Goal: Feedback & Contribution: Submit feedback/report problem

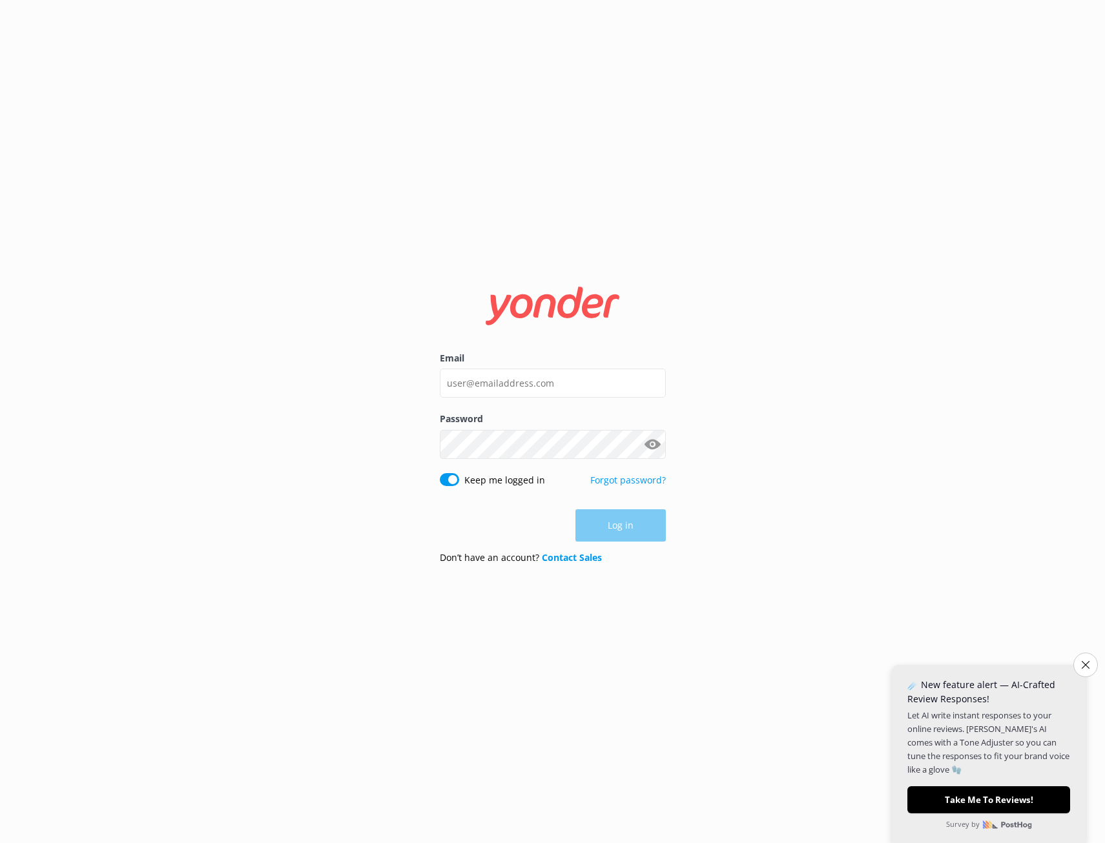
click at [525, 389] on input "Email" at bounding box center [553, 383] width 226 height 29
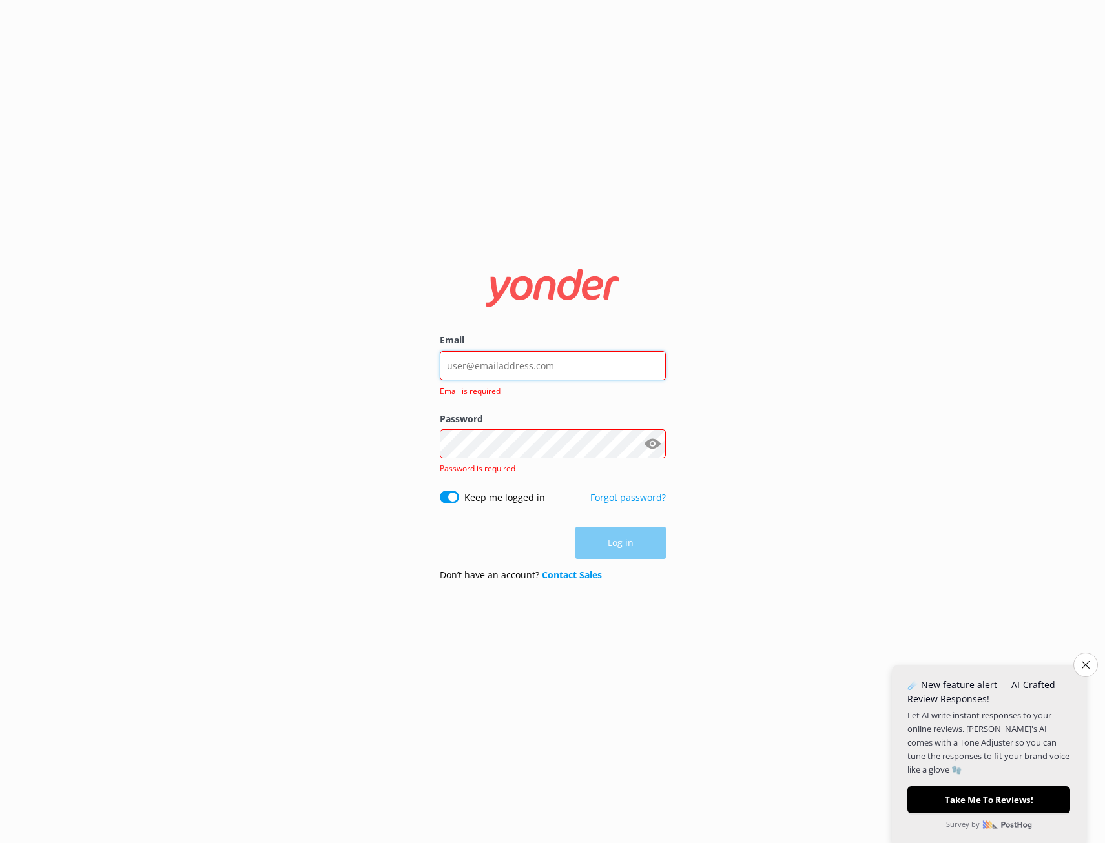
click at [475, 362] on input "Email" at bounding box center [553, 365] width 226 height 29
paste input "[EMAIL_ADDRESS][DOMAIN_NAME]"
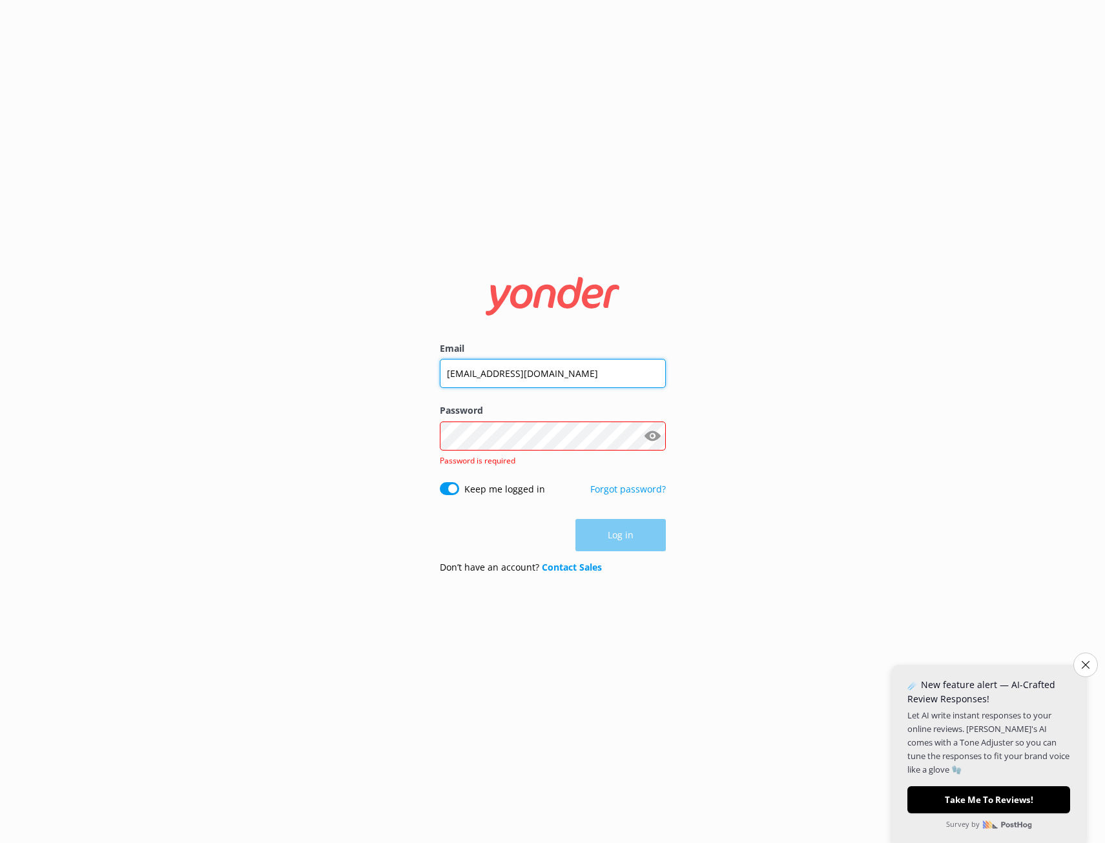
type input "[EMAIL_ADDRESS][DOMAIN_NAME]"
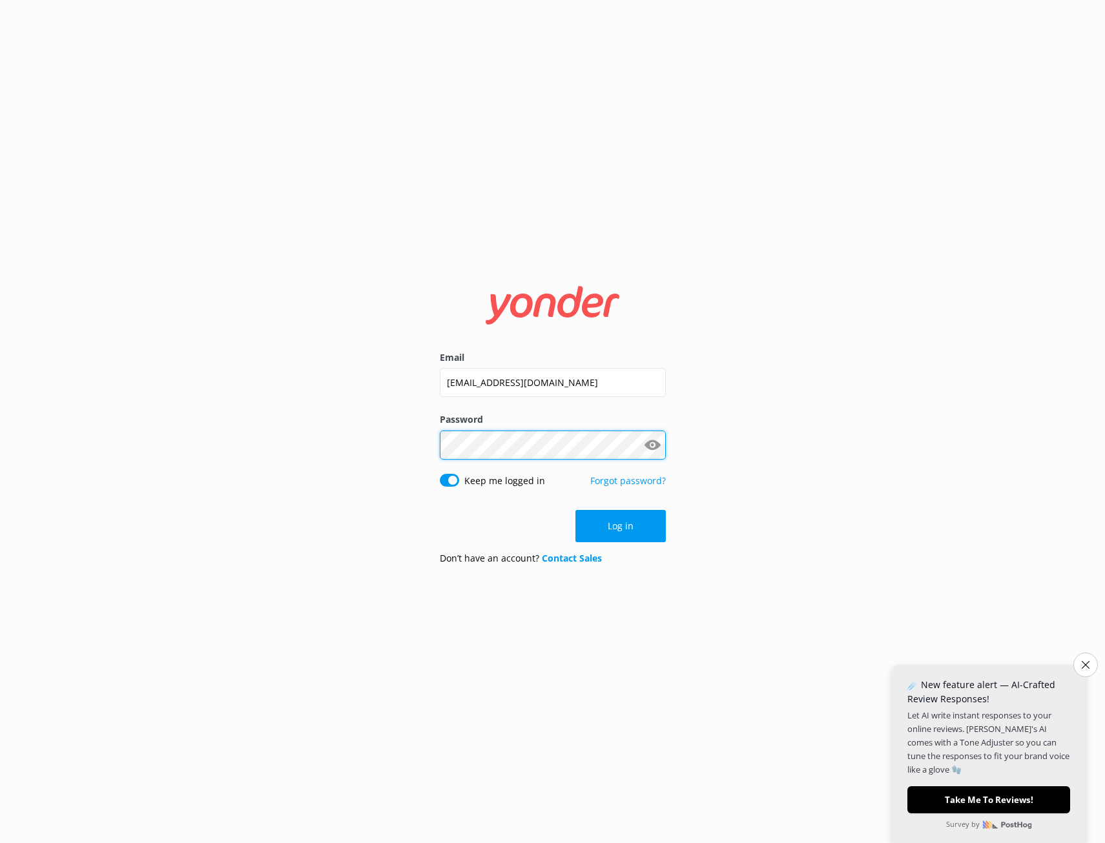
click button "Log in" at bounding box center [620, 526] width 90 height 32
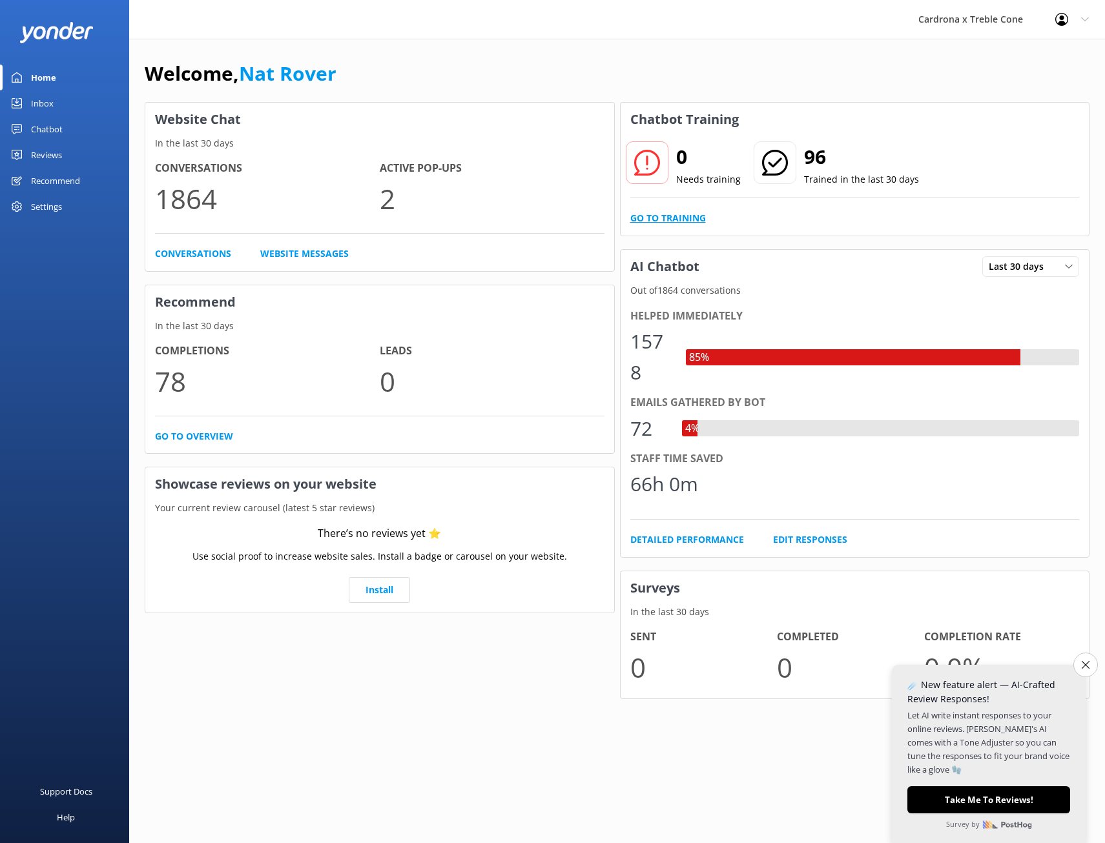
click at [673, 216] on link "Go to Training" at bounding box center [668, 218] width 76 height 14
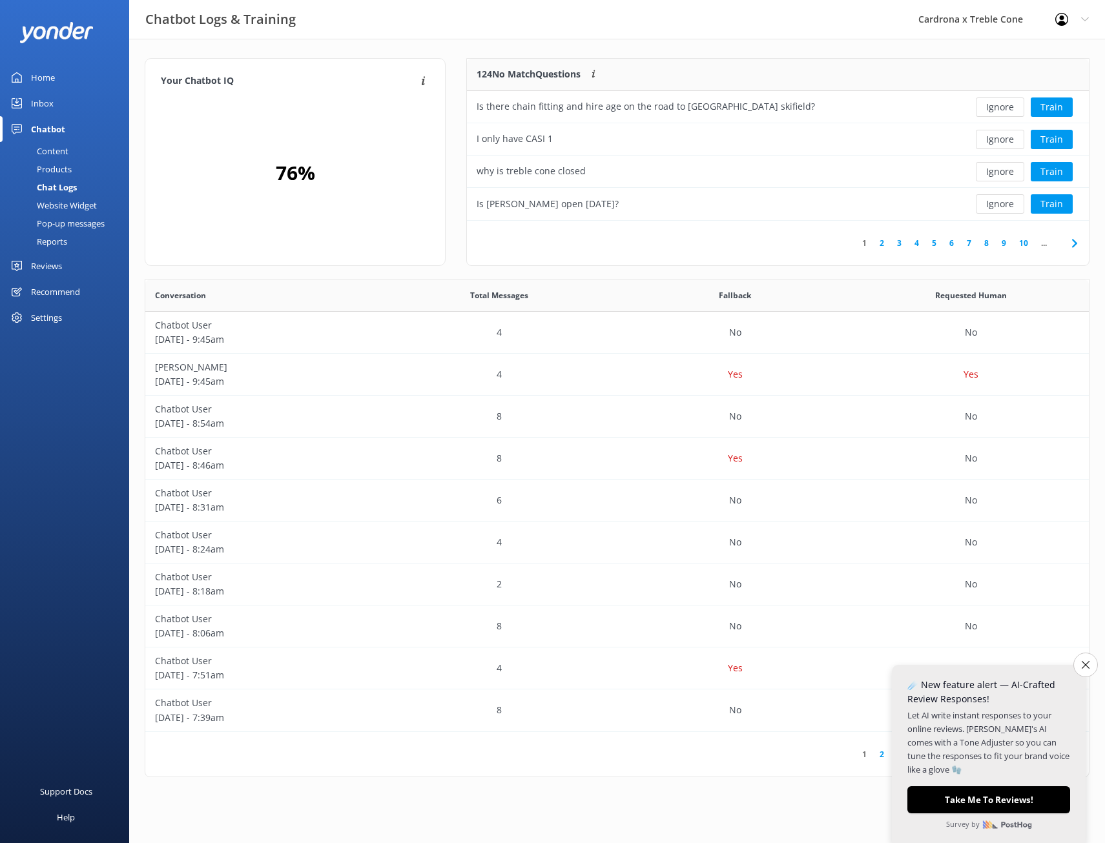
scroll to position [152, 612]
click at [1061, 107] on button "Train" at bounding box center [1052, 107] width 42 height 19
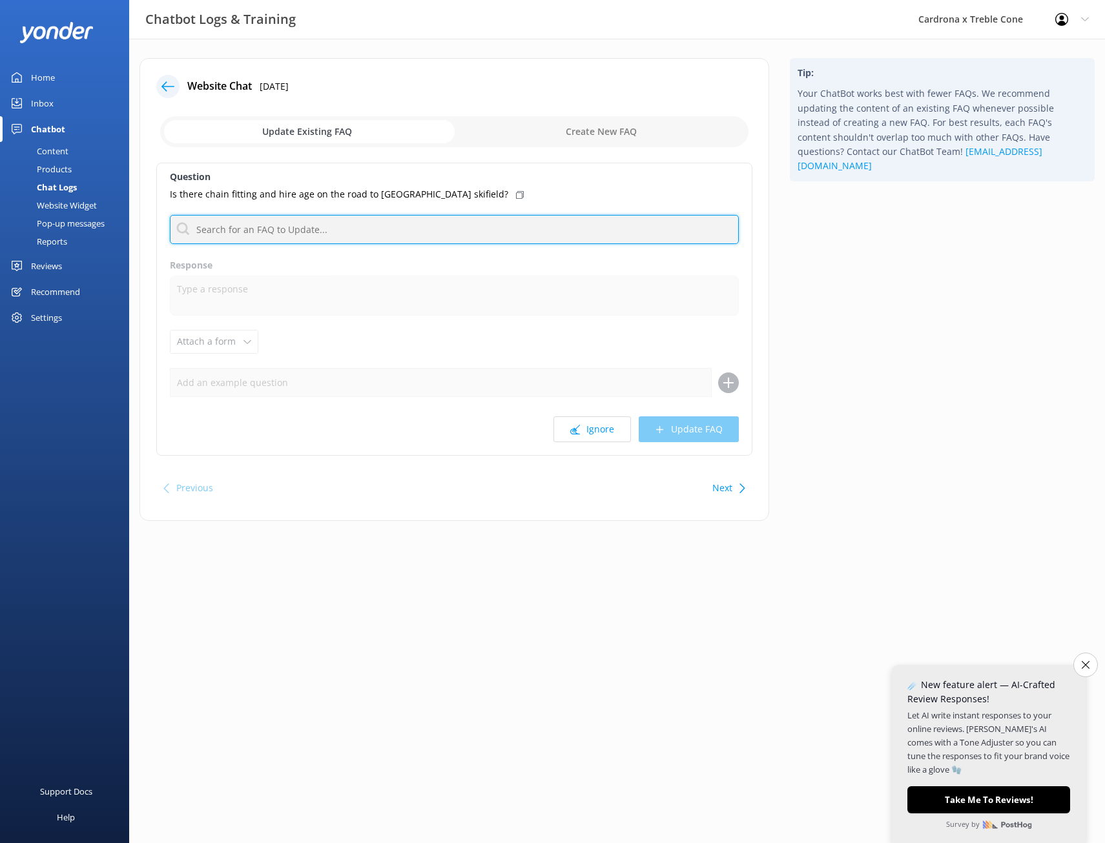
click at [313, 231] on input "text" at bounding box center [454, 229] width 569 height 29
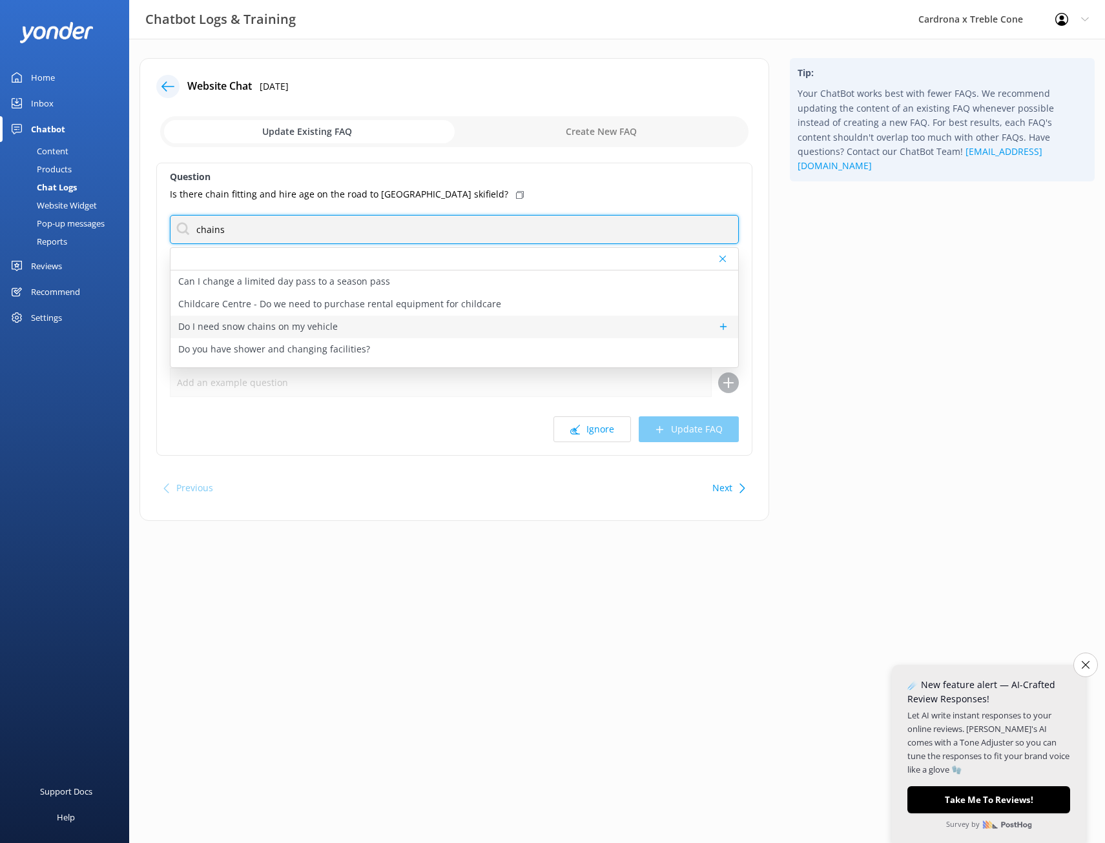
type input "chains"
click at [339, 330] on div "Do I need snow chains on my vehicle" at bounding box center [454, 327] width 568 height 23
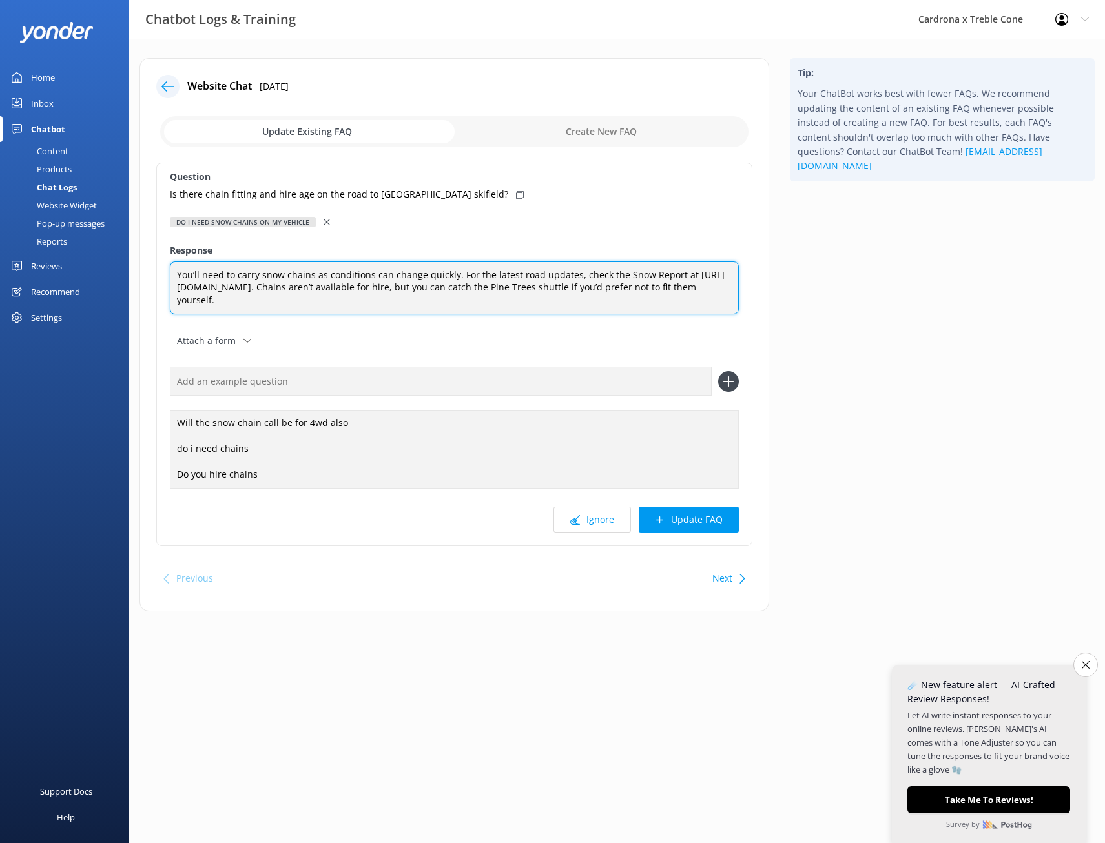
click at [333, 301] on textarea "You’ll need to carry snow chains as conditions can change quickly. For the late…" at bounding box center [454, 289] width 569 height 54
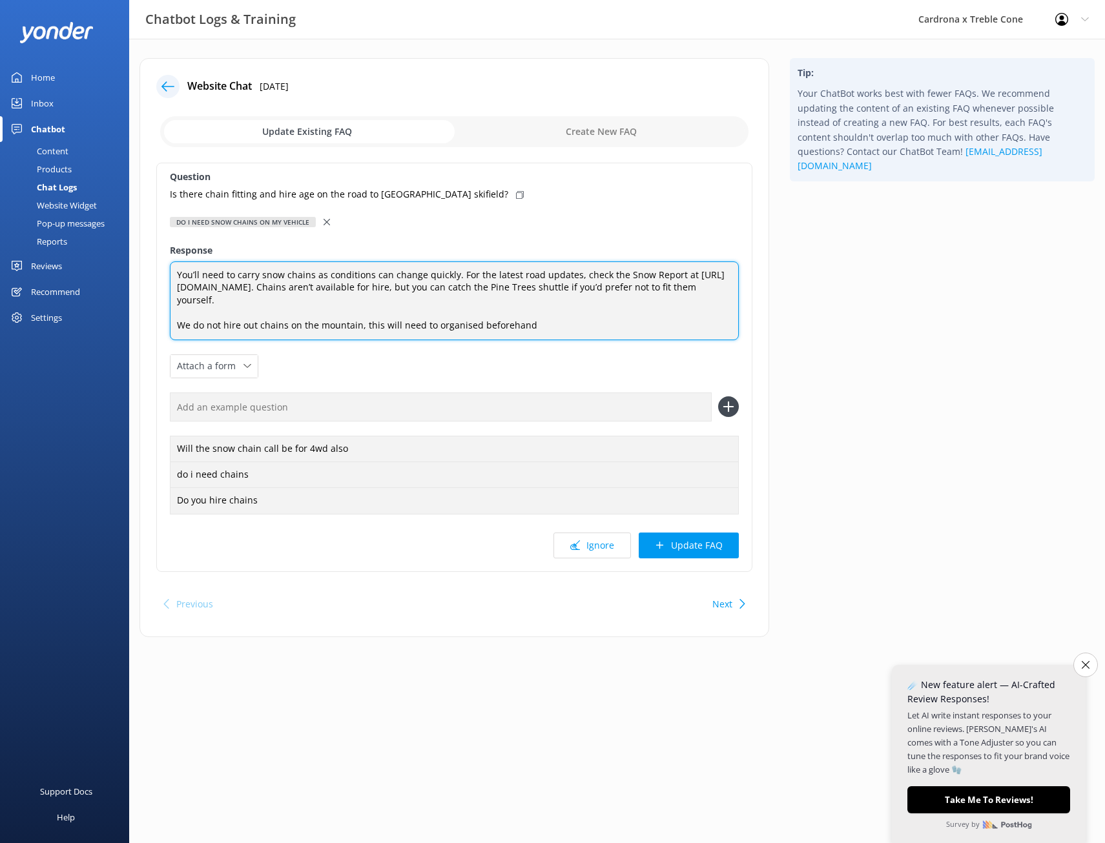
click at [542, 329] on textarea "You’ll need to carry snow chains as conditions can change quickly. For the late…" at bounding box center [454, 301] width 569 height 79
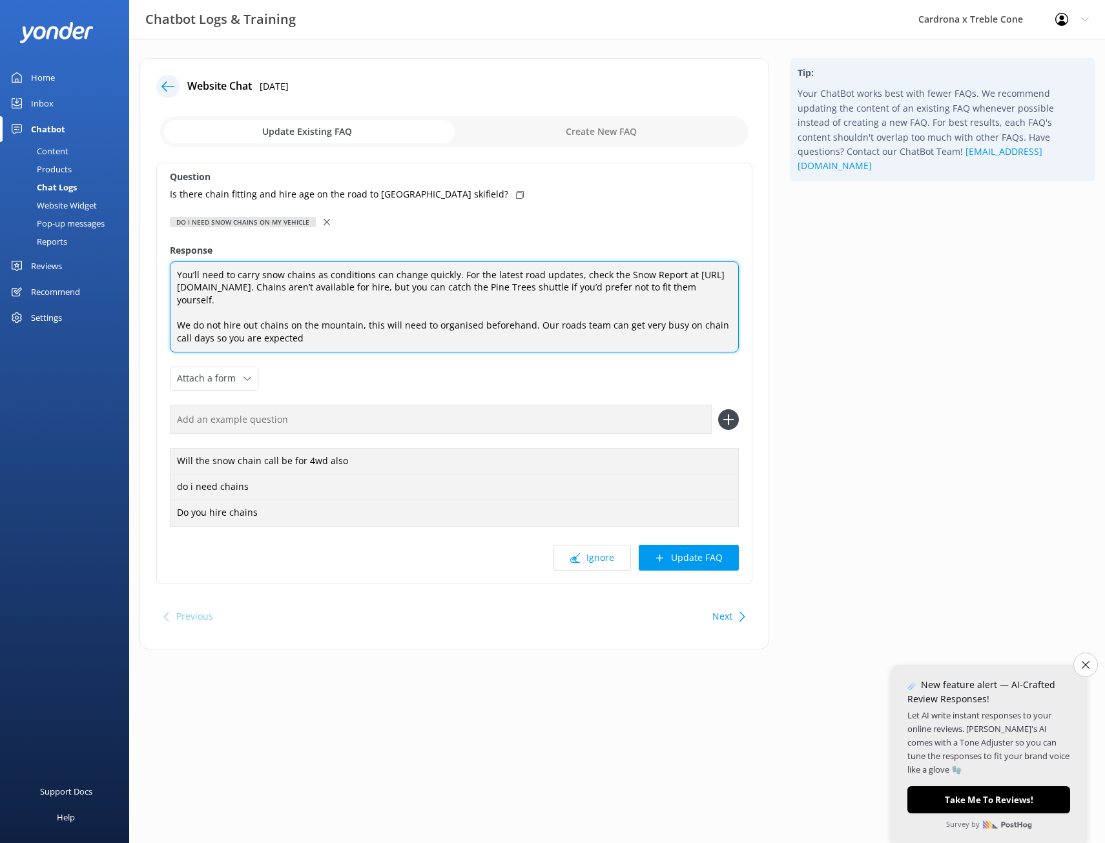
click at [395, 341] on textarea "You’ll need to carry snow chains as conditions can change quickly. For the late…" at bounding box center [454, 308] width 569 height 92
click at [381, 331] on textarea "You’ll need to carry snow chains as conditions can change quickly. For the late…" at bounding box center [454, 308] width 569 height 92
click at [378, 326] on textarea "You’ll need to carry snow chains as conditions can change quickly. For the late…" at bounding box center [454, 308] width 569 height 92
click at [467, 325] on textarea "You’ll need to carry snow chains as conditions can change quickly. For the late…" at bounding box center [454, 308] width 569 height 92
click at [349, 338] on textarea "You’ll need to carry snow chains as conditions can change quickly. For the late…" at bounding box center [454, 308] width 569 height 92
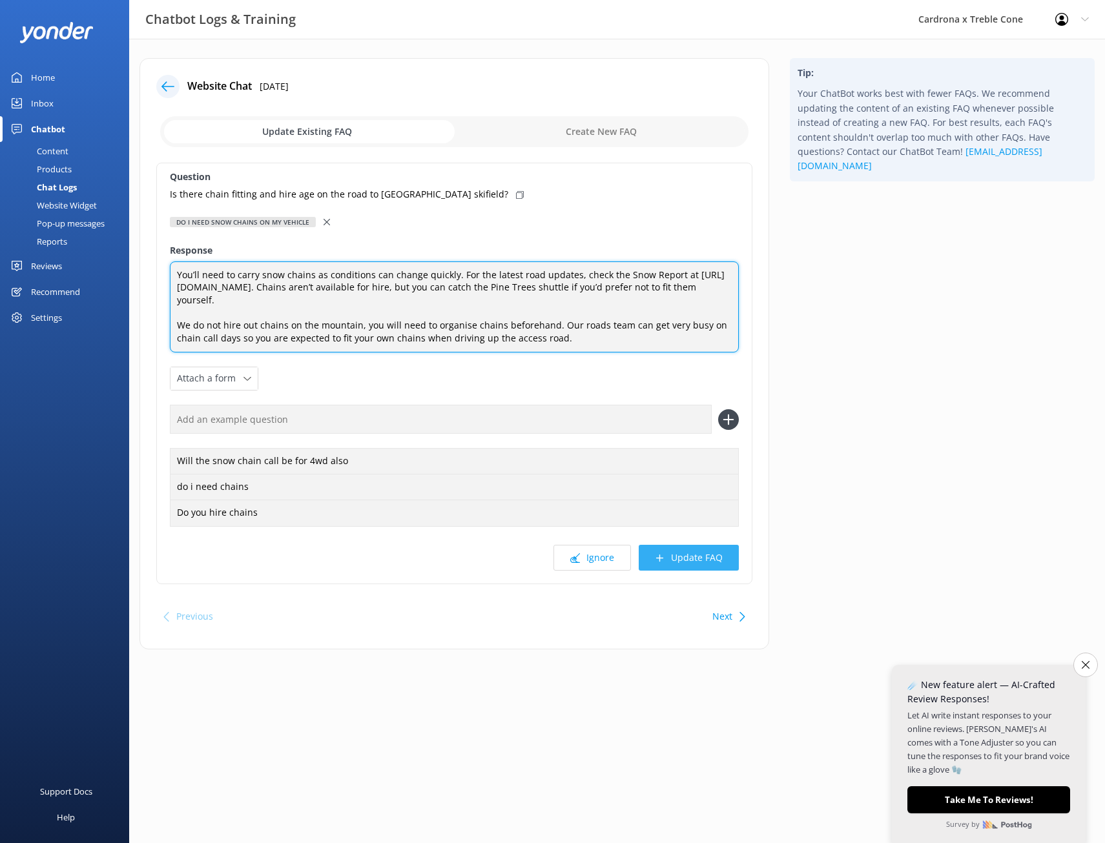
type textarea "You’ll need to carry snow chains as conditions can change quickly. For the late…"
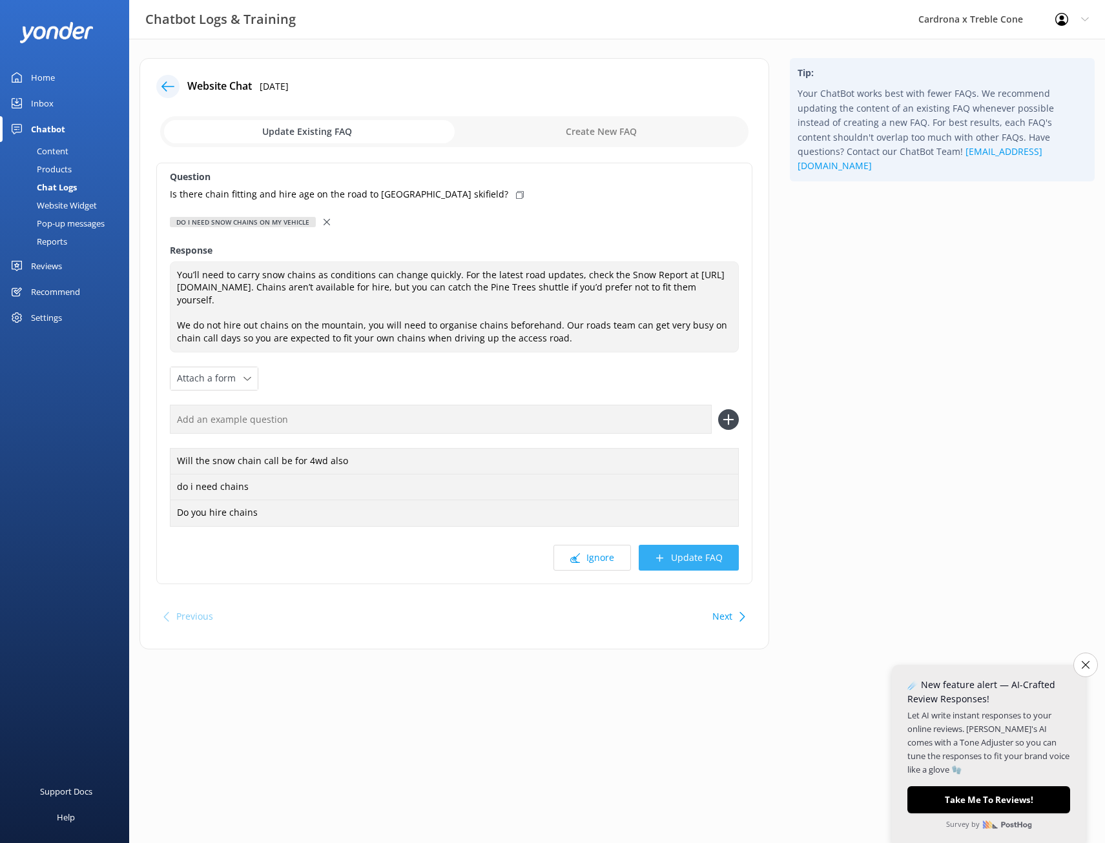
click at [679, 558] on button "Update FAQ" at bounding box center [689, 558] width 100 height 26
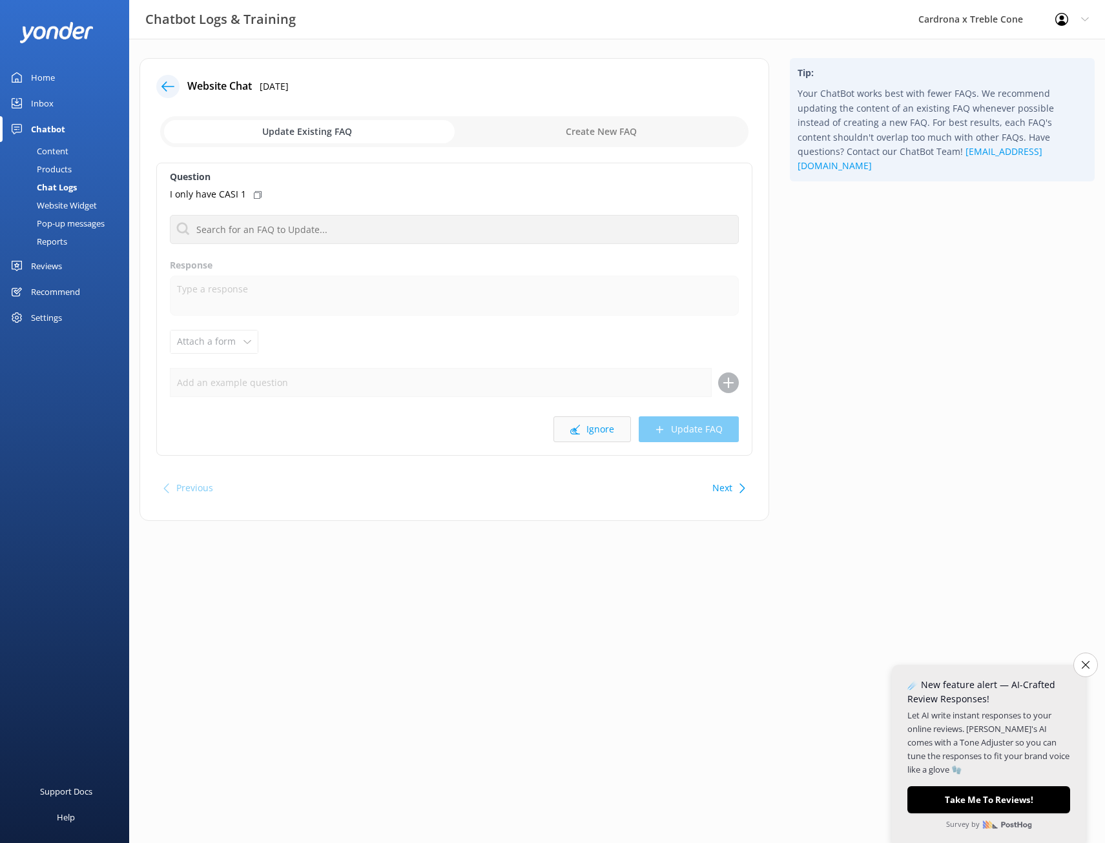
click at [591, 428] on button "Ignore" at bounding box center [591, 430] width 77 height 26
click at [593, 427] on button "Ignore" at bounding box center [591, 430] width 77 height 26
click at [601, 430] on button "Ignore" at bounding box center [591, 430] width 77 height 26
click at [271, 193] on icon at bounding box center [275, 195] width 8 height 8
click at [600, 431] on button "Ignore" at bounding box center [591, 430] width 77 height 26
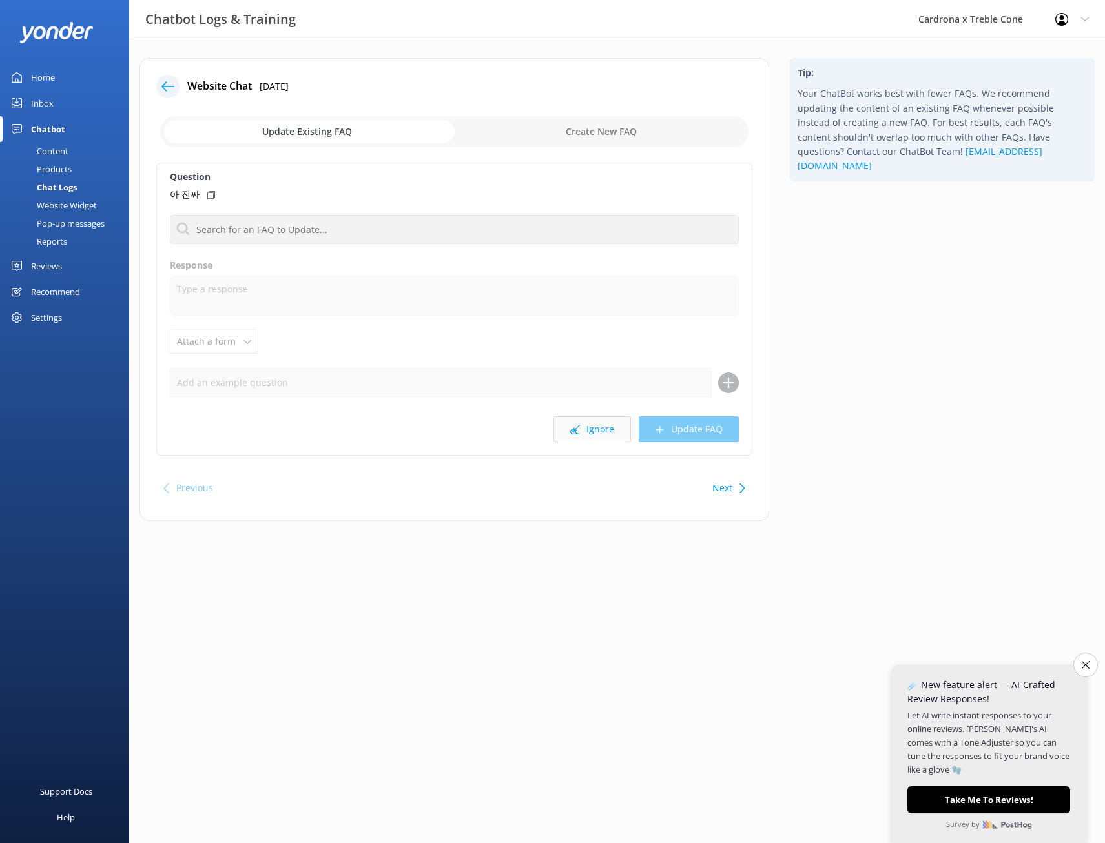
click at [587, 429] on button "Ignore" at bounding box center [591, 430] width 77 height 26
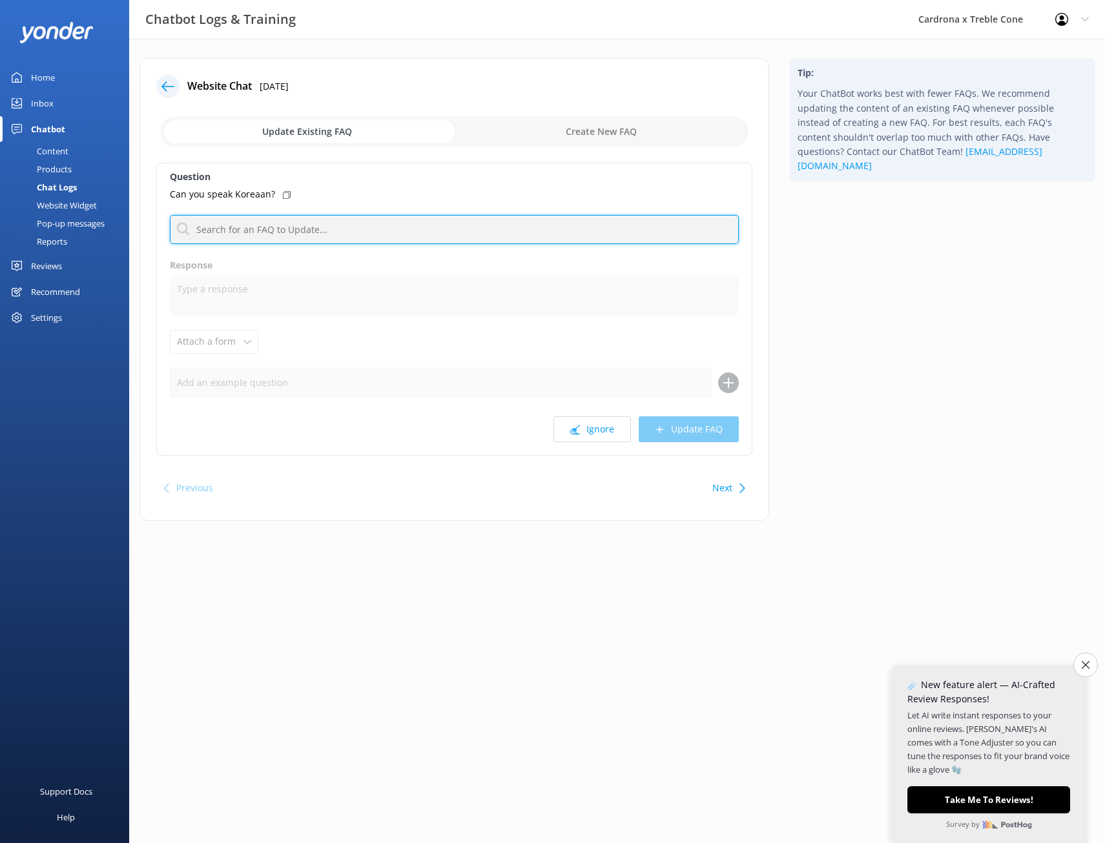
click at [314, 230] on input "text" at bounding box center [454, 229] width 569 height 29
type input "language"
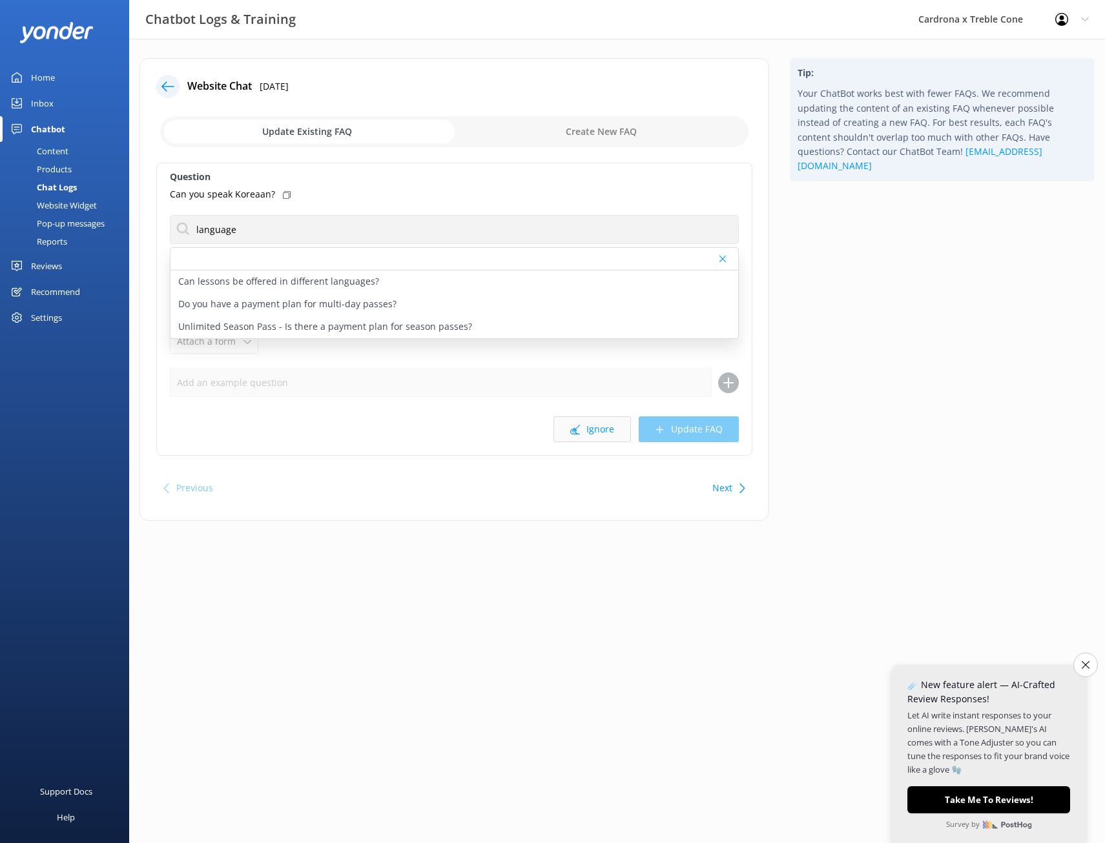
click at [593, 429] on button "Ignore" at bounding box center [591, 430] width 77 height 26
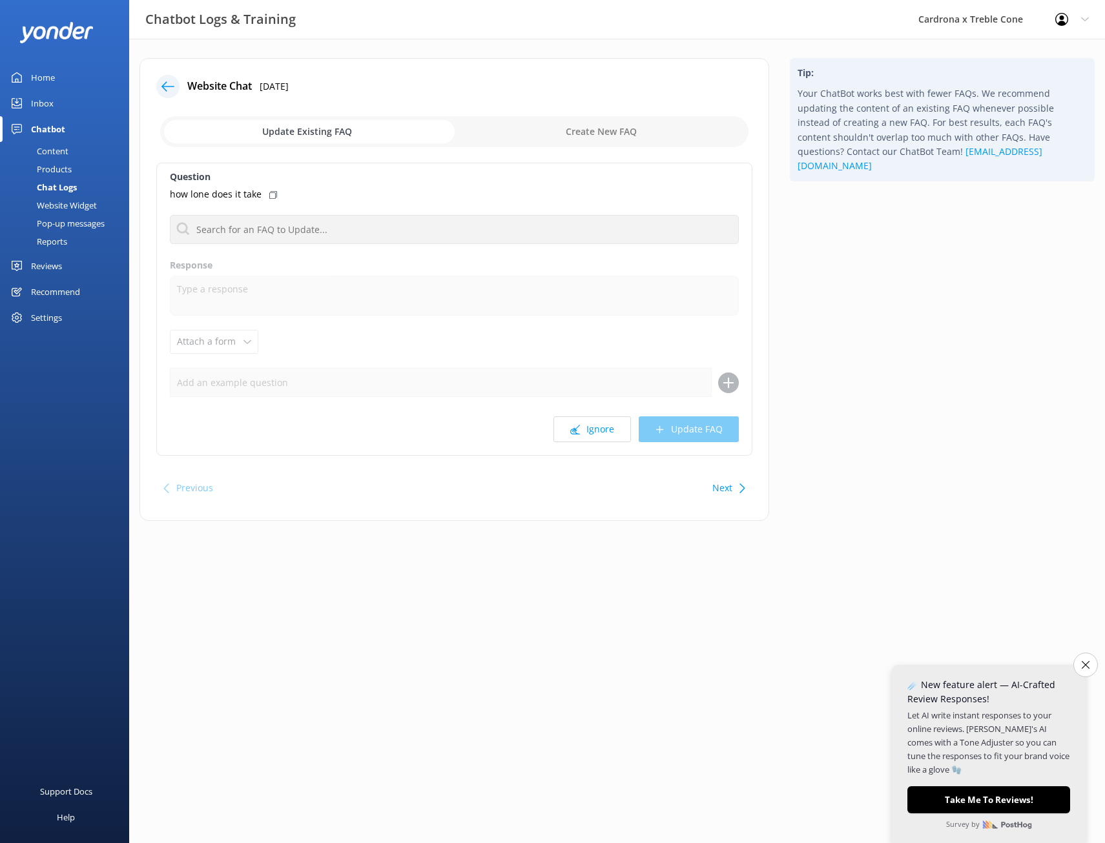
click at [593, 429] on button "Ignore" at bounding box center [591, 430] width 77 height 26
click at [595, 426] on button "Ignore" at bounding box center [591, 430] width 77 height 26
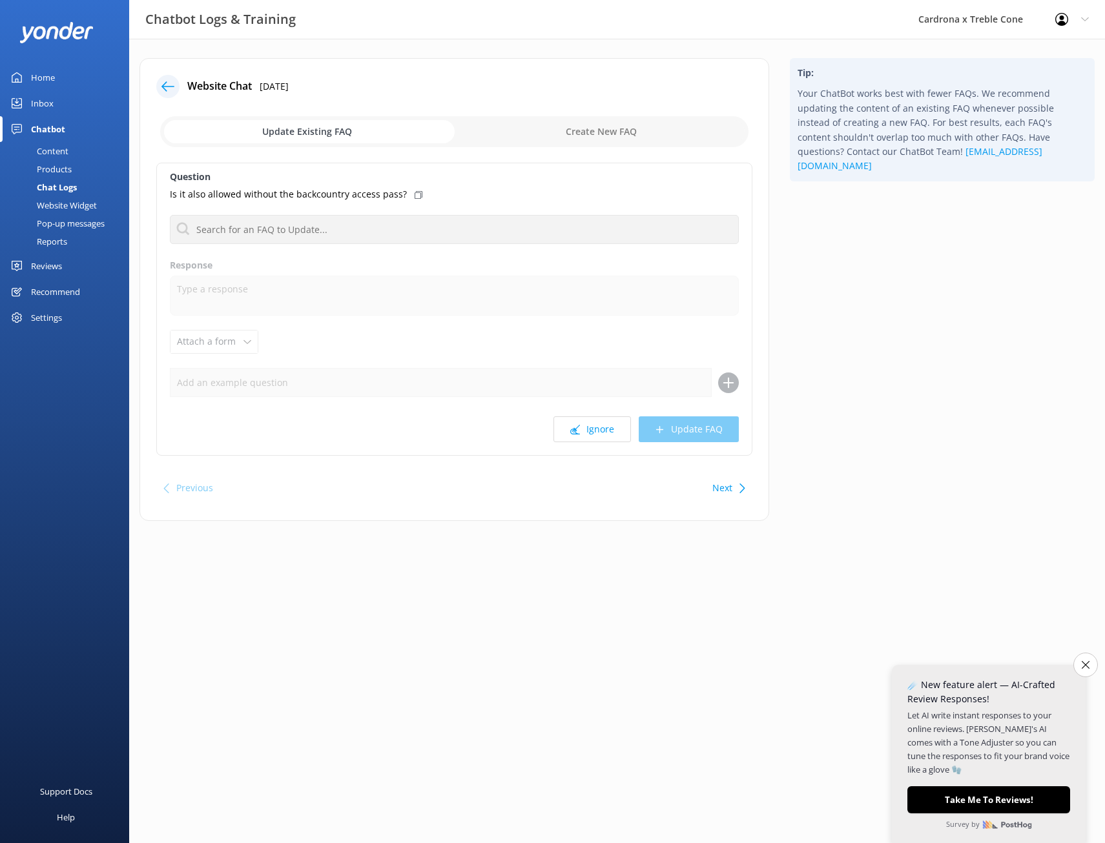
click at [46, 73] on div "Home" at bounding box center [43, 78] width 24 height 26
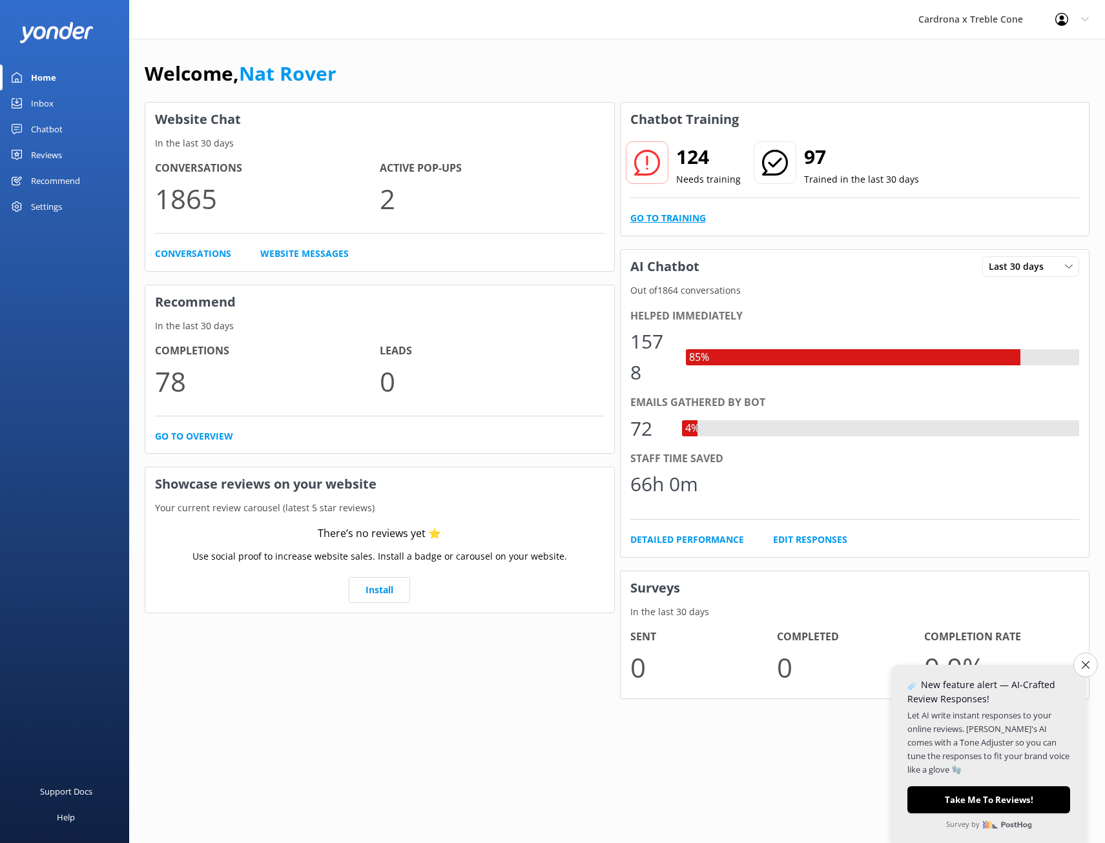
click at [695, 212] on link "Go to Training" at bounding box center [668, 218] width 76 height 14
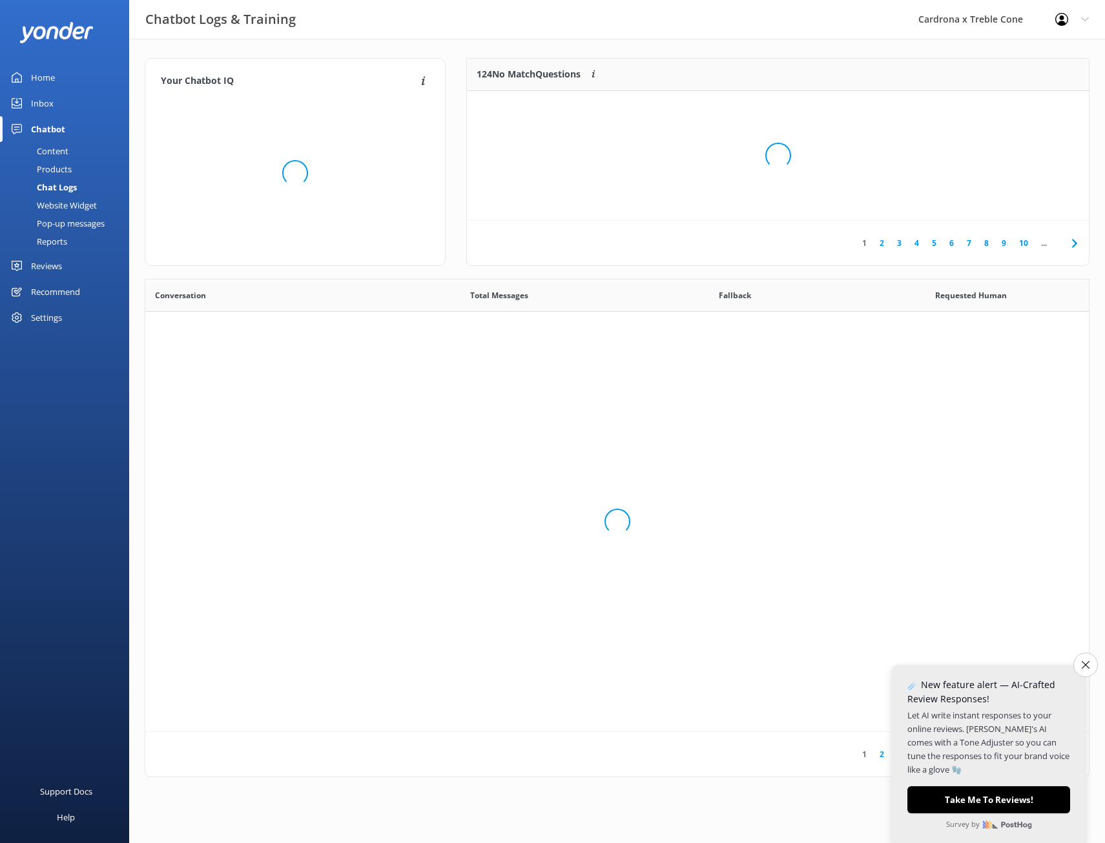
scroll to position [443, 934]
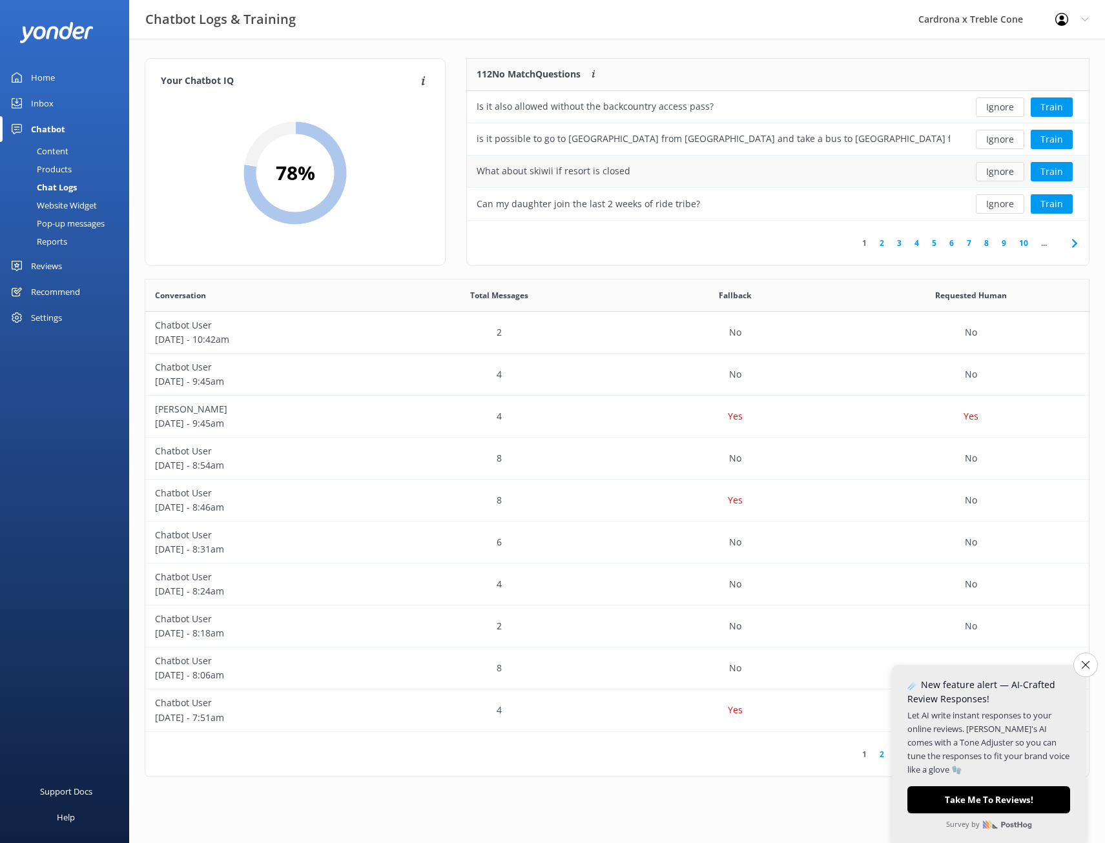
click at [1009, 174] on button "Ignore" at bounding box center [1000, 171] width 48 height 19
click at [1003, 207] on button "Ignore" at bounding box center [1000, 203] width 48 height 19
click at [1010, 201] on button "Ignore" at bounding box center [1000, 203] width 48 height 19
click at [1000, 172] on button "Ignore" at bounding box center [1000, 171] width 48 height 19
click at [992, 207] on button "Ignore" at bounding box center [1000, 203] width 48 height 19
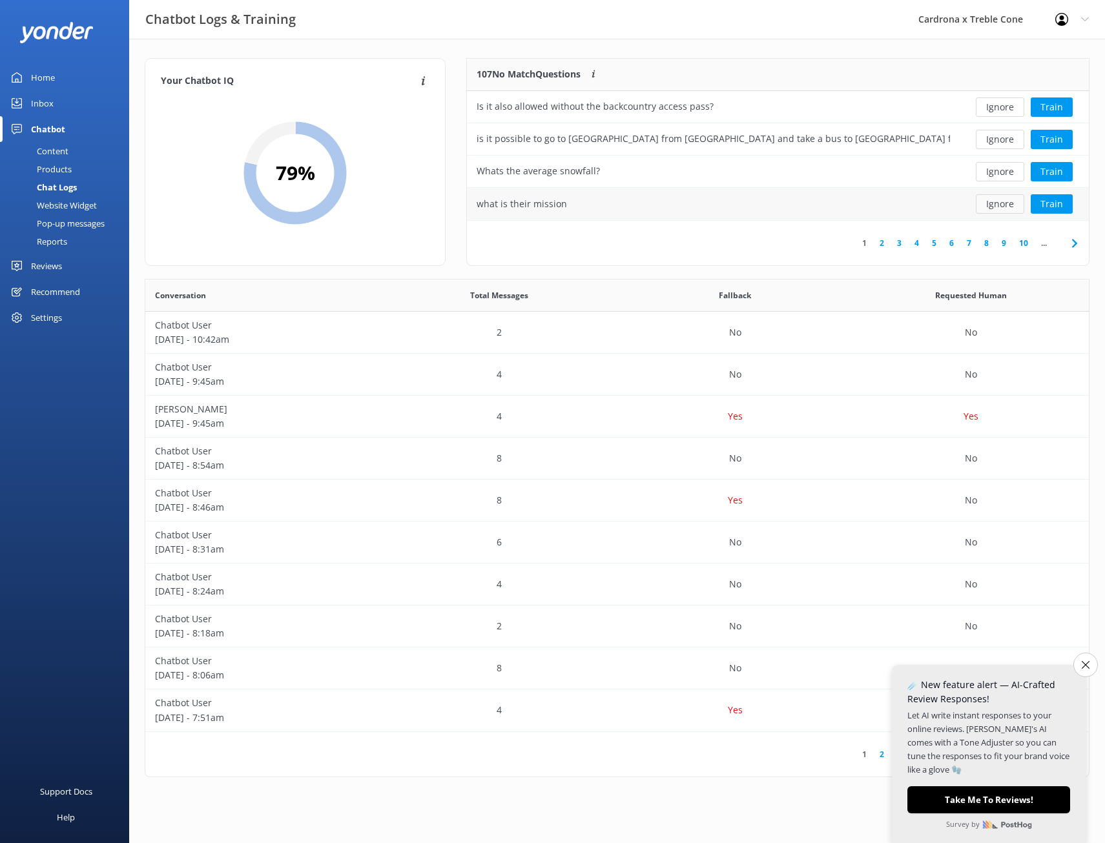
click at [990, 210] on button "Ignore" at bounding box center [1000, 203] width 48 height 19
click at [992, 107] on button "Ignore" at bounding box center [1000, 107] width 48 height 19
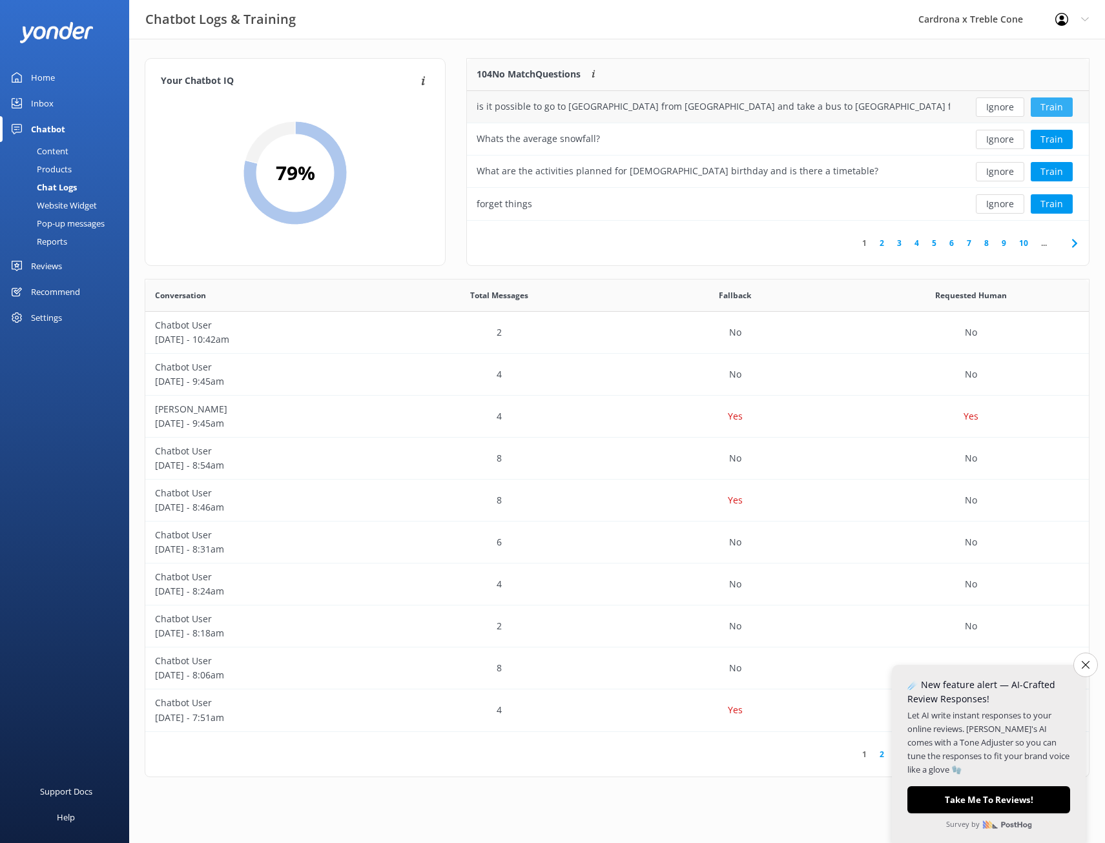
click at [1044, 101] on button "Train" at bounding box center [1052, 107] width 42 height 19
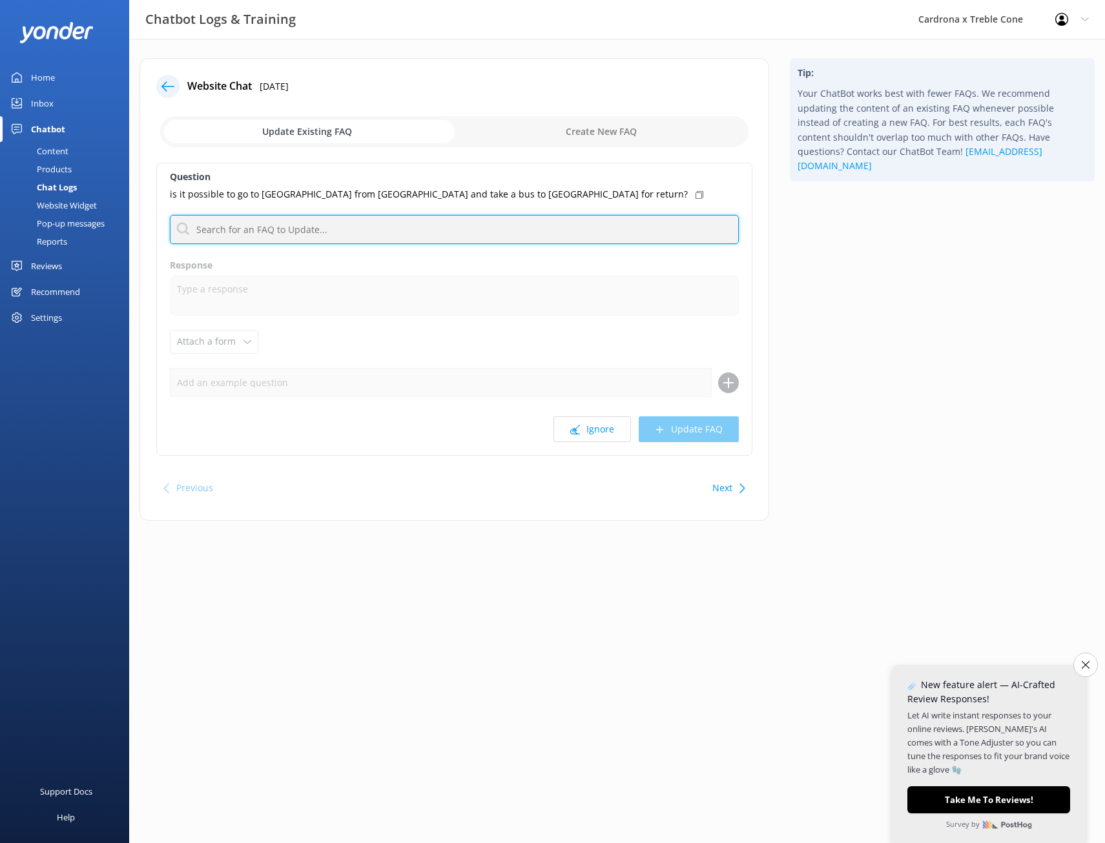
click at [351, 235] on input "text" at bounding box center [454, 229] width 569 height 29
type input "bus"
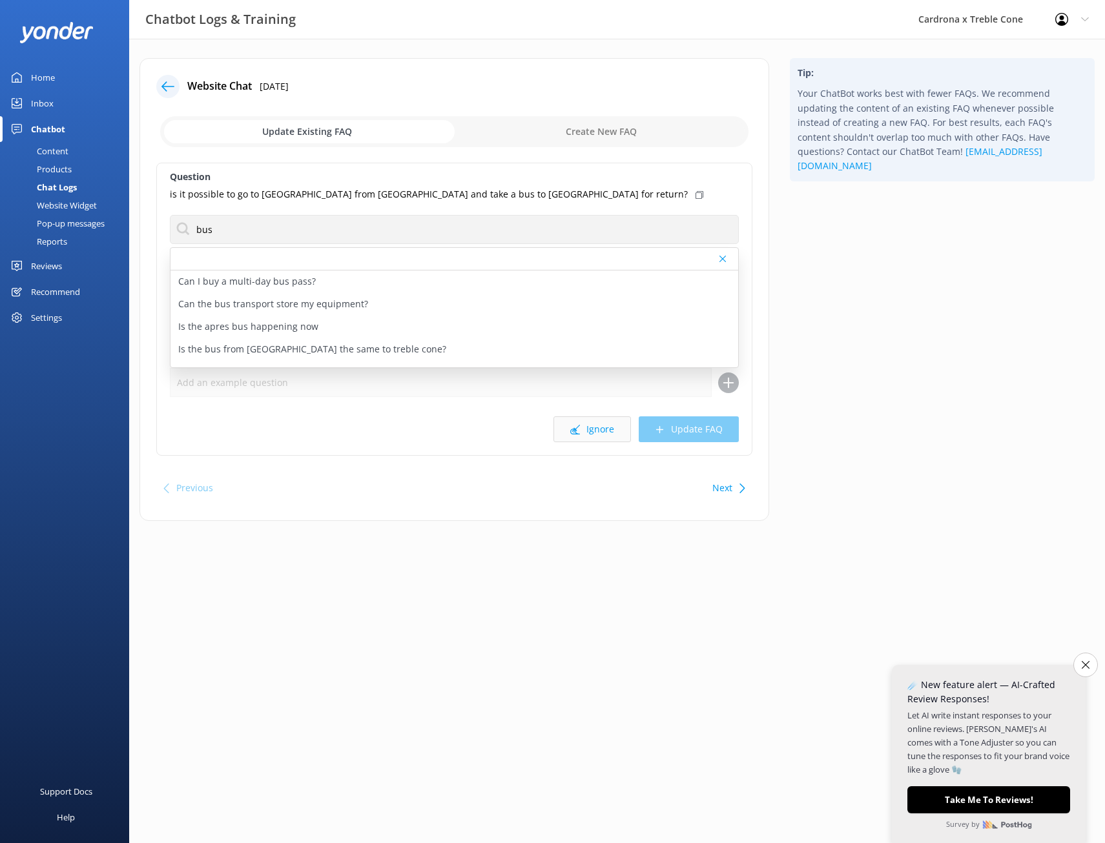
click at [594, 428] on button "Ignore" at bounding box center [591, 430] width 77 height 26
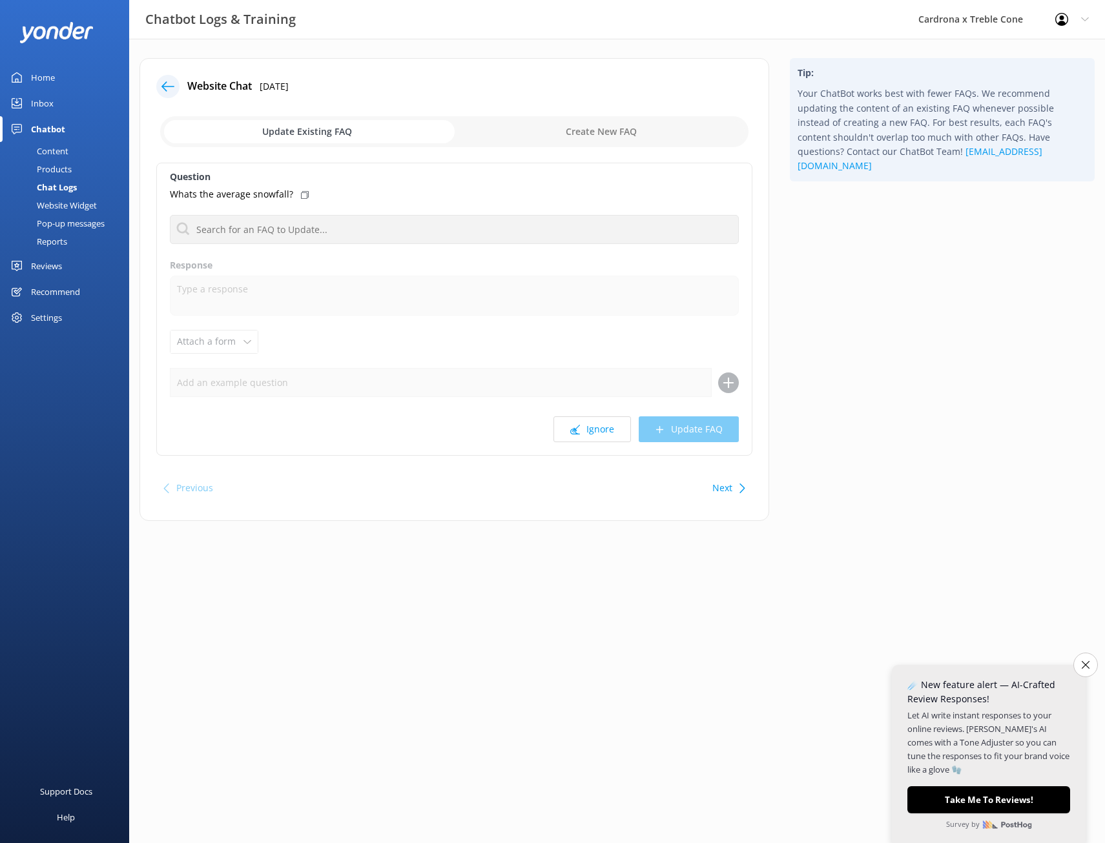
click at [594, 428] on button "Ignore" at bounding box center [591, 430] width 77 height 26
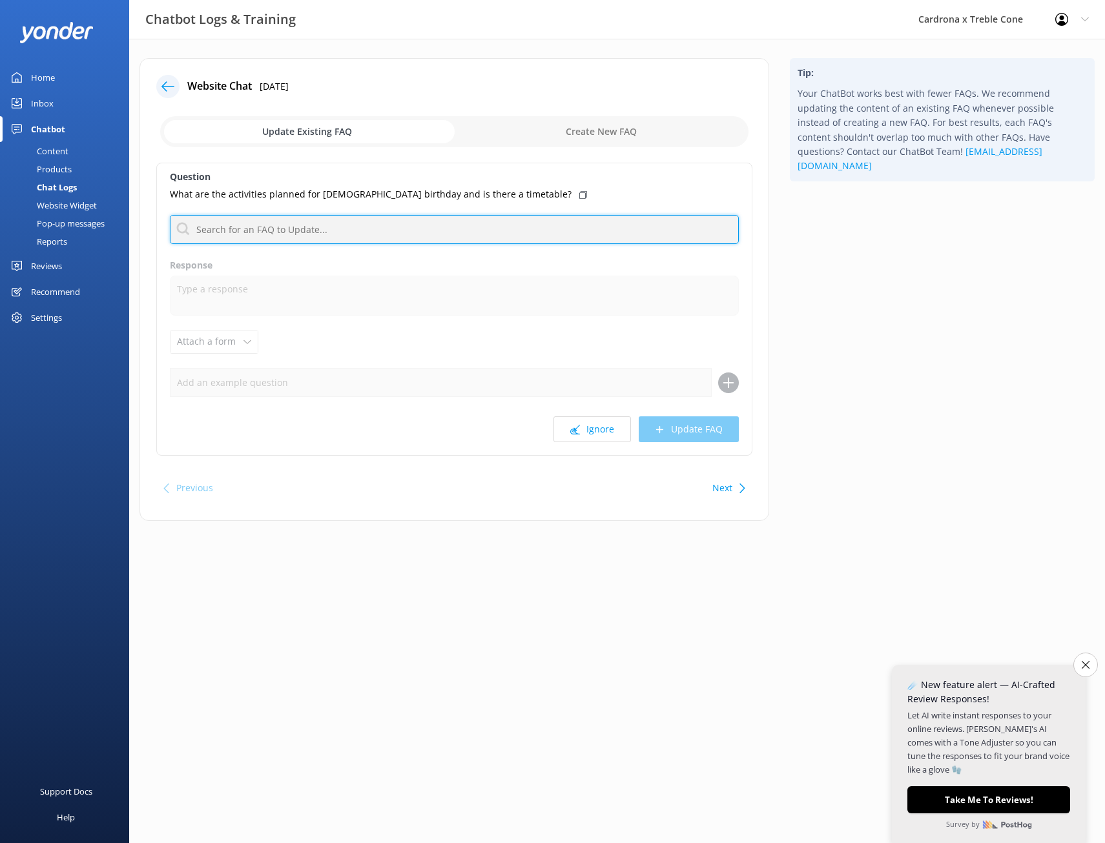
click at [244, 231] on input "text" at bounding box center [454, 229] width 569 height 29
type input "p"
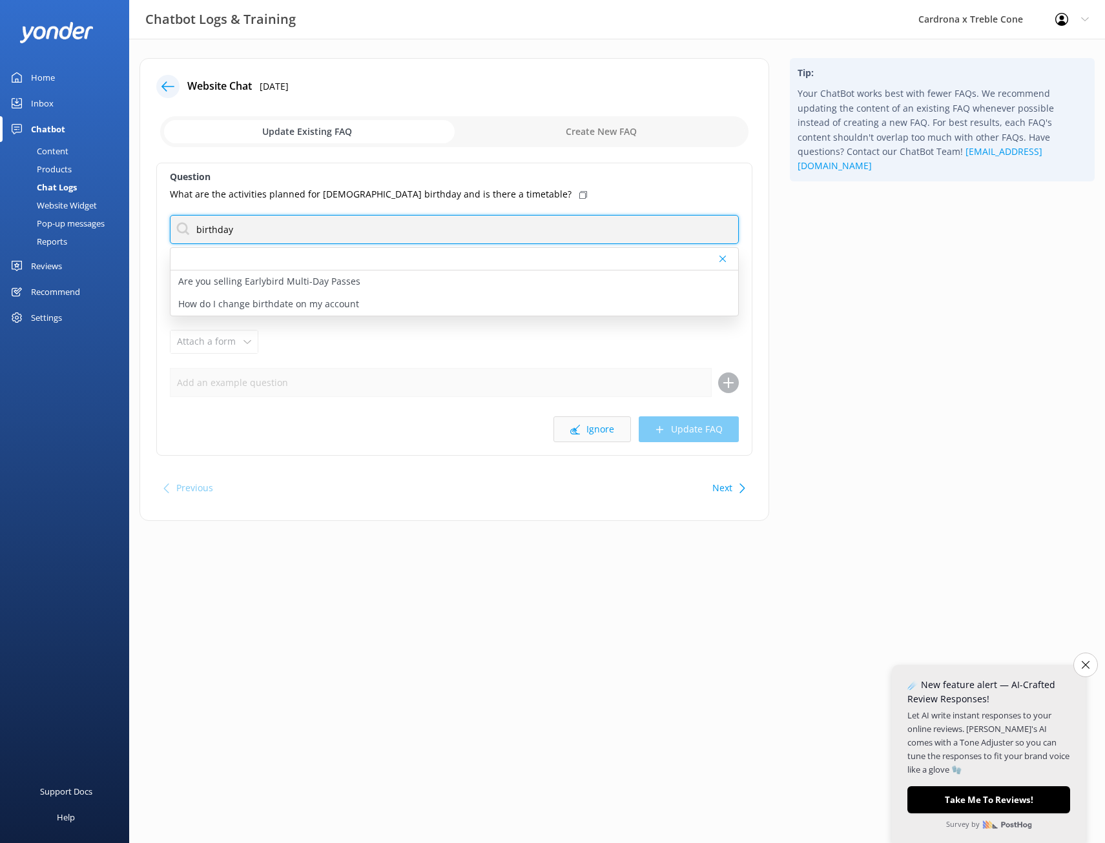
type input "birthday"
click at [590, 426] on button "Ignore" at bounding box center [591, 430] width 77 height 26
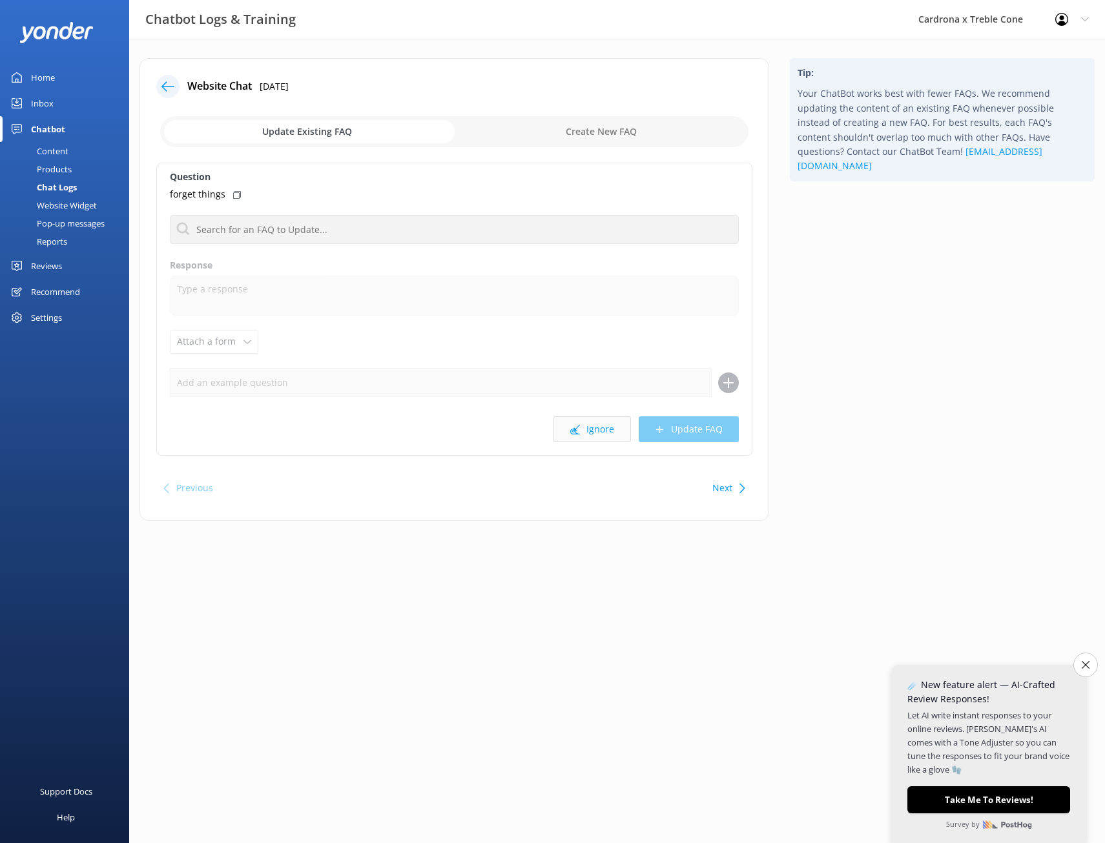
click at [590, 426] on button "Ignore" at bounding box center [591, 430] width 77 height 26
click at [603, 427] on button "Ignore" at bounding box center [591, 430] width 77 height 26
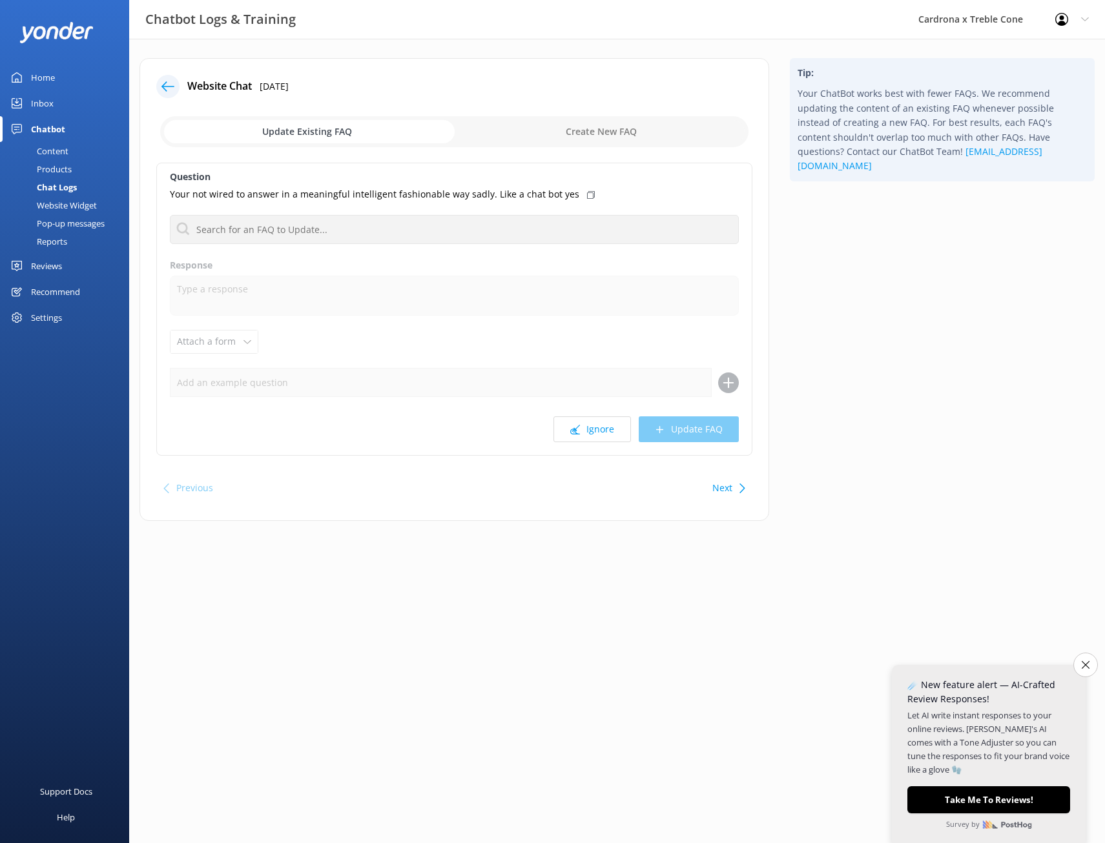
click at [603, 427] on button "Ignore" at bounding box center [591, 430] width 77 height 26
click at [585, 433] on button "Ignore" at bounding box center [591, 430] width 77 height 26
click at [606, 426] on button "Ignore" at bounding box center [591, 430] width 77 height 26
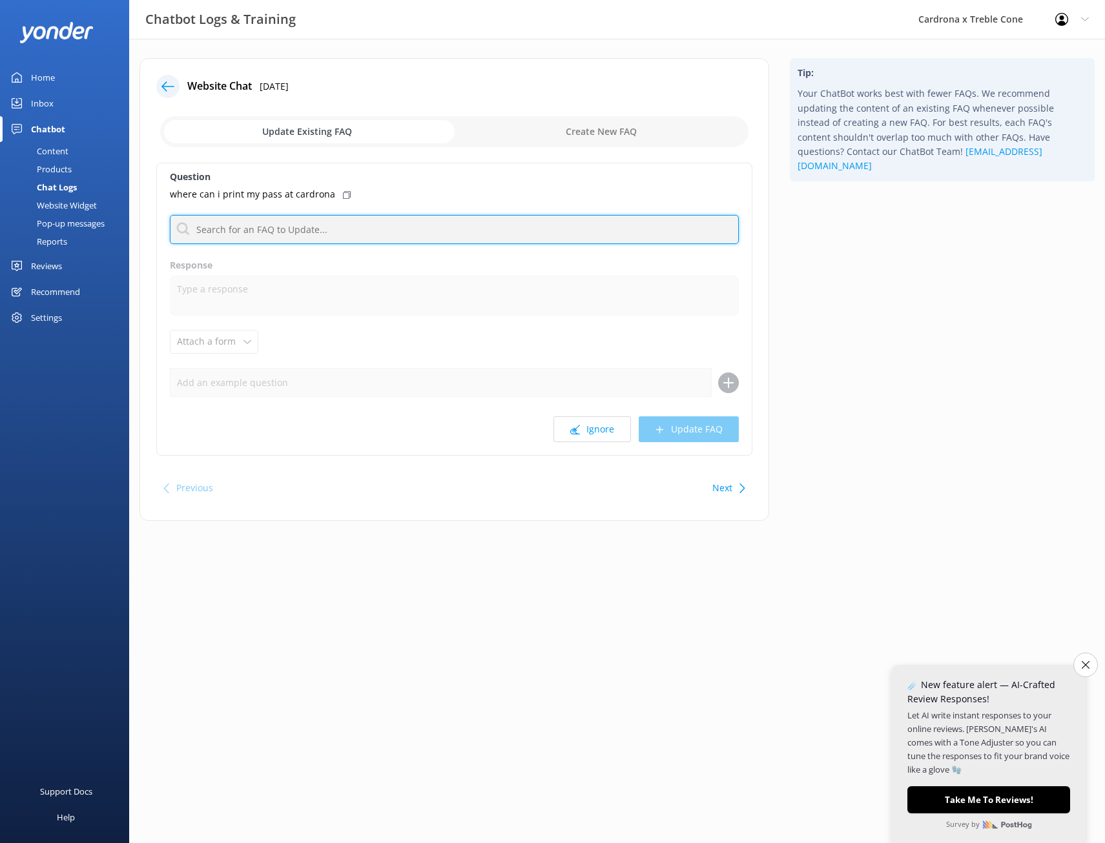
click at [287, 227] on input "text" at bounding box center [454, 229] width 569 height 29
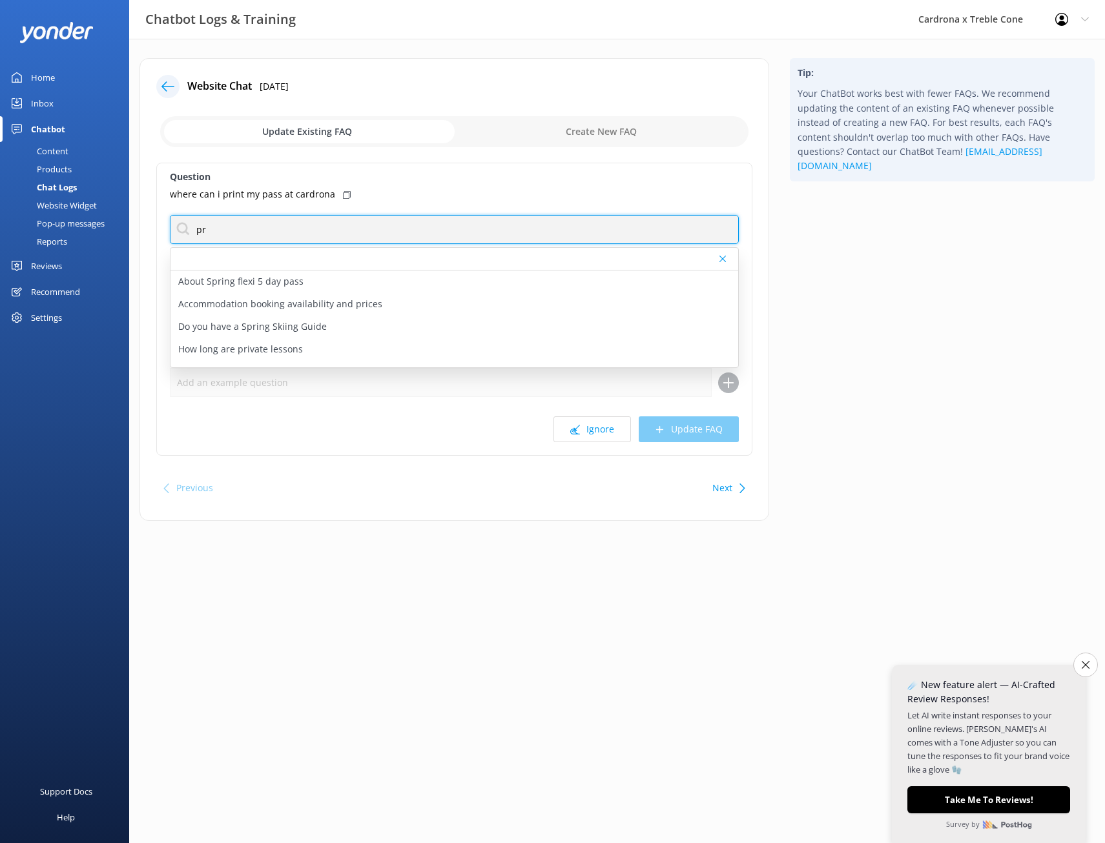
type input "p"
type input "pass"
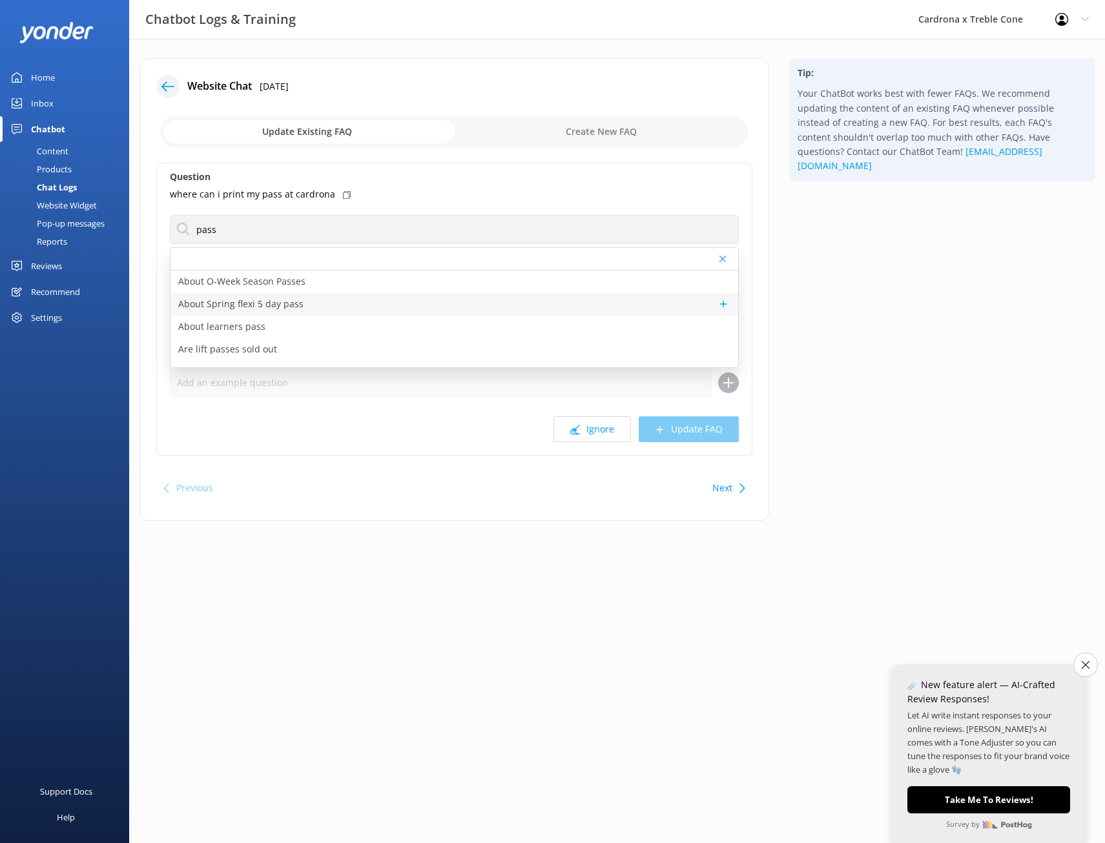
click at [261, 305] on p "About Spring flexi 5 day pass" at bounding box center [240, 304] width 125 height 14
type textarea "Spring Flexi 5 Day Passes or Spring Season passes are not available for Winter …"
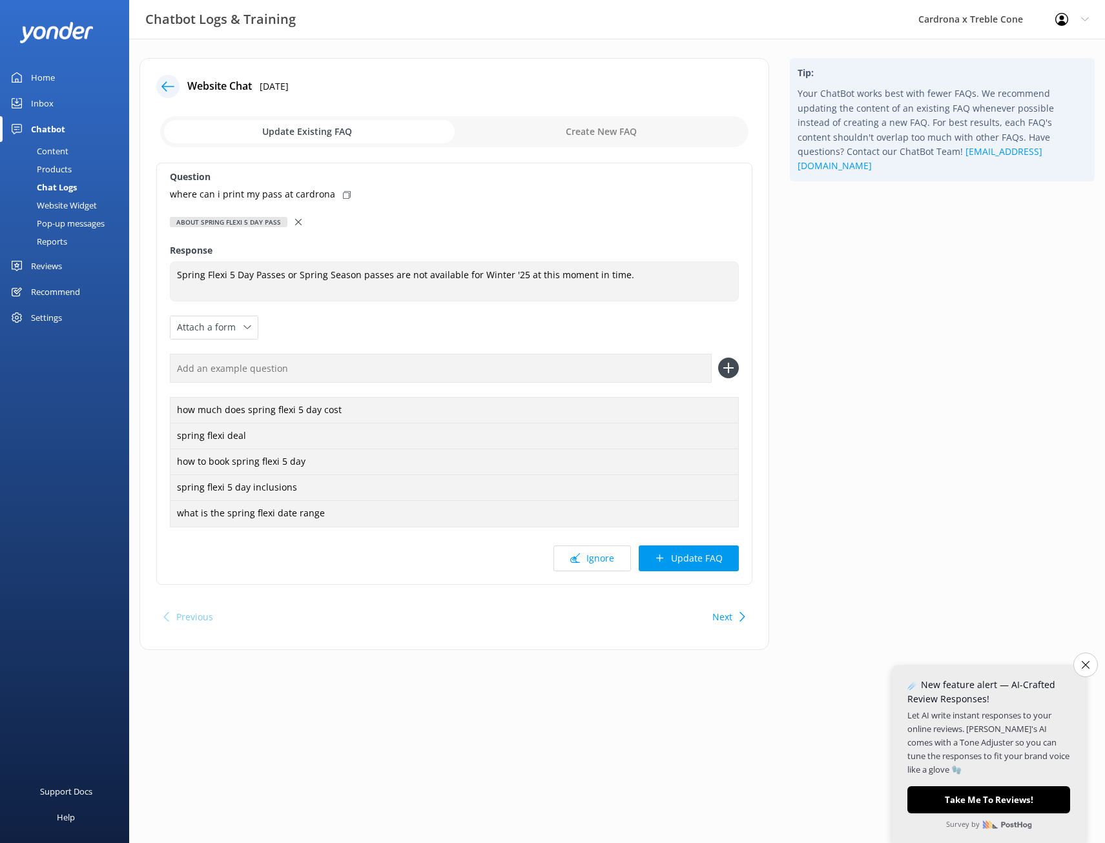
click at [295, 220] on icon at bounding box center [298, 222] width 6 height 6
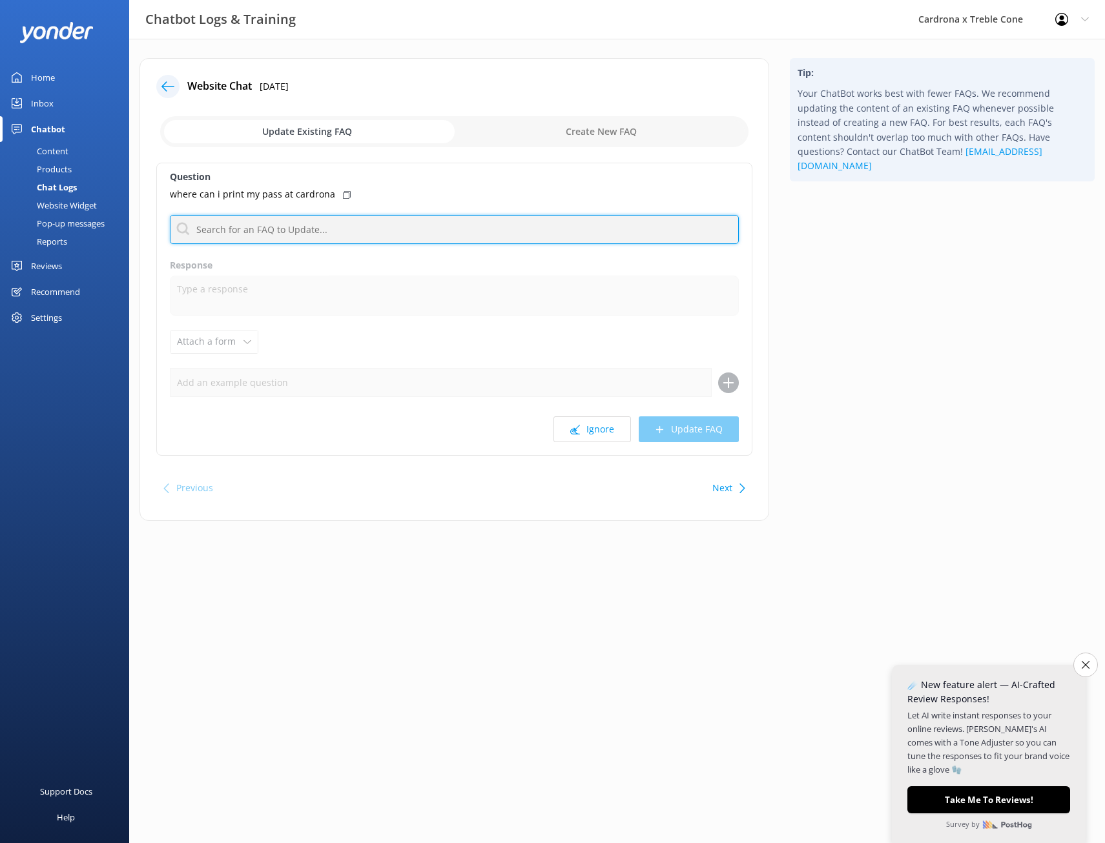
click at [291, 223] on input "text" at bounding box center [454, 229] width 569 height 29
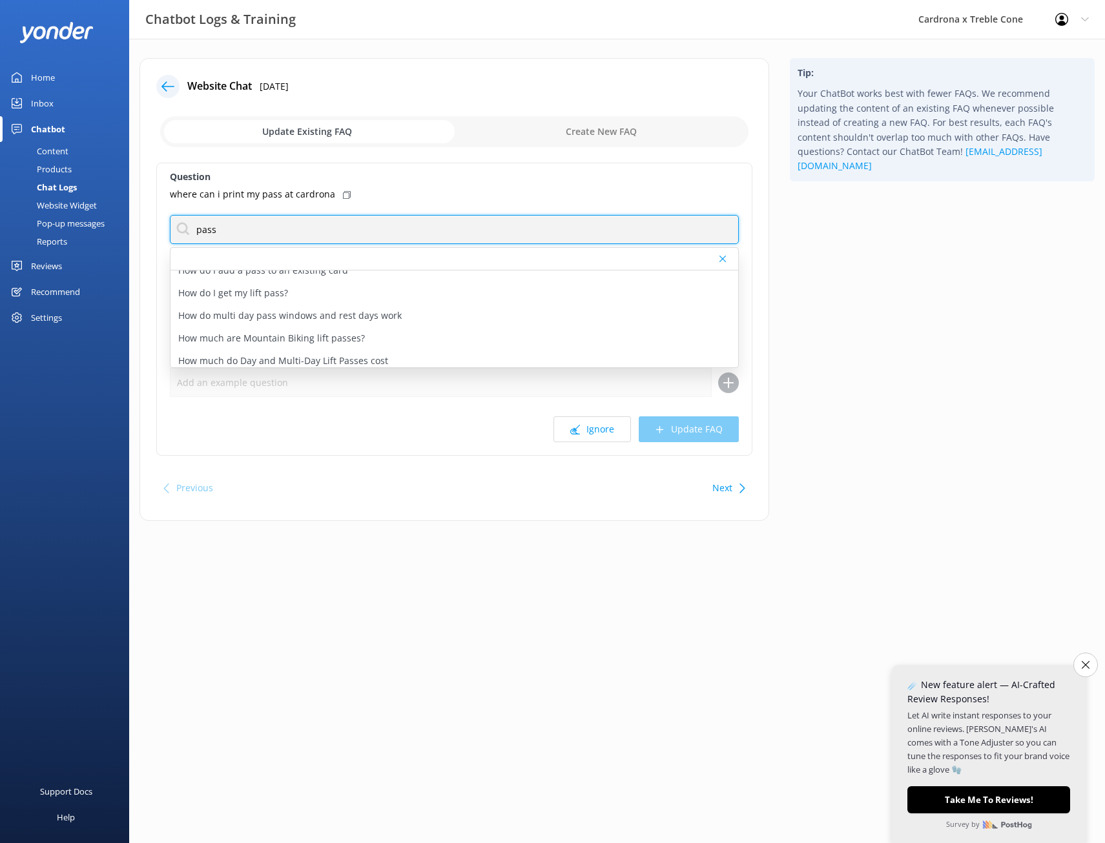
scroll to position [710, 0]
type input "pass"
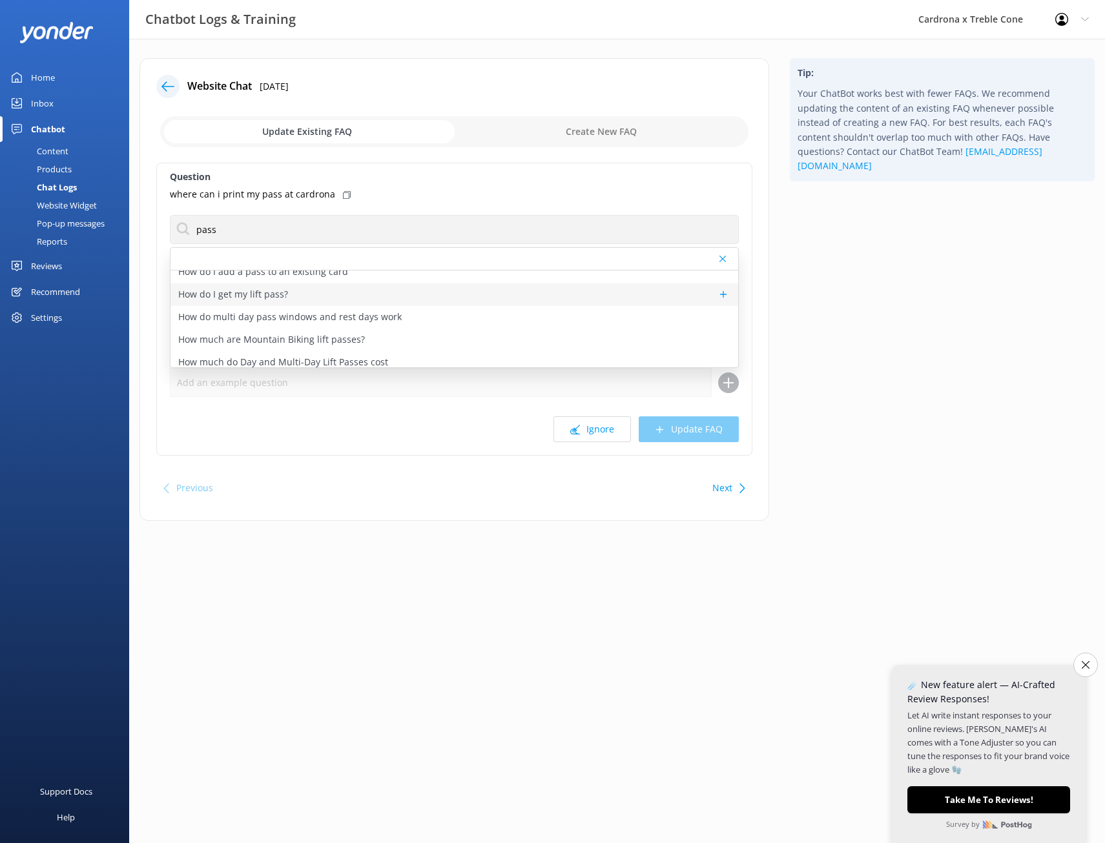
click at [244, 296] on p "How do I get my lift pass?" at bounding box center [233, 294] width 110 height 14
type textarea "You can get your lift passes using the confirmation you receive from us that sh…"
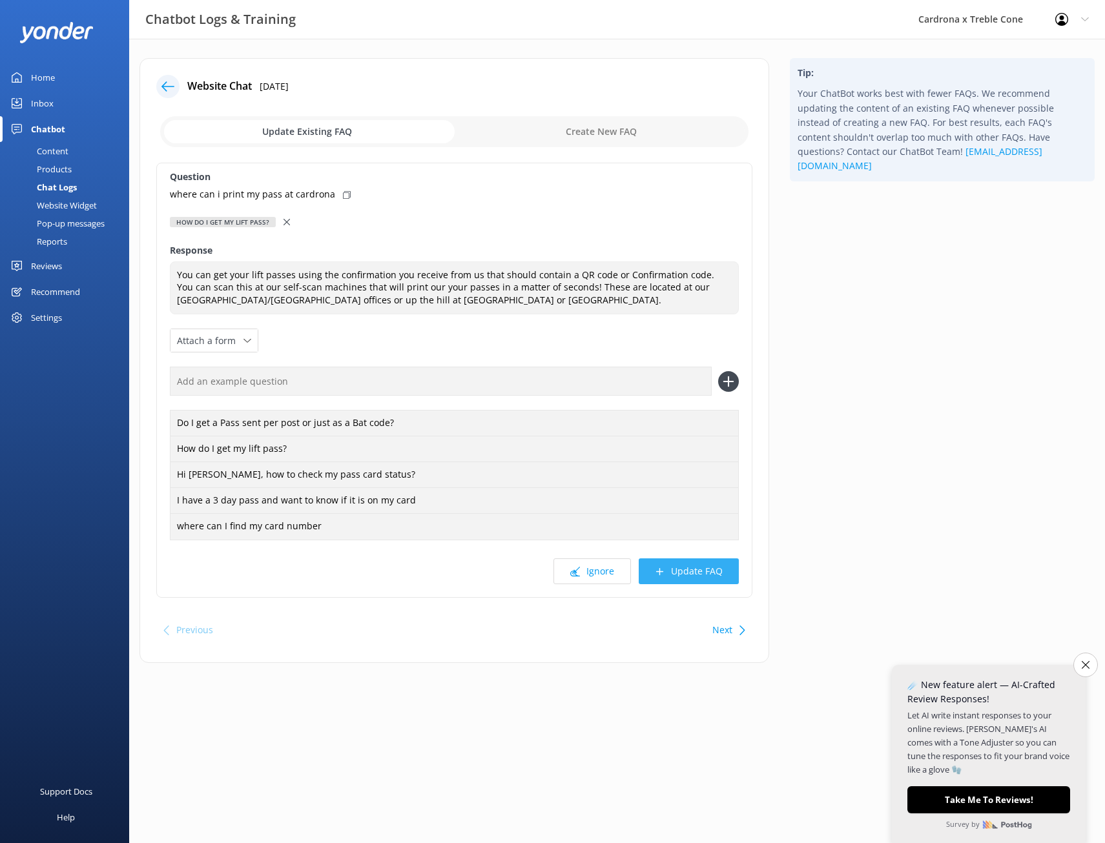
click at [680, 572] on button "Update FAQ" at bounding box center [689, 572] width 100 height 26
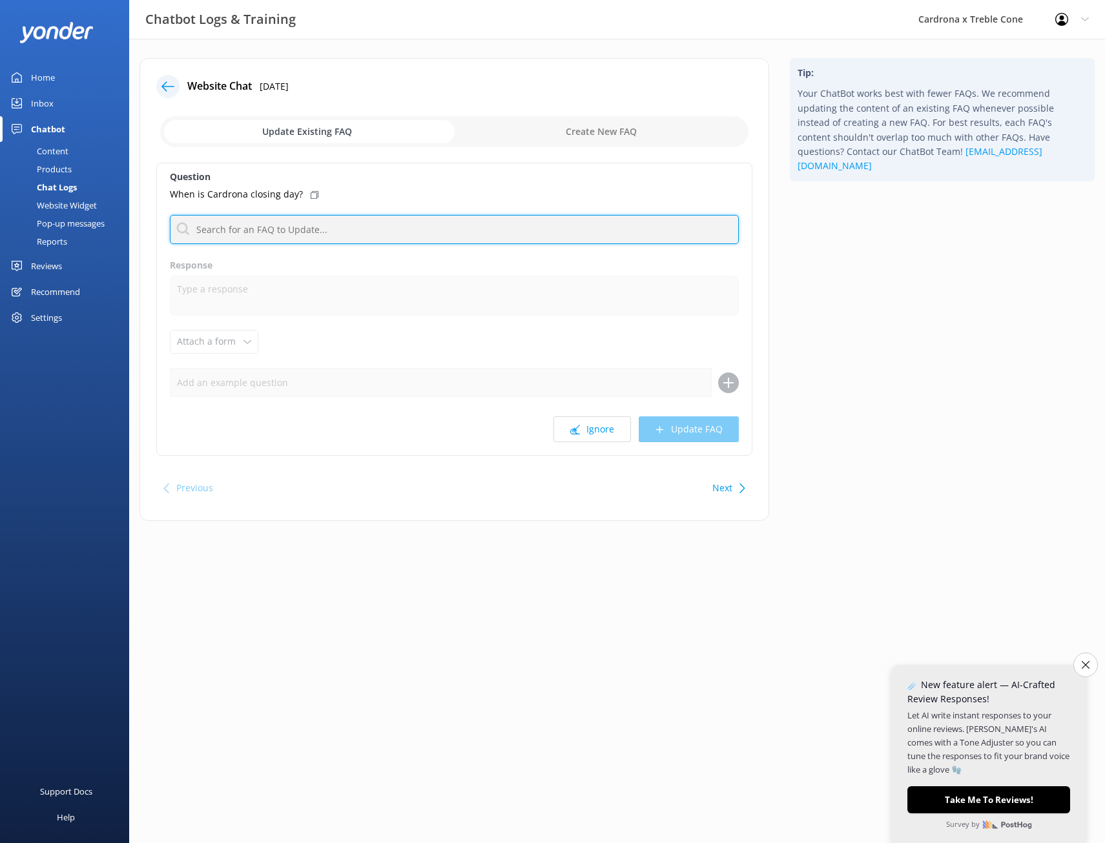
click at [283, 229] on input "text" at bounding box center [454, 229] width 569 height 29
type input "closing day"
drag, startPoint x: 274, startPoint y: 231, endPoint x: 161, endPoint y: 236, distance: 112.5
click at [161, 236] on div "Question When is Cardrona closing day? closing day No FAQs available Response A…" at bounding box center [454, 309] width 596 height 293
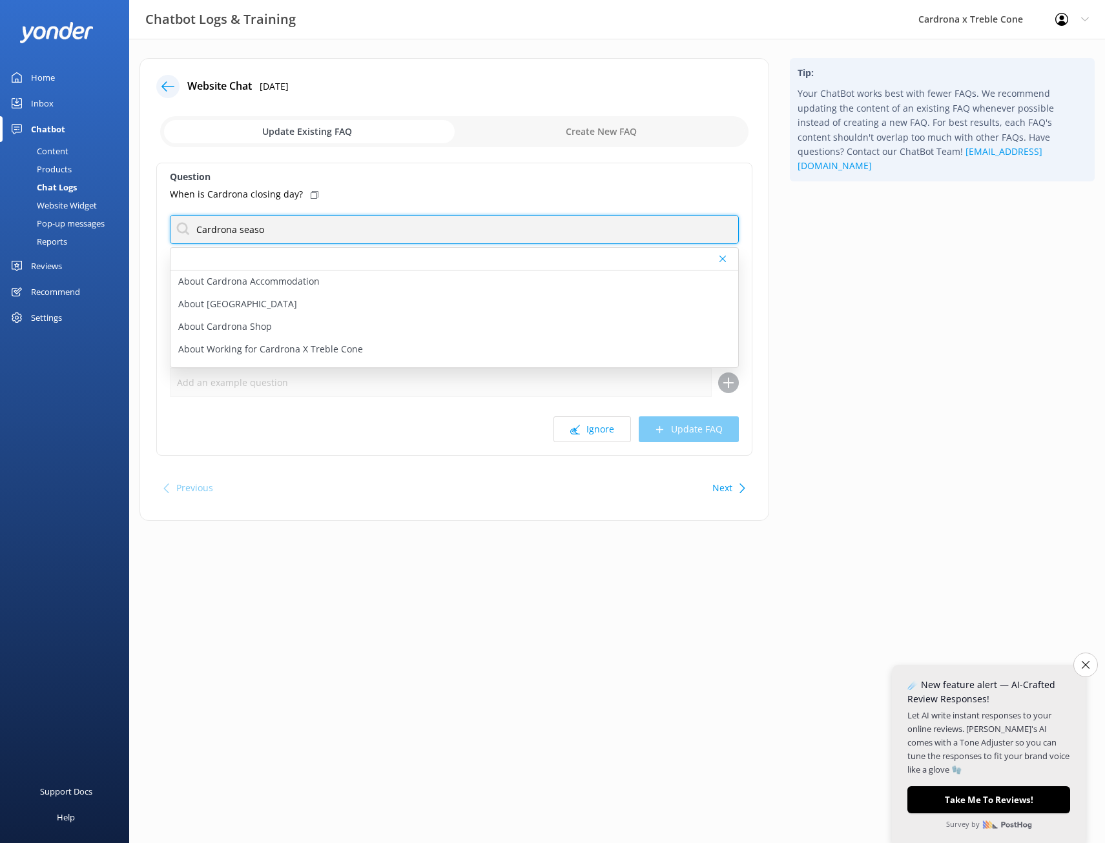
type input "Cardrona season"
drag, startPoint x: 222, startPoint y: 226, endPoint x: 149, endPoint y: 227, distance: 73.0
click at [149, 227] on div "Website Chat [DATE] Update Existing FAQ Create New FAQ Question When is Cardron…" at bounding box center [454, 289] width 630 height 463
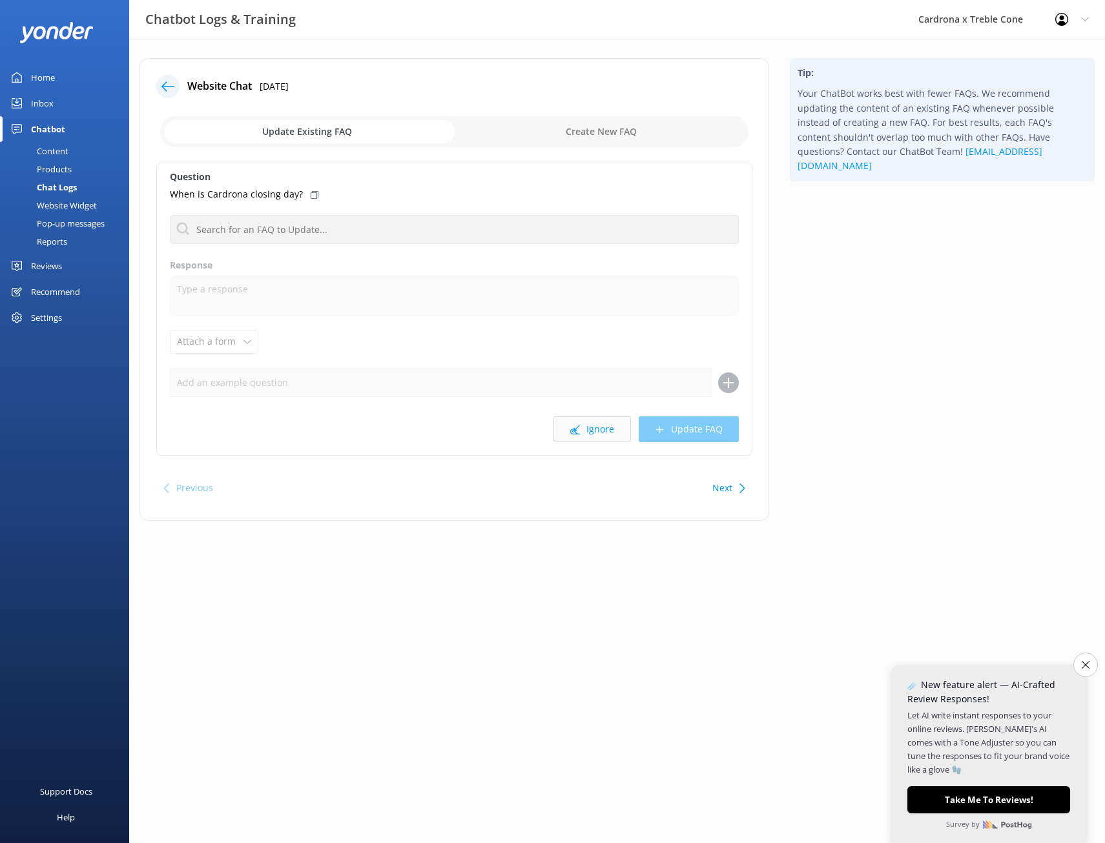
click at [597, 429] on button "Ignore" at bounding box center [591, 430] width 77 height 26
click at [607, 434] on button "Ignore" at bounding box center [591, 430] width 77 height 26
click at [598, 429] on button "Ignore" at bounding box center [591, 430] width 77 height 26
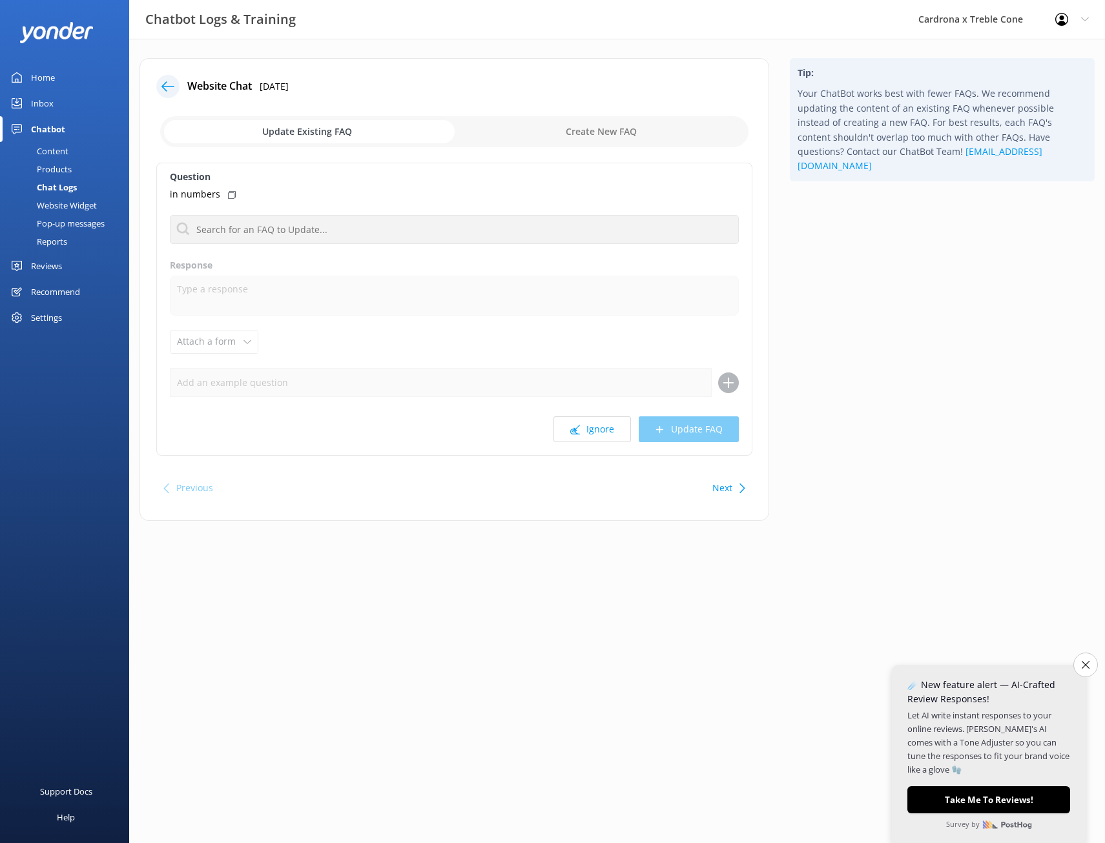
click at [598, 429] on button "Ignore" at bounding box center [591, 430] width 77 height 26
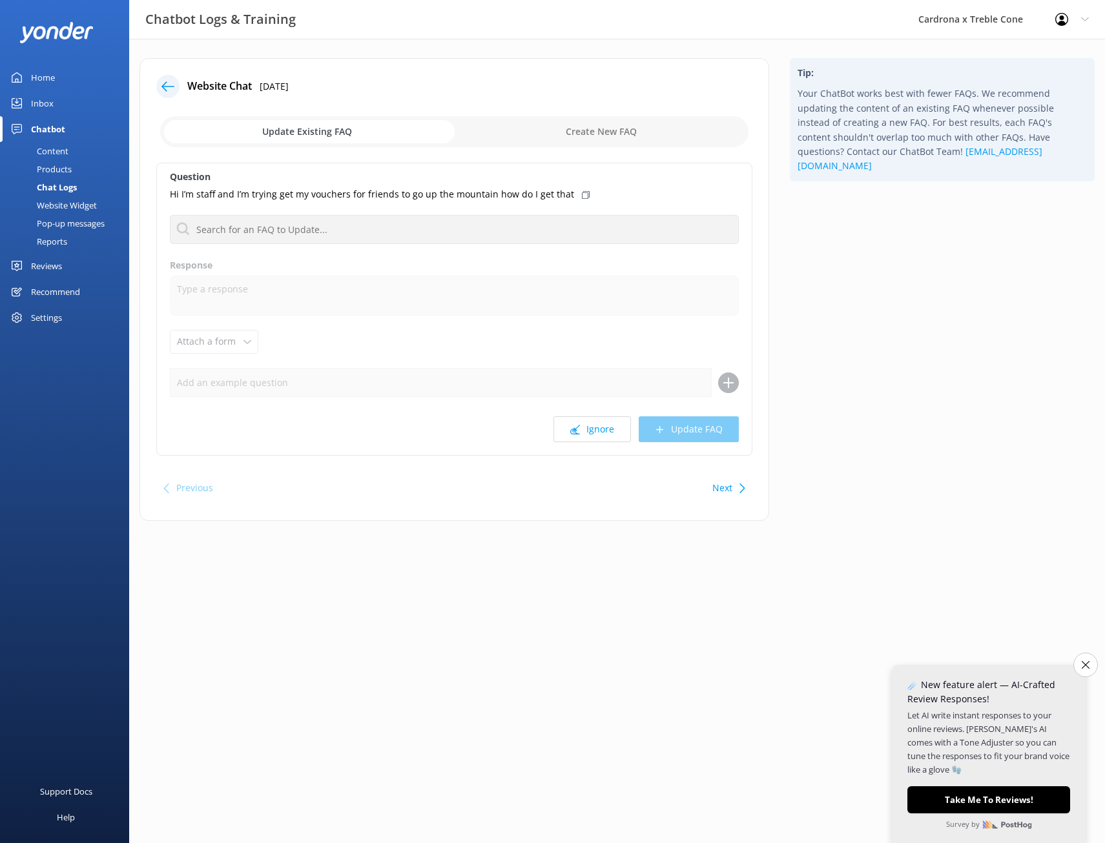
click at [598, 429] on button "Ignore" at bounding box center [591, 430] width 77 height 26
click at [599, 429] on button "Ignore" at bounding box center [591, 430] width 77 height 26
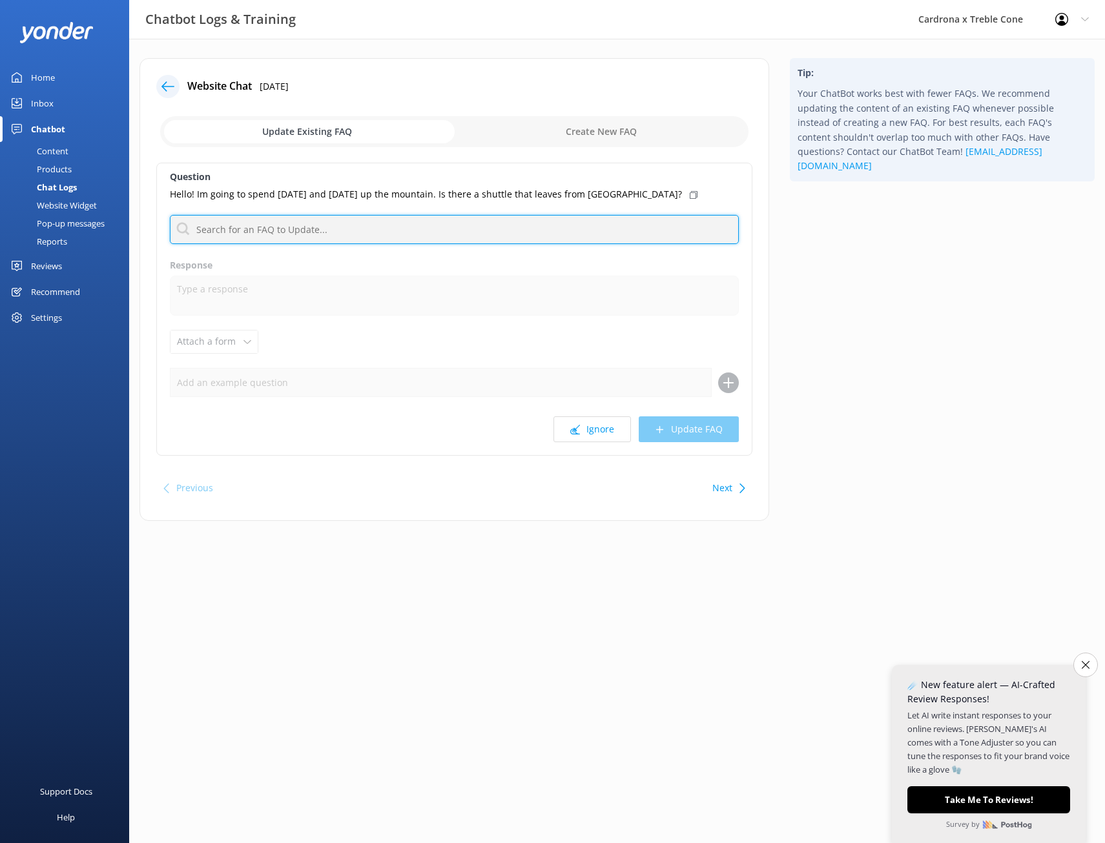
click at [288, 228] on input "text" at bounding box center [454, 229] width 569 height 29
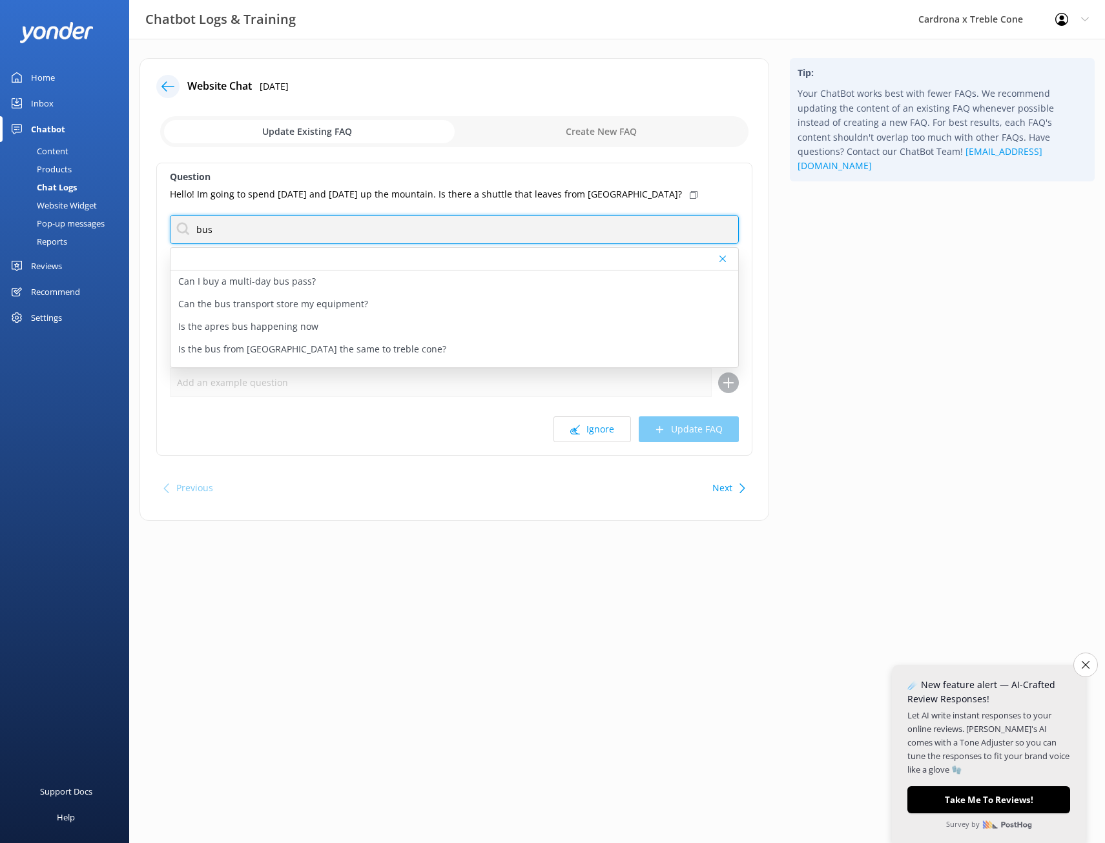
type input "bus"
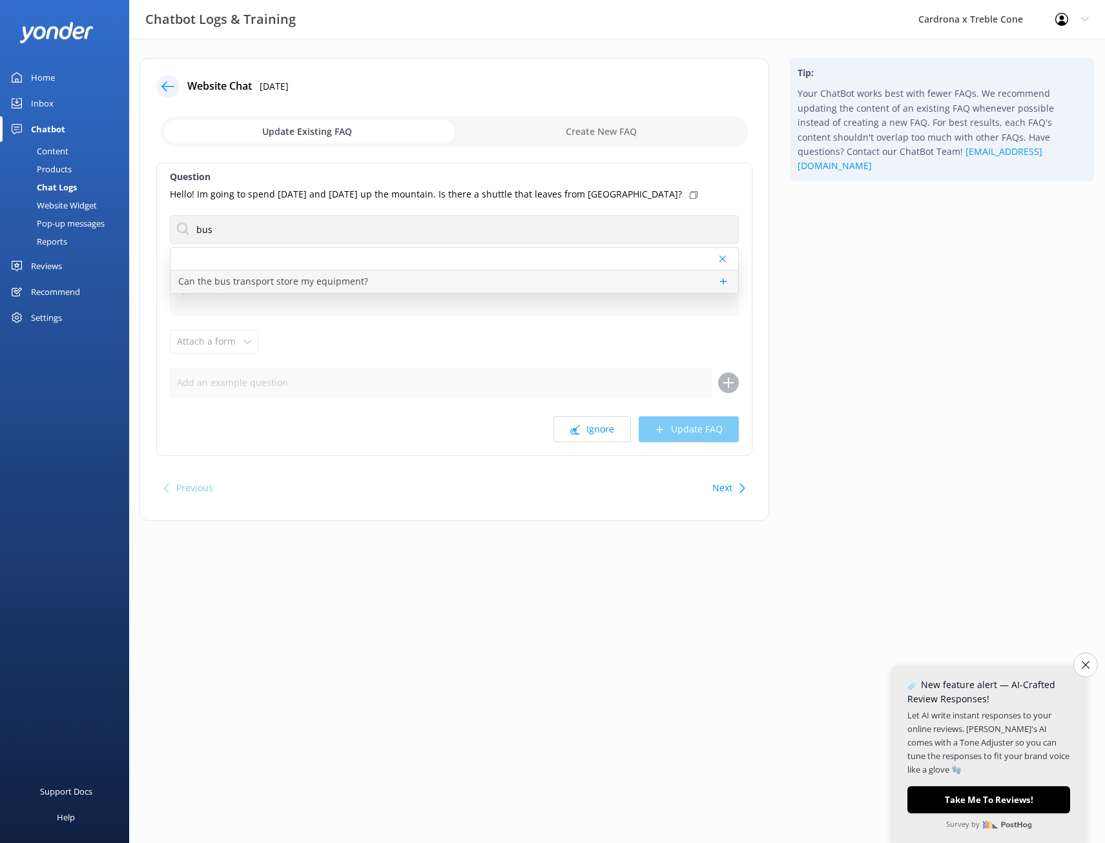
click at [305, 278] on p "Can the bus transport store my equipment?" at bounding box center [273, 281] width 190 height 14
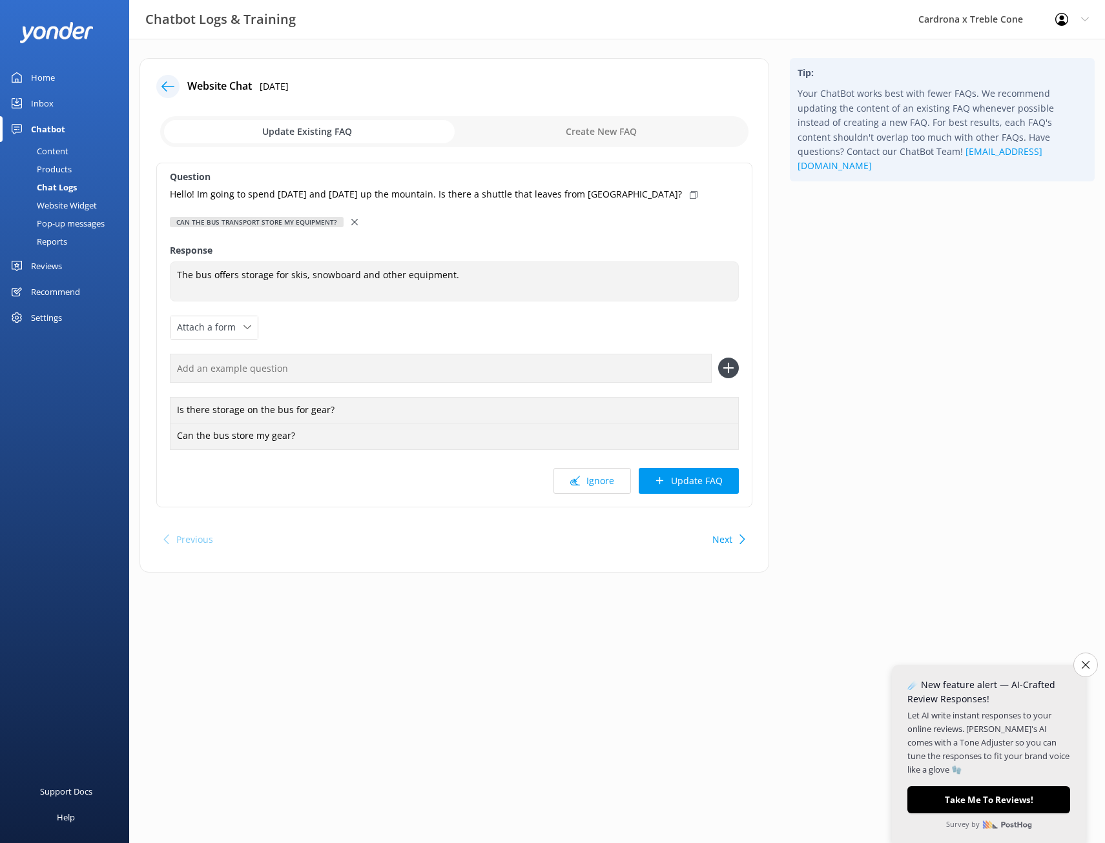
type textarea "The bus offers storage for skis, snowboard and other equipment."
click at [351, 223] on icon at bounding box center [354, 222] width 6 height 6
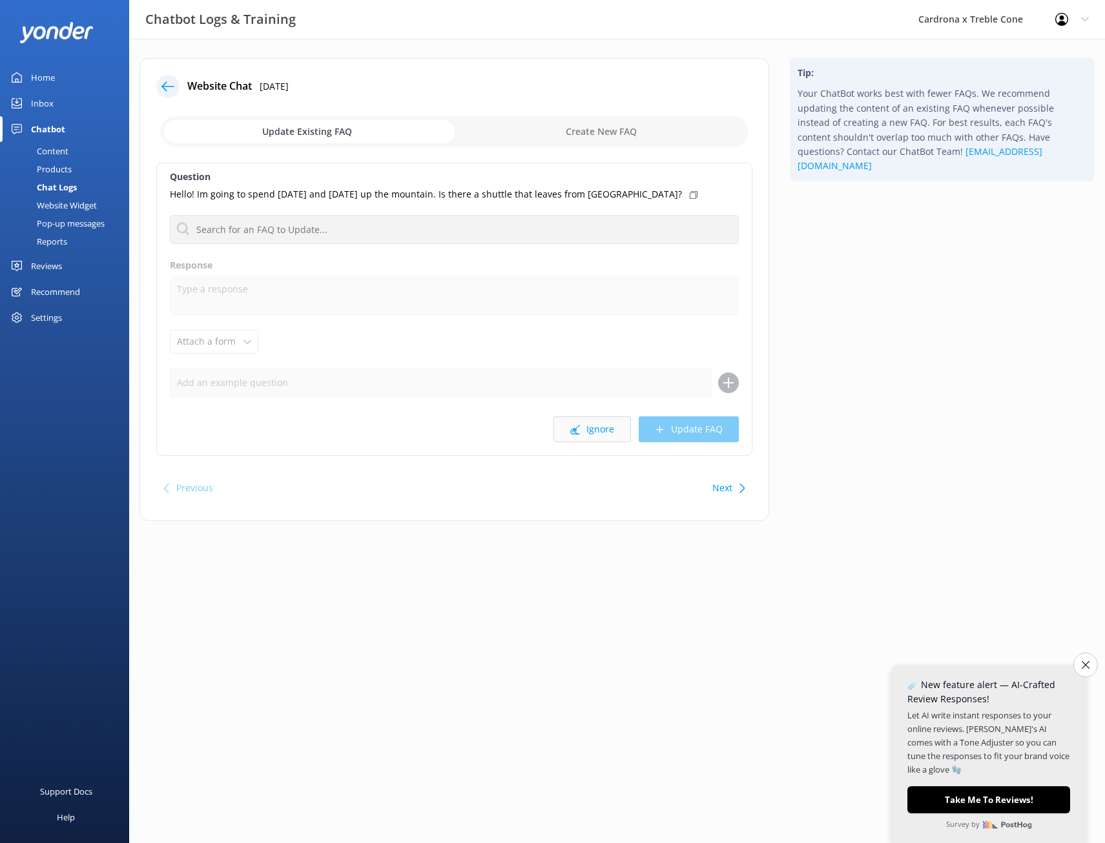
click at [585, 428] on button "Ignore" at bounding box center [591, 430] width 77 height 26
click at [604, 435] on button "Ignore" at bounding box center [591, 430] width 77 height 26
click at [603, 432] on button "Ignore" at bounding box center [591, 430] width 77 height 26
click at [600, 434] on button "Ignore" at bounding box center [591, 430] width 77 height 26
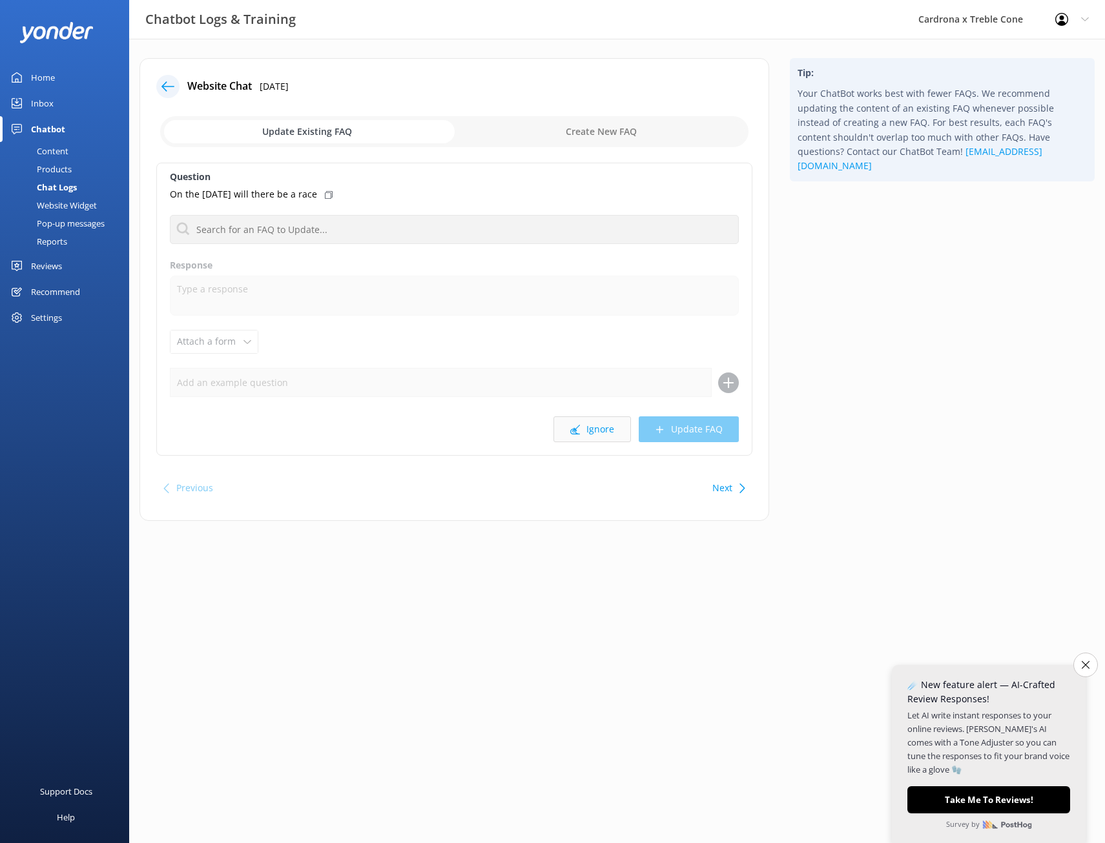
click at [599, 428] on button "Ignore" at bounding box center [591, 430] width 77 height 26
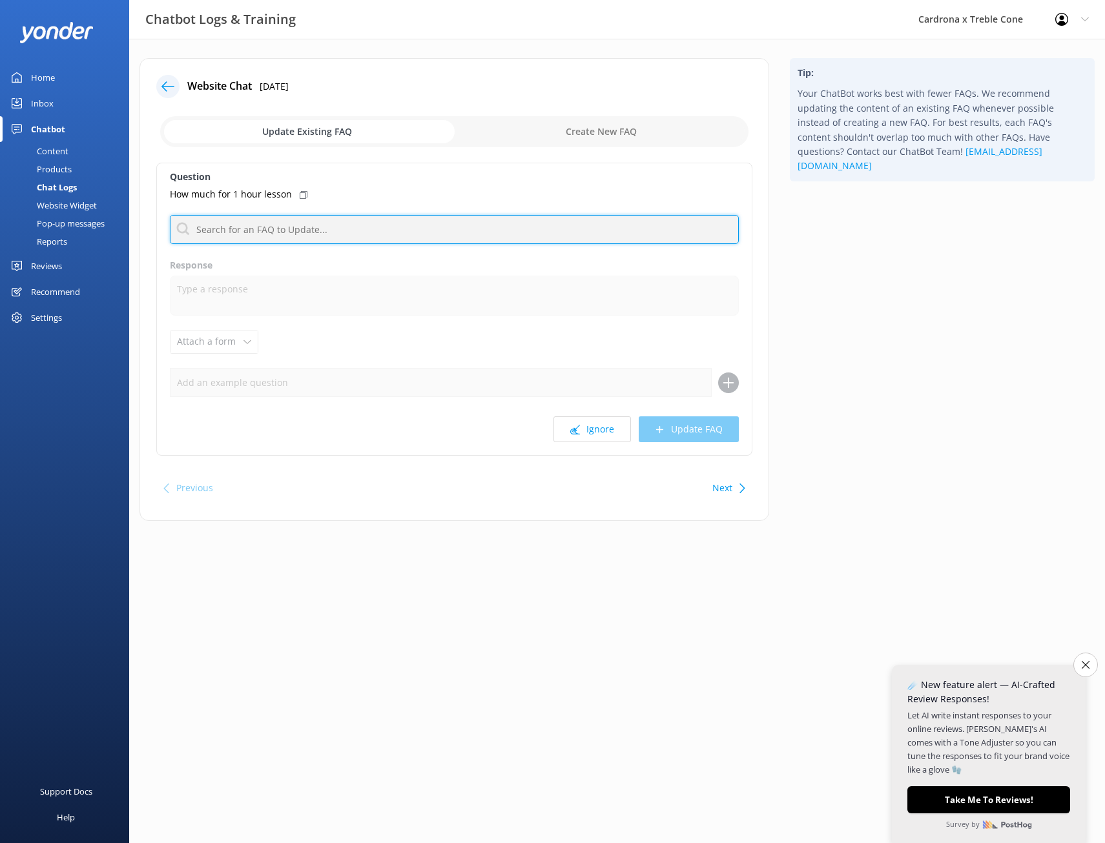
click at [332, 242] on input "text" at bounding box center [454, 229] width 569 height 29
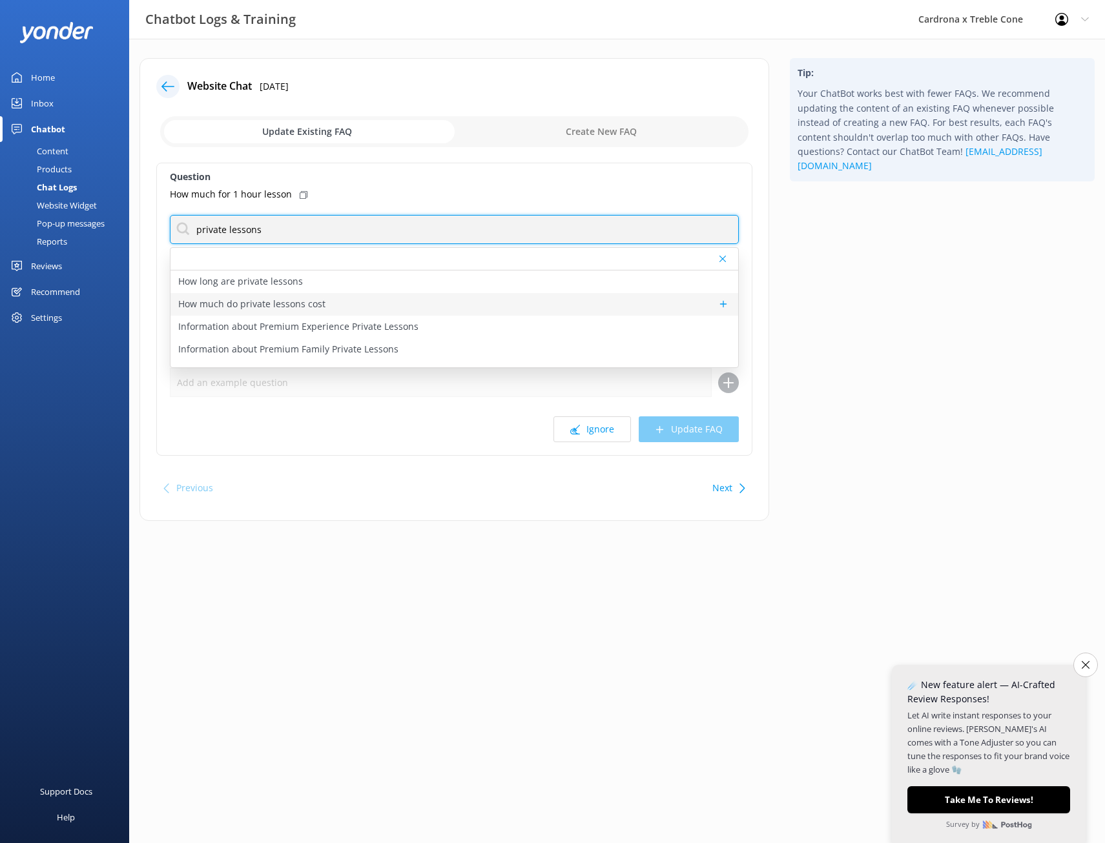
type input "private lessons"
click at [331, 307] on div "How much do private lessons cost" at bounding box center [454, 304] width 568 height 23
type textarea "Pricing for Winter '25 private lessons can be found [URL][DOMAIN_NAME]"
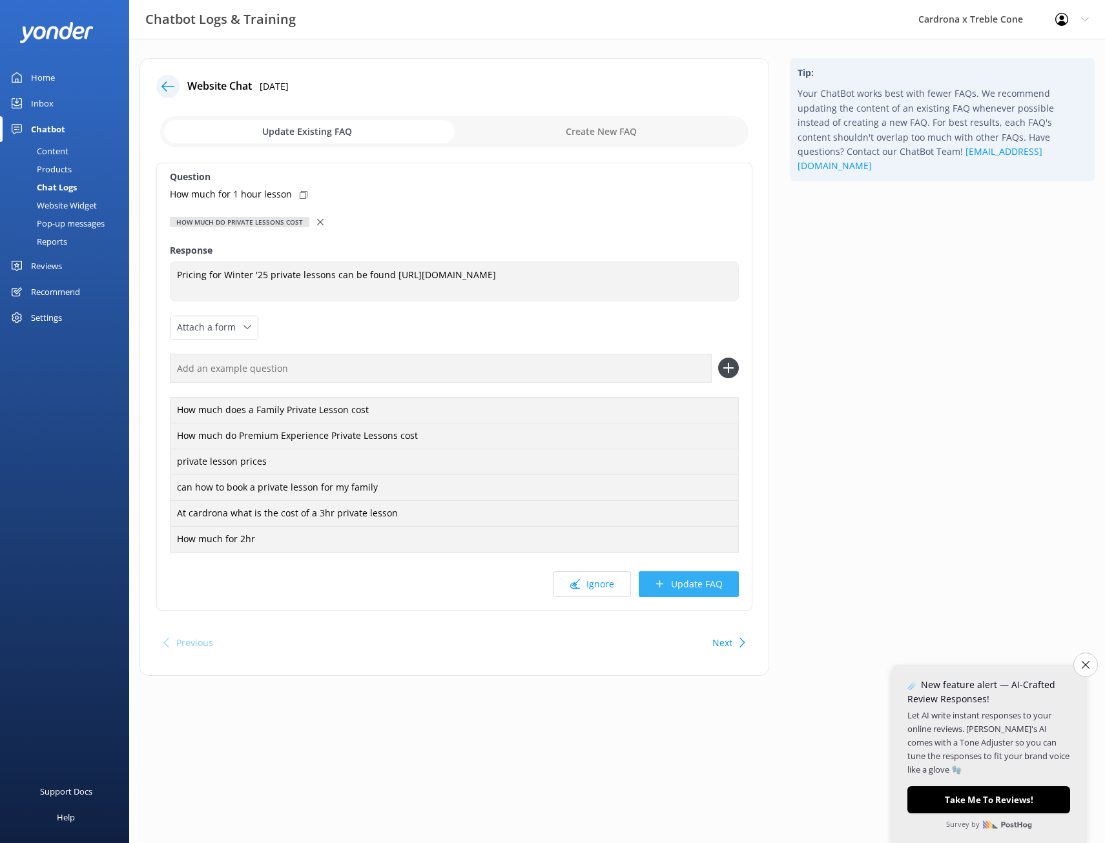
click at [672, 588] on button "Update FAQ" at bounding box center [689, 585] width 100 height 26
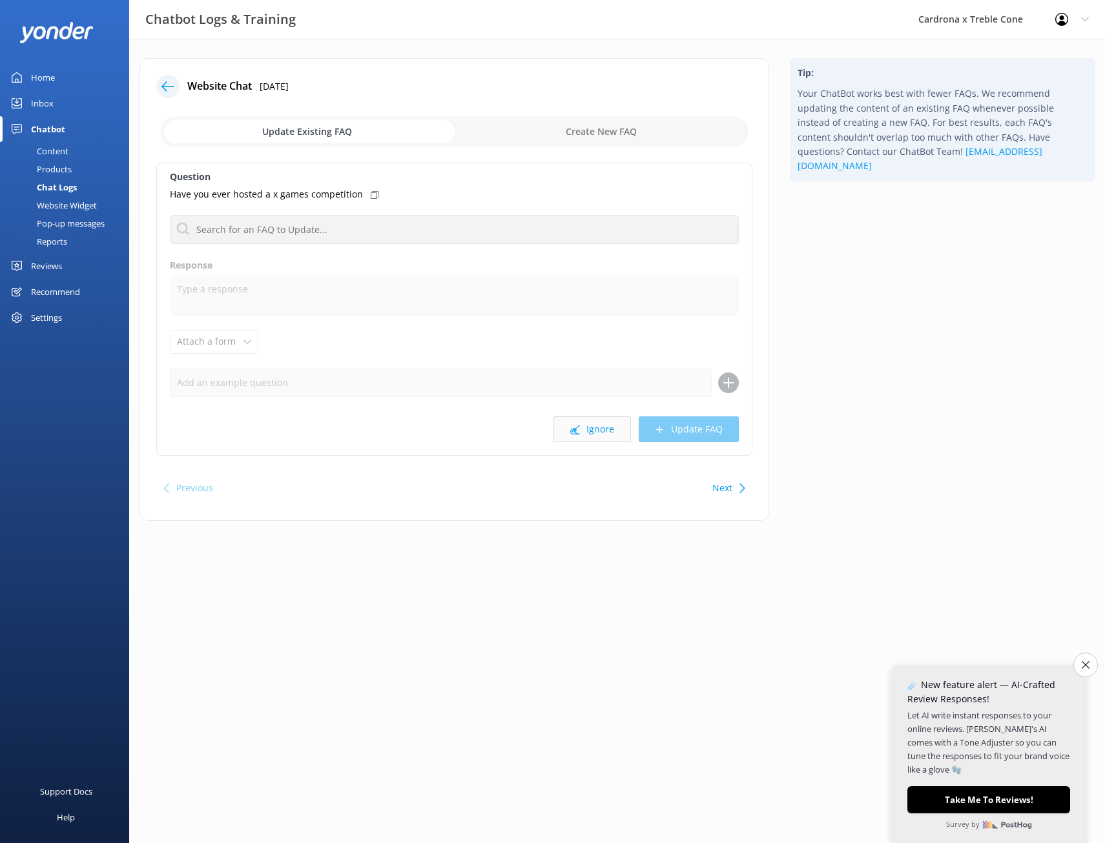
click at [591, 428] on button "Ignore" at bounding box center [591, 430] width 77 height 26
click at [583, 431] on button "Ignore" at bounding box center [591, 430] width 77 height 26
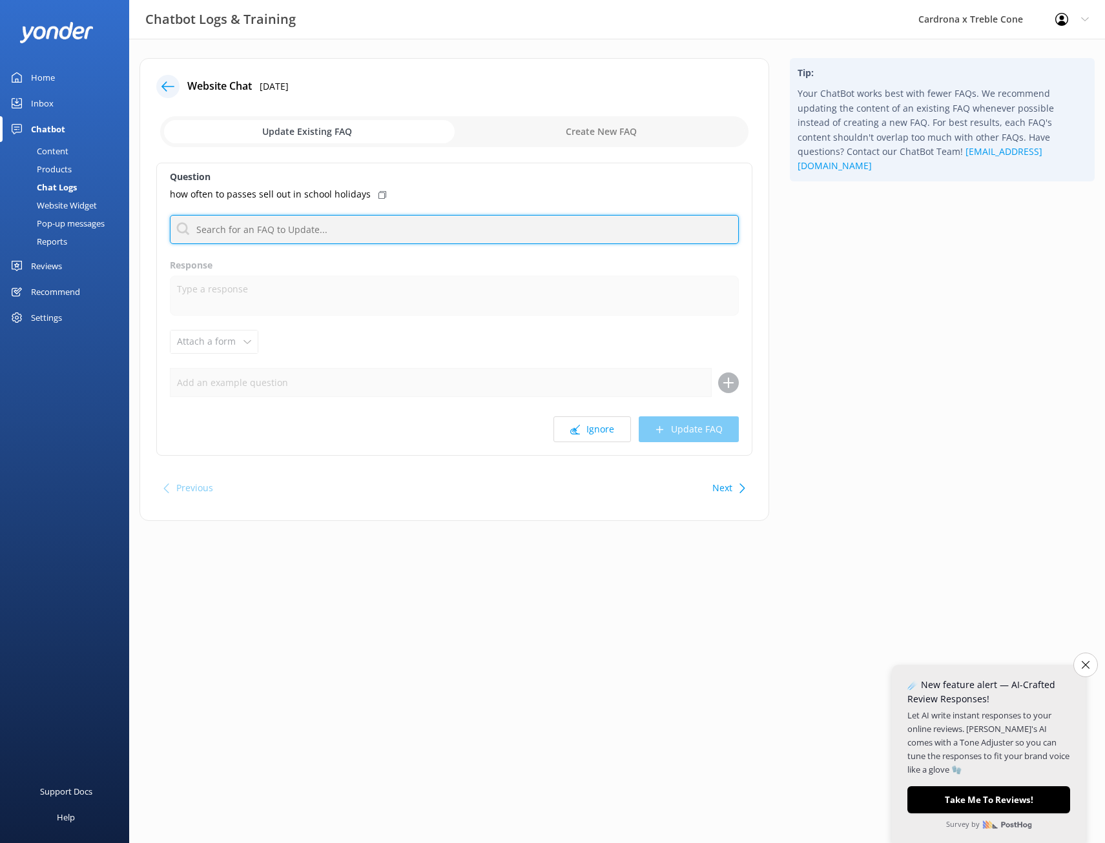
click at [315, 227] on input "text" at bounding box center [454, 229] width 569 height 29
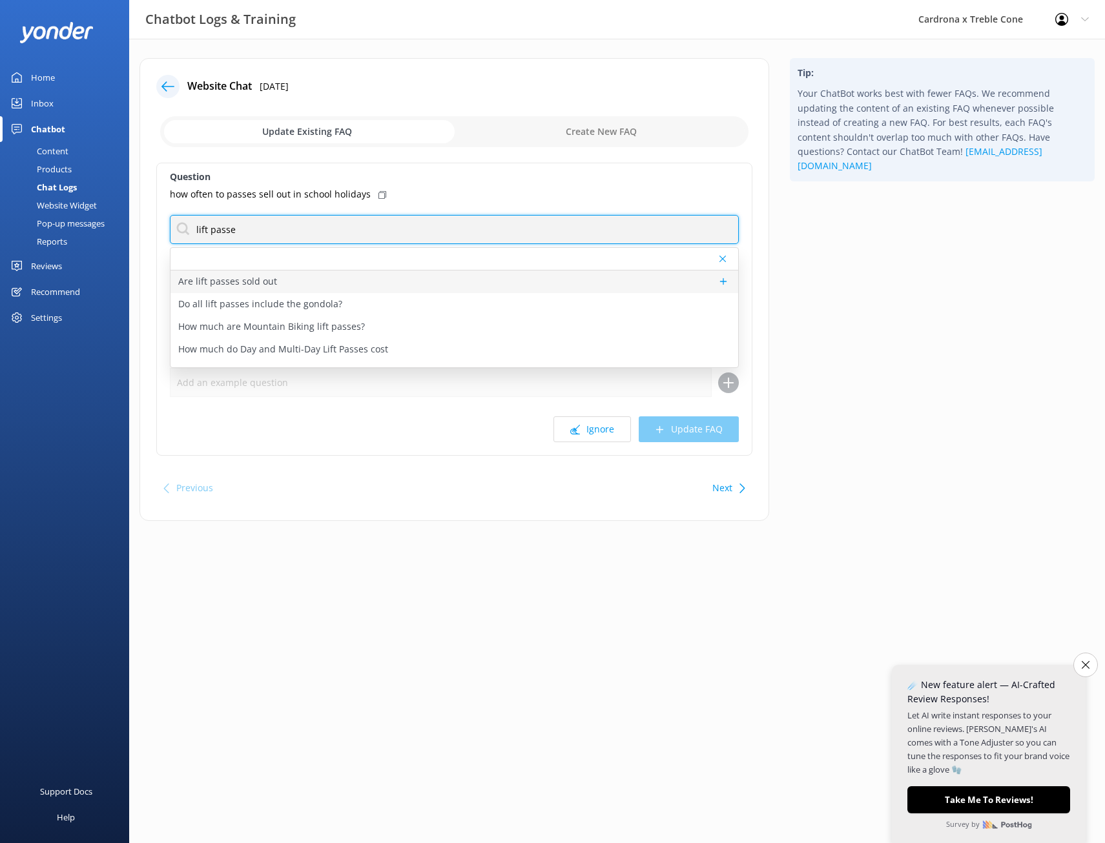
type input "lift passe"
click at [269, 285] on p "Are lift passes sold out" at bounding box center [227, 281] width 99 height 14
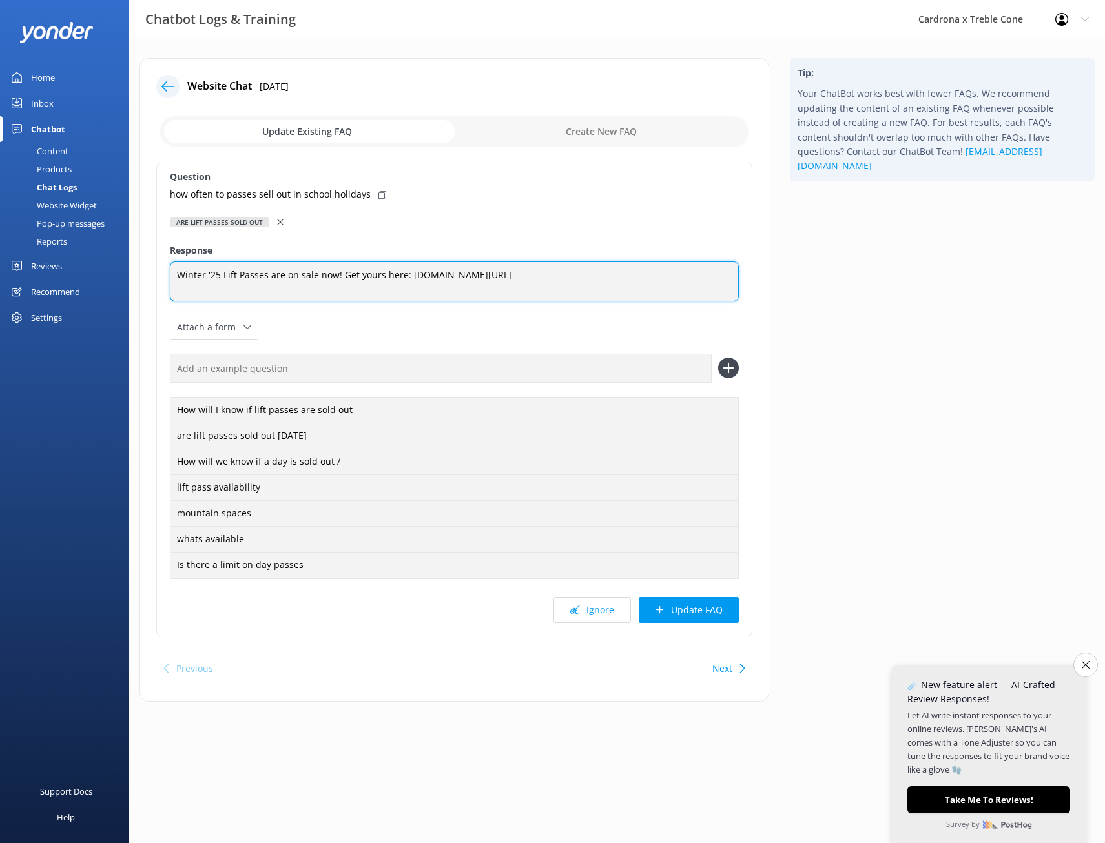
drag, startPoint x: 552, startPoint y: 277, endPoint x: 435, endPoint y: 276, distance: 116.2
click at [435, 276] on textarea "Winter '25 Lift Passes are on sale now! Get yours here: [DOMAIN_NAME][URL]" at bounding box center [454, 282] width 569 height 40
drag, startPoint x: 337, startPoint y: 276, endPoint x: 158, endPoint y: 285, distance: 179.1
click at [158, 285] on div "Question how often to passes sell out in school holidays Are lift passes sold o…" at bounding box center [454, 400] width 596 height 474
type textarea "This winter season 2025 we do not have capacity limits on our lift passes so it…"
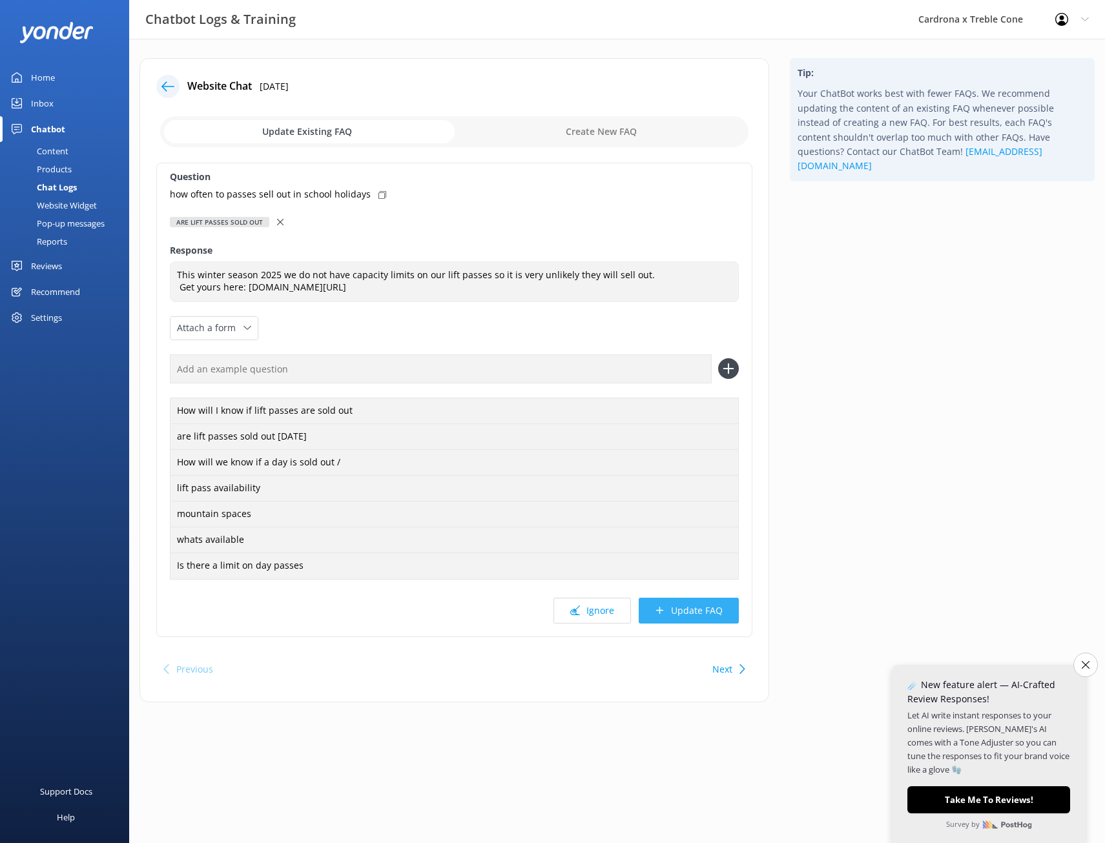
click at [671, 614] on button "Update FAQ" at bounding box center [689, 611] width 100 height 26
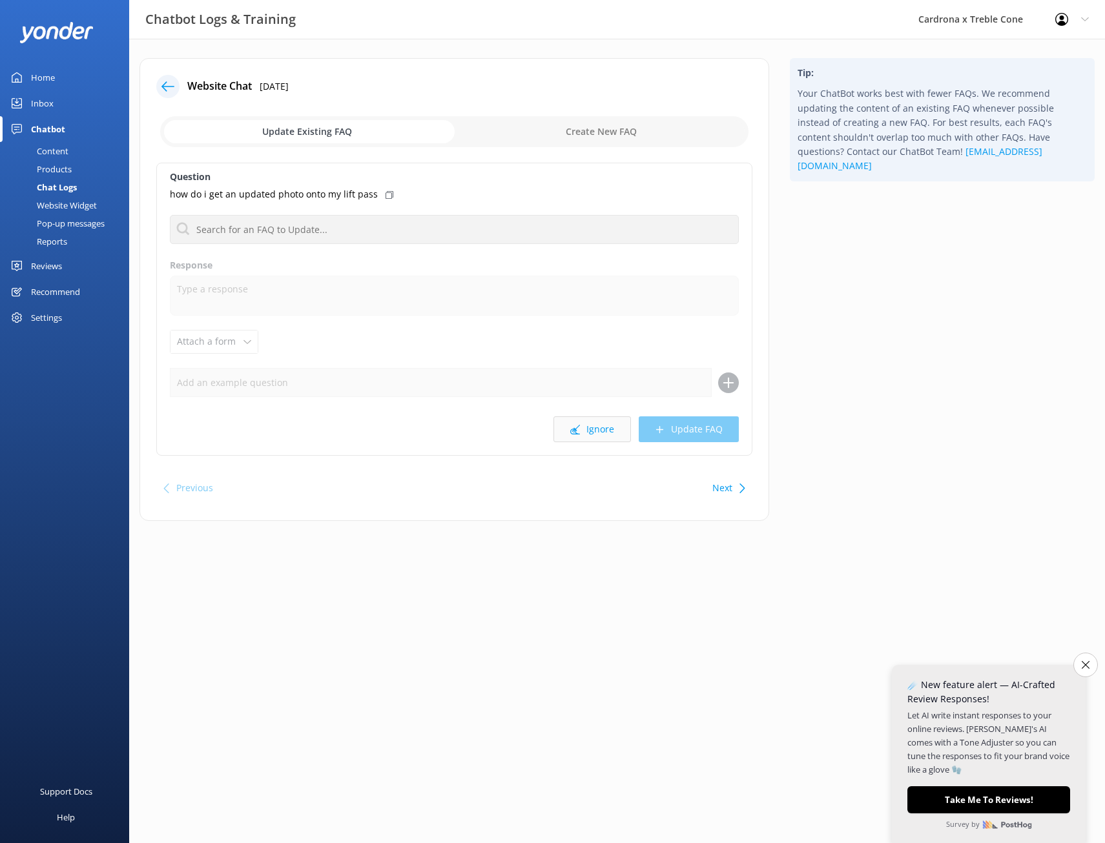
click at [591, 434] on button "Ignore" at bounding box center [591, 430] width 77 height 26
click at [590, 424] on button "Ignore" at bounding box center [591, 430] width 77 height 26
click at [583, 432] on button "Ignore" at bounding box center [591, 430] width 77 height 26
click at [596, 428] on button "Ignore" at bounding box center [591, 430] width 77 height 26
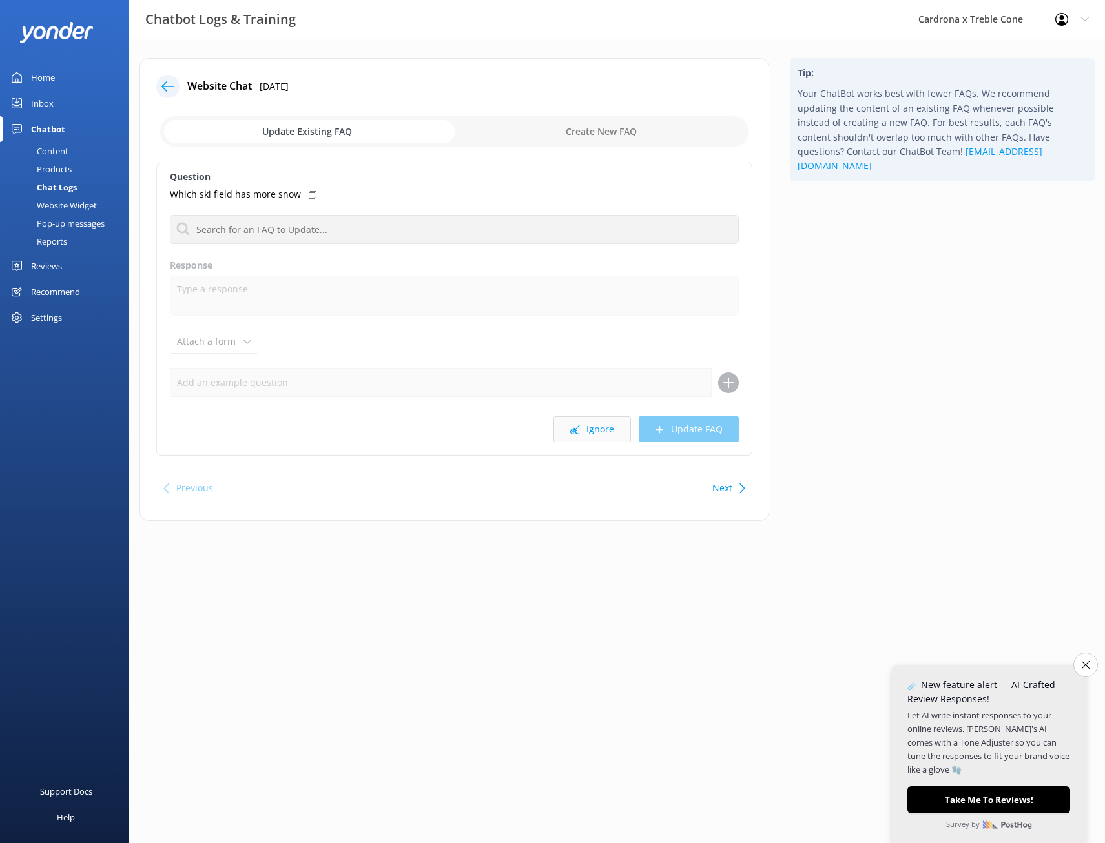
click at [587, 435] on button "Ignore" at bounding box center [591, 430] width 77 height 26
click at [588, 431] on button "Ignore" at bounding box center [591, 430] width 77 height 26
click at [594, 431] on button "Ignore" at bounding box center [591, 430] width 77 height 26
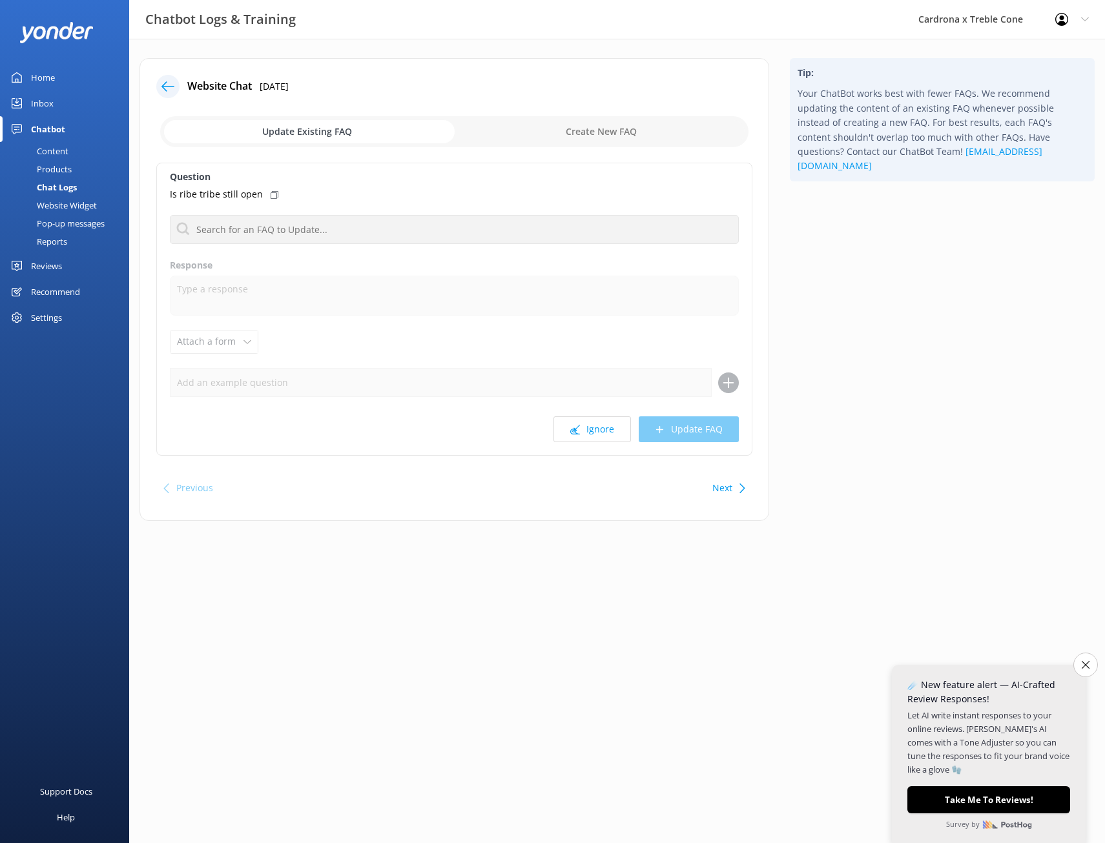
click at [594, 431] on button "Ignore" at bounding box center [591, 430] width 77 height 26
click at [604, 429] on button "Ignore" at bounding box center [591, 430] width 77 height 26
click at [45, 75] on div "Home" at bounding box center [43, 78] width 24 height 26
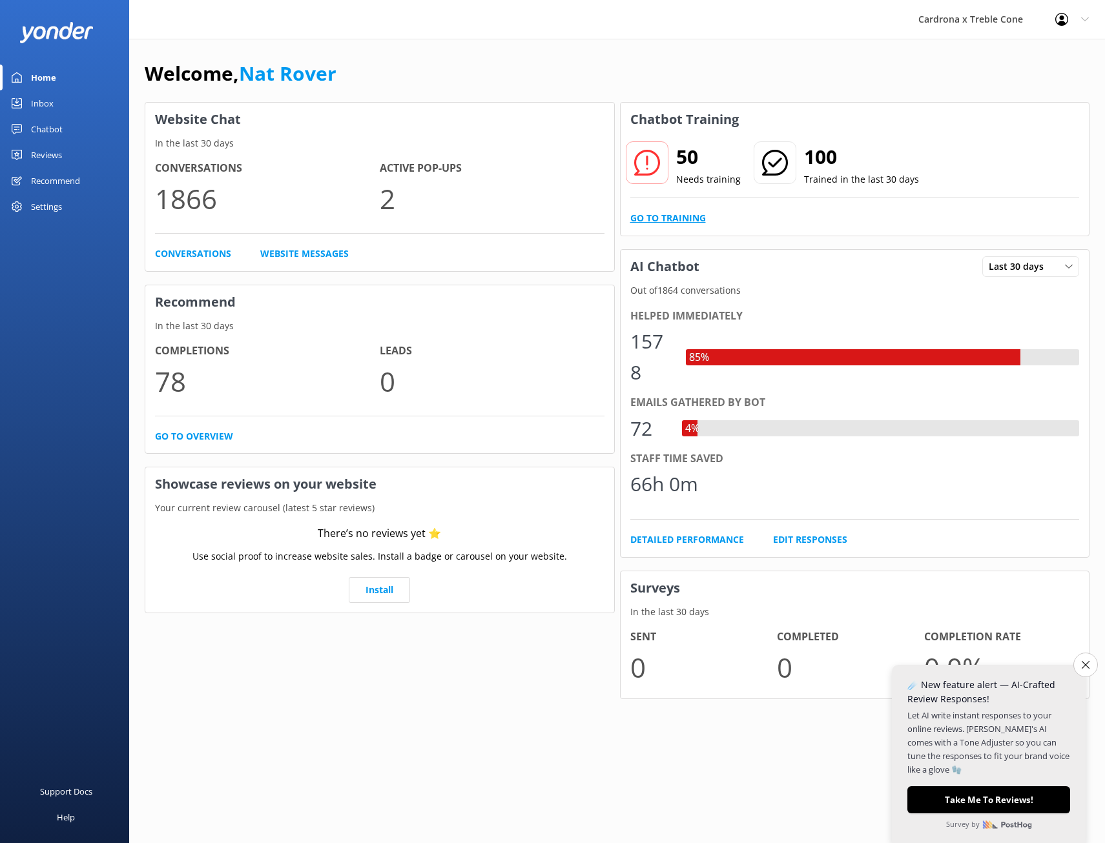
click at [680, 214] on link "Go to Training" at bounding box center [668, 218] width 76 height 14
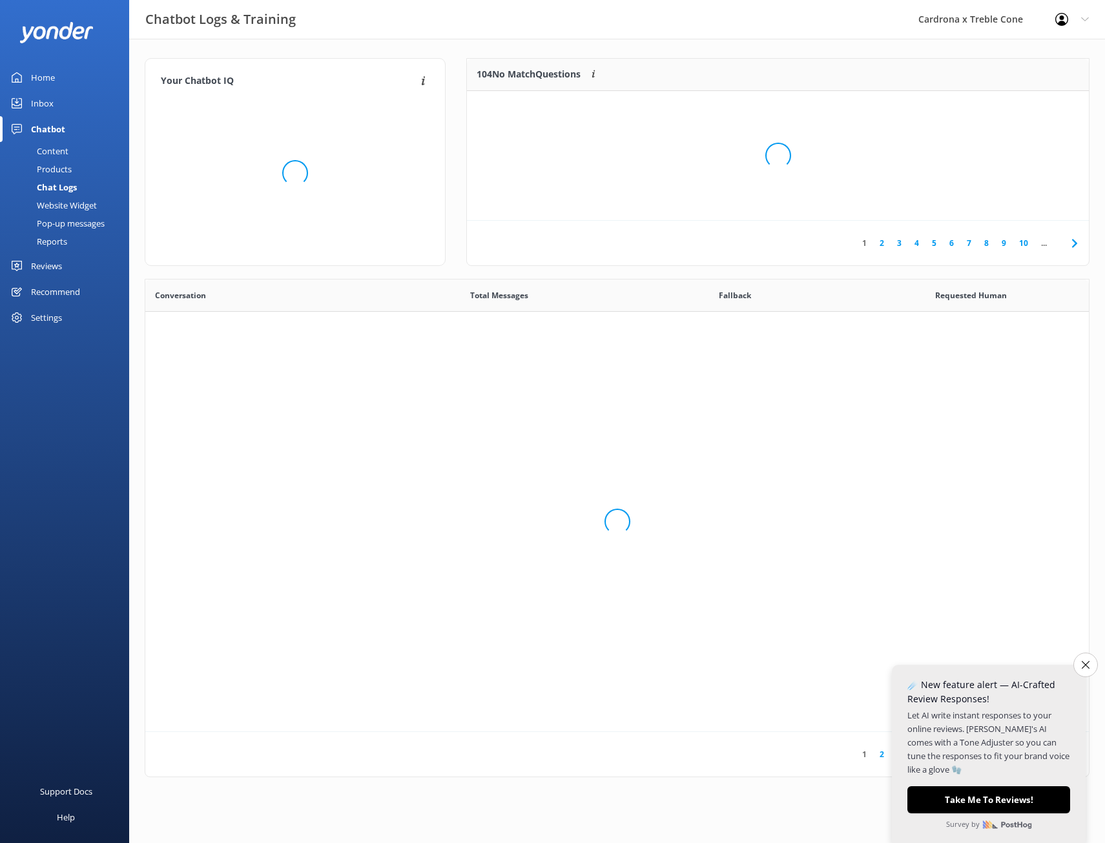
scroll to position [443, 934]
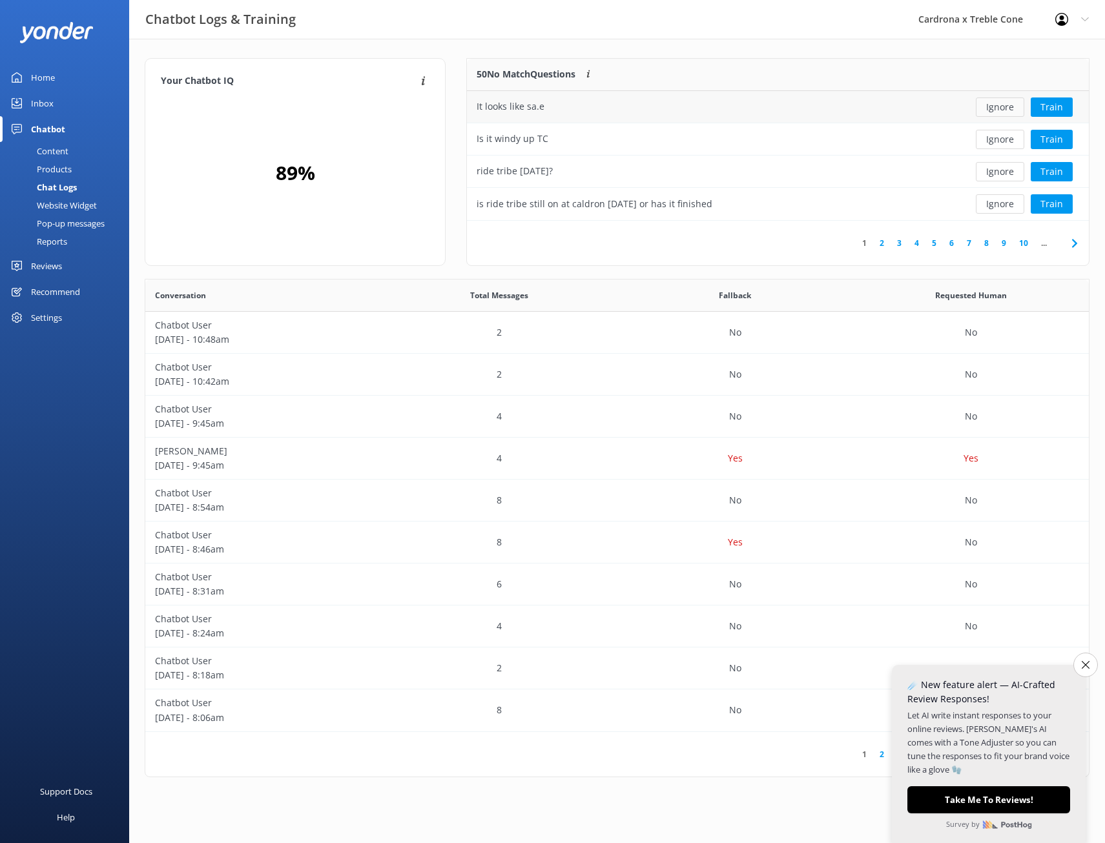
click at [993, 105] on button "Ignore" at bounding box center [1000, 107] width 48 height 19
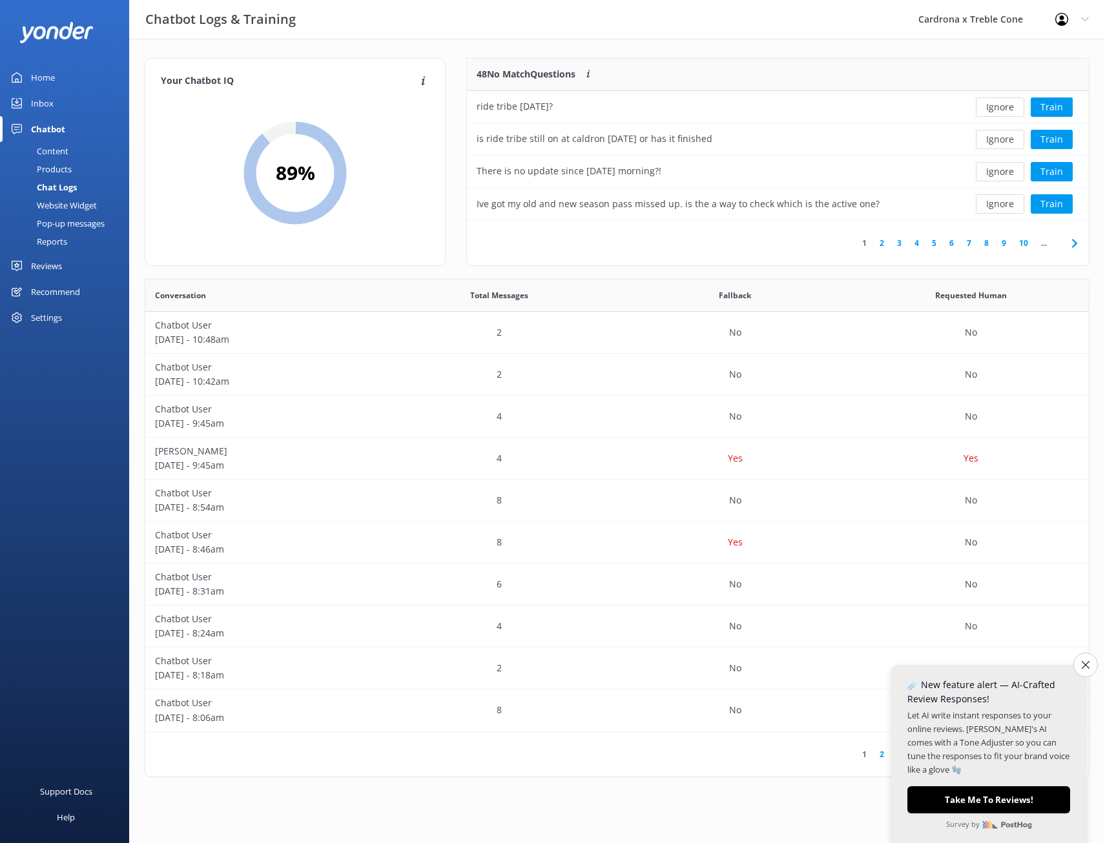
click at [993, 105] on button "Ignore" at bounding box center [1000, 107] width 48 height 19
click at [996, 200] on button "Ignore" at bounding box center [1000, 203] width 48 height 19
click at [1043, 207] on button "Train" at bounding box center [1052, 203] width 42 height 19
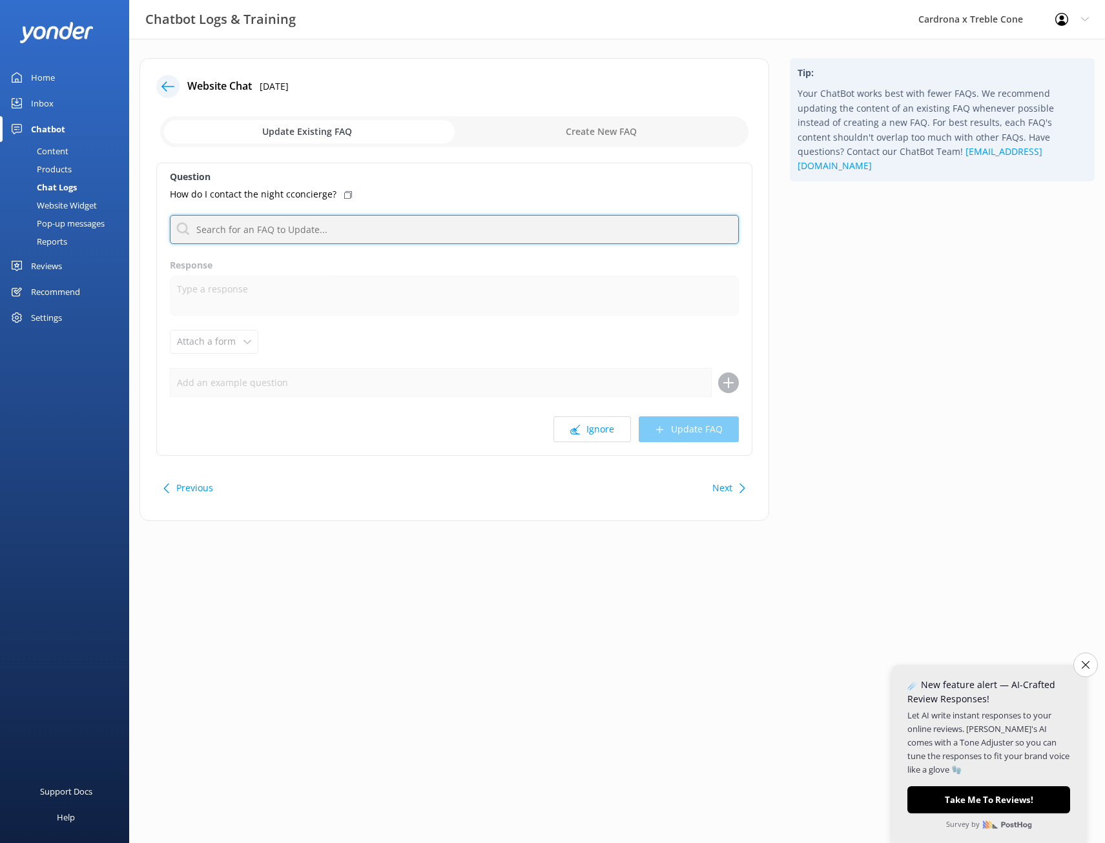
click at [237, 222] on input "text" at bounding box center [454, 229] width 569 height 29
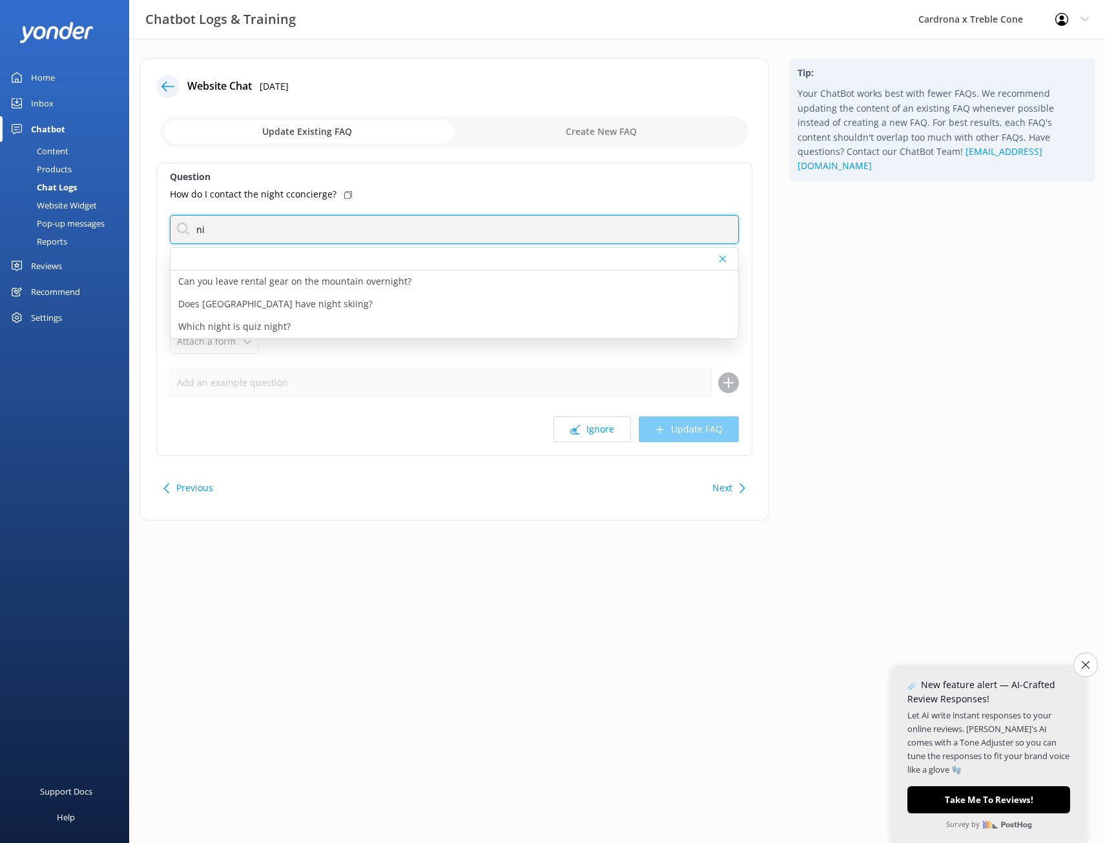
type input "n"
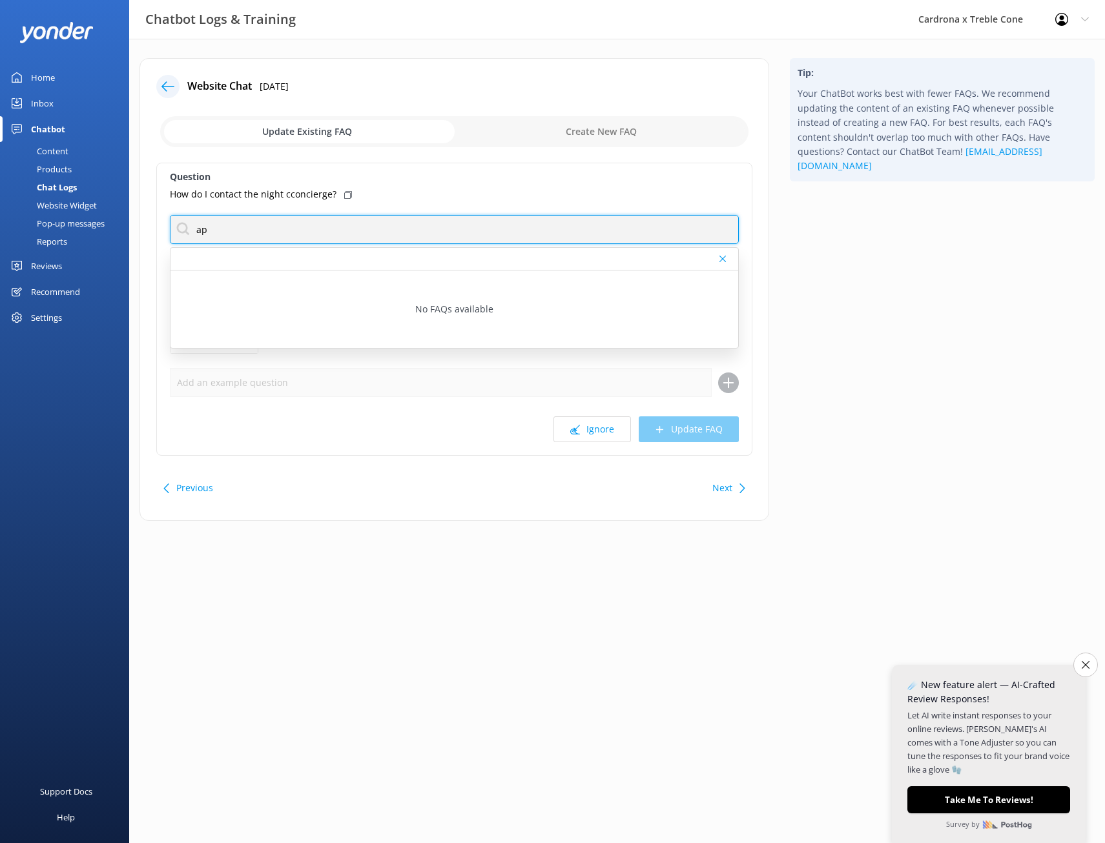
type input "a"
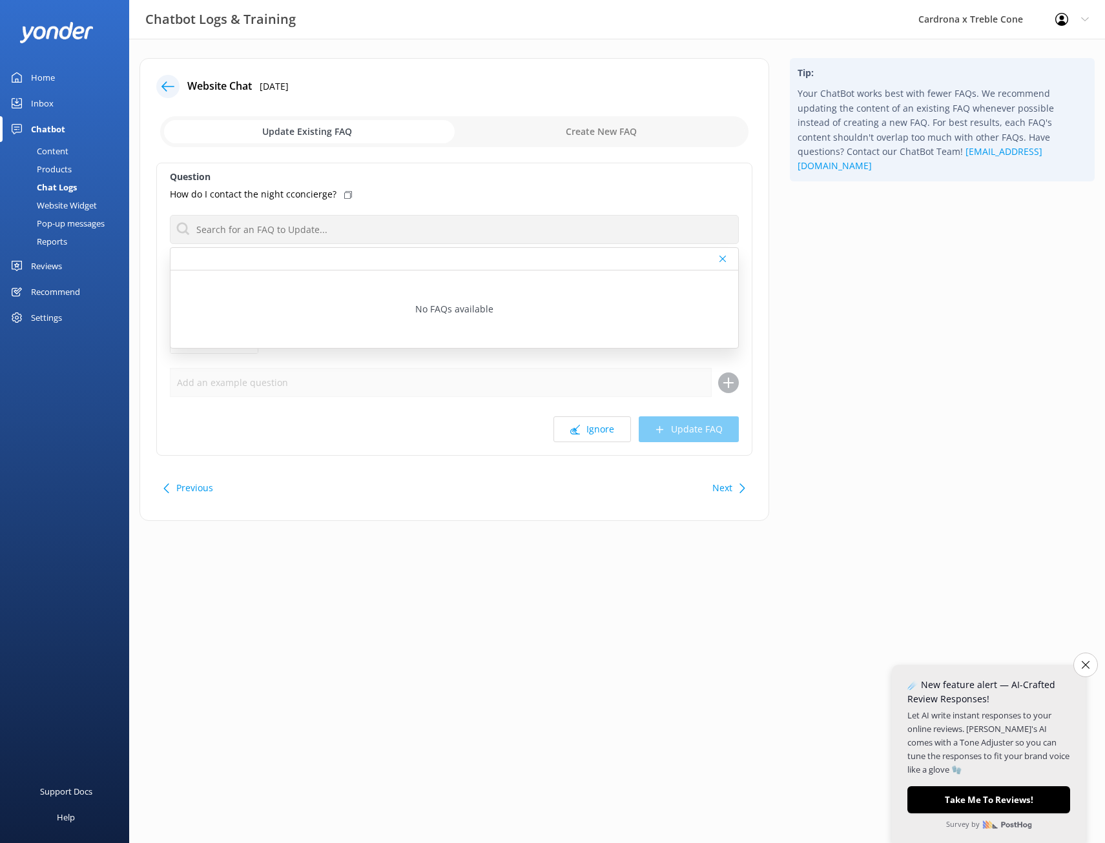
click at [56, 77] on link "Home" at bounding box center [64, 78] width 129 height 26
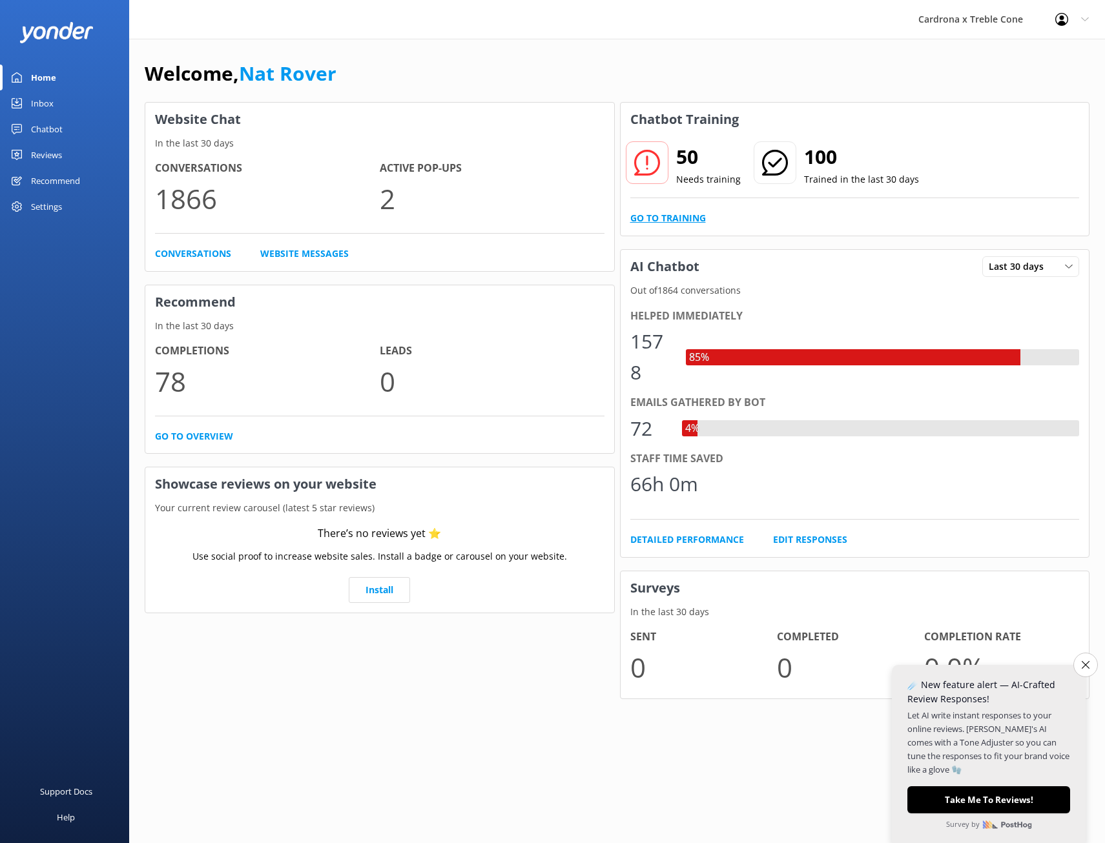
click at [674, 220] on link "Go to Training" at bounding box center [668, 218] width 76 height 14
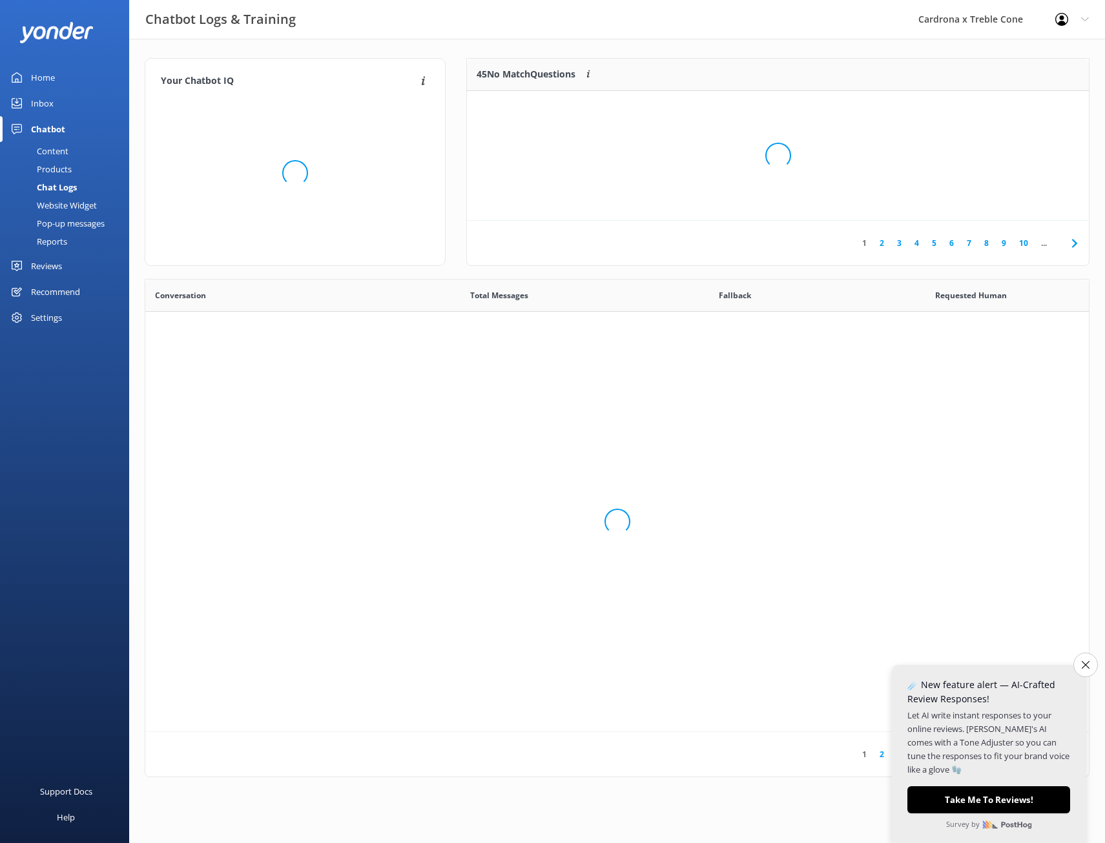
scroll to position [443, 934]
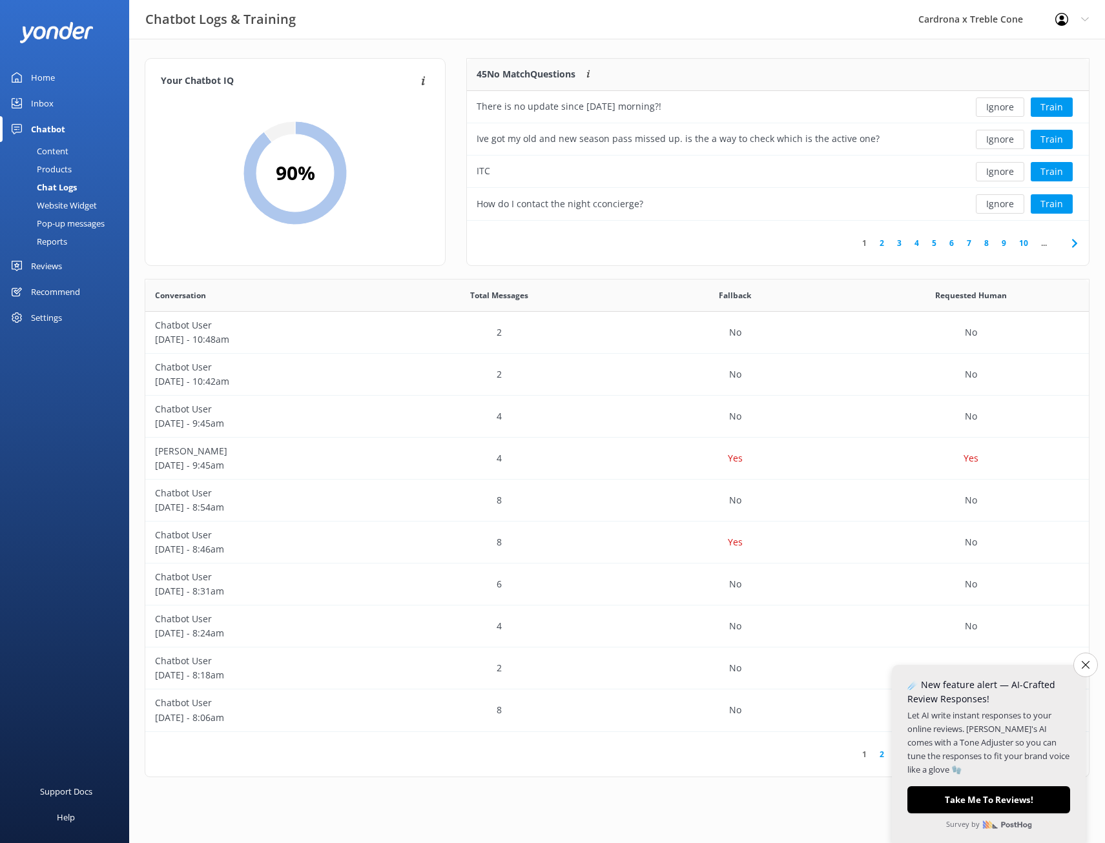
click at [1016, 245] on link "10" at bounding box center [1024, 243] width 22 height 12
click at [1040, 245] on link "12" at bounding box center [1042, 243] width 22 height 12
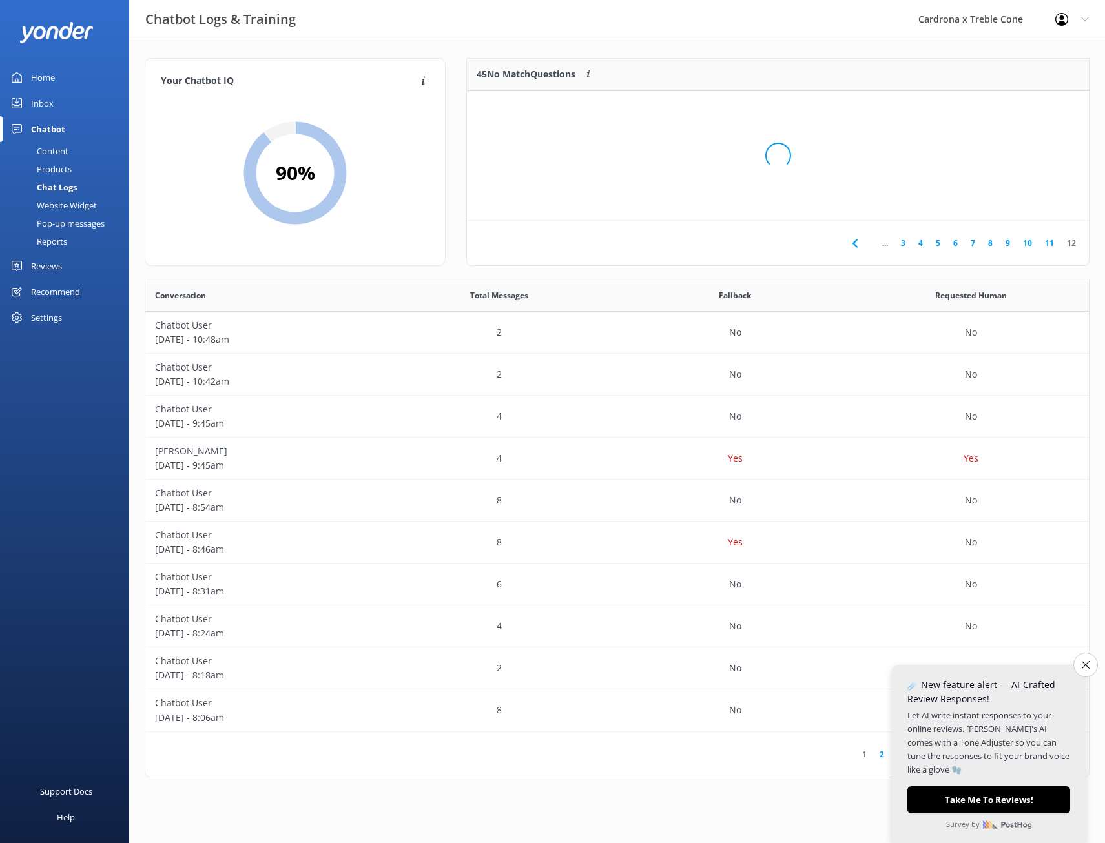
scroll to position [56, 612]
click at [1005, 108] on button "Ignore" at bounding box center [1000, 107] width 48 height 19
click at [1025, 247] on link "10" at bounding box center [1024, 243] width 22 height 12
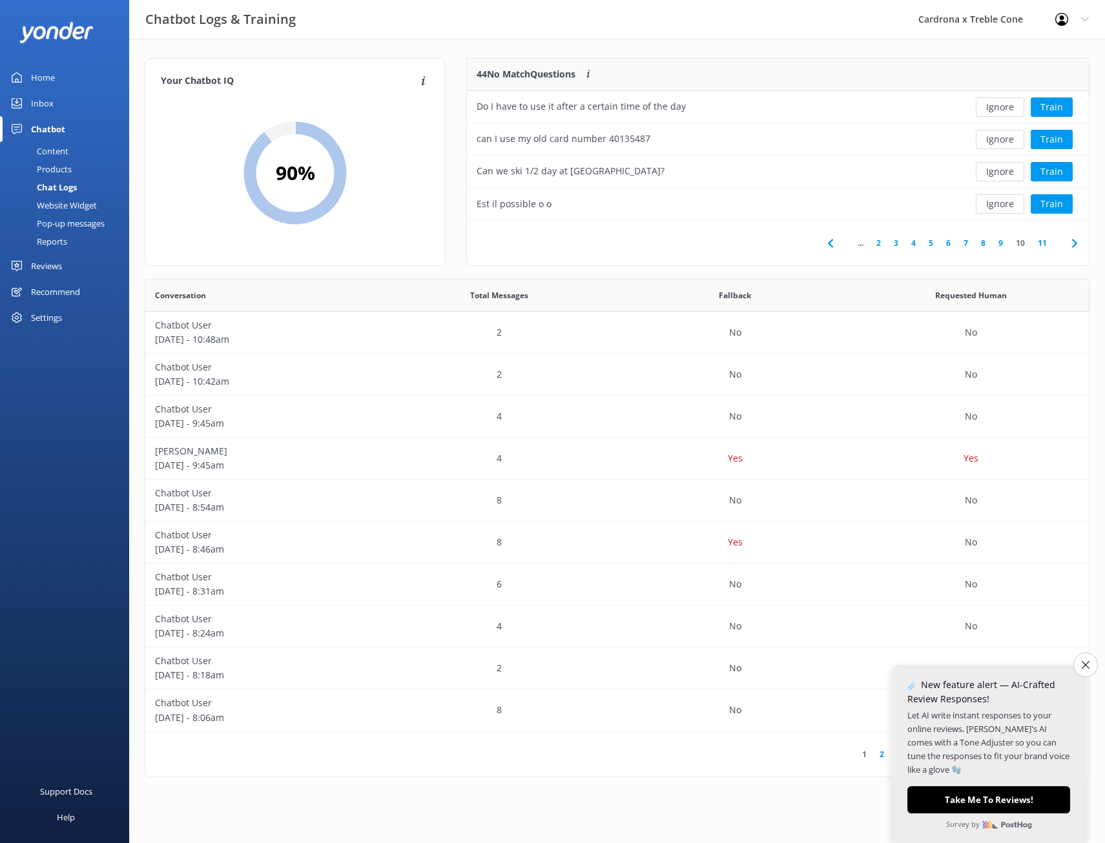
click at [1040, 245] on link "11" at bounding box center [1042, 243] width 22 height 12
click at [999, 205] on button "Ignore" at bounding box center [1000, 203] width 48 height 19
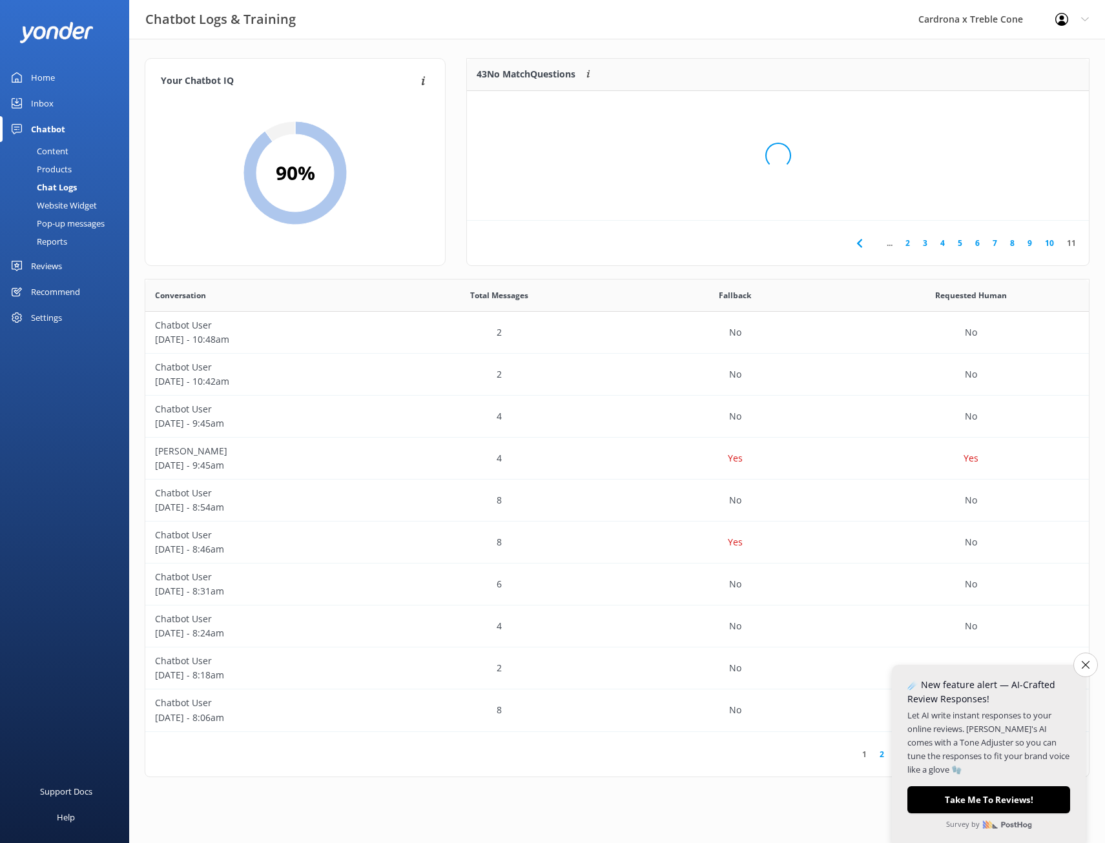
scroll to position [120, 612]
click at [1000, 168] on button "Ignore" at bounding box center [1000, 171] width 48 height 19
click at [1000, 141] on button "Ignore" at bounding box center [1000, 139] width 48 height 19
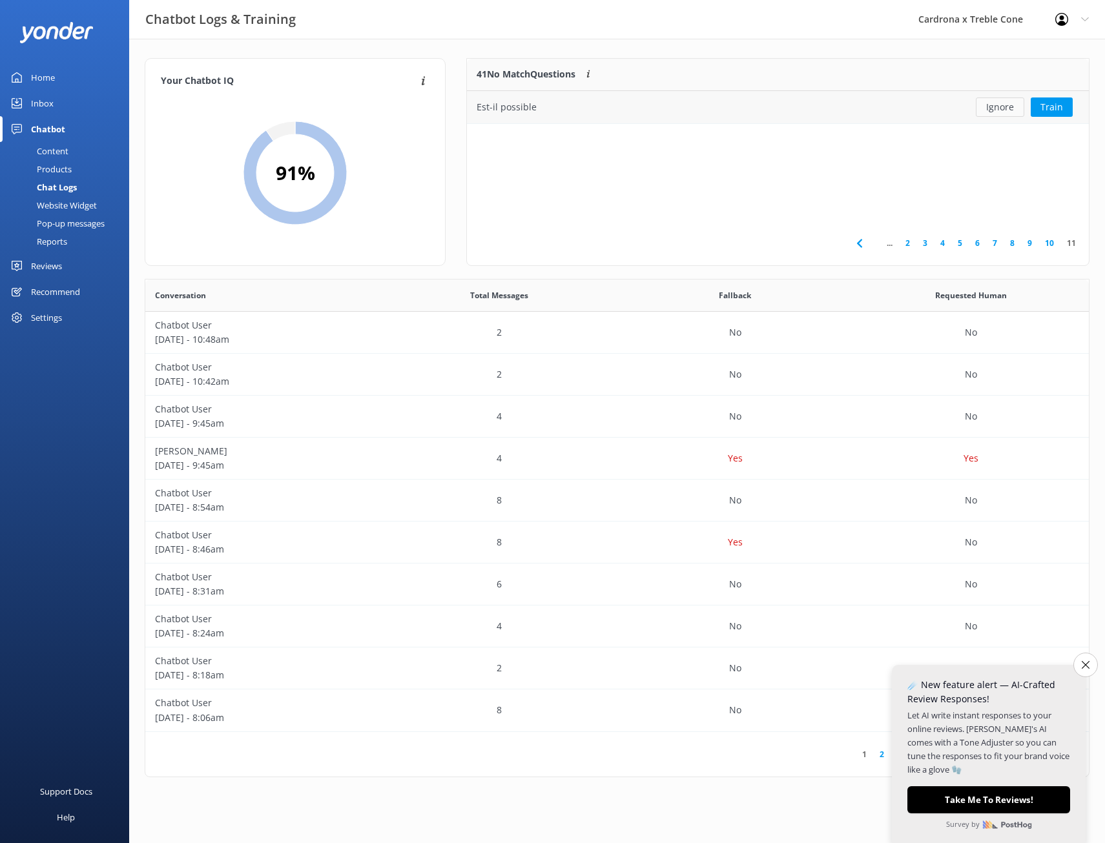
click at [993, 113] on button "Ignore" at bounding box center [1000, 107] width 48 height 19
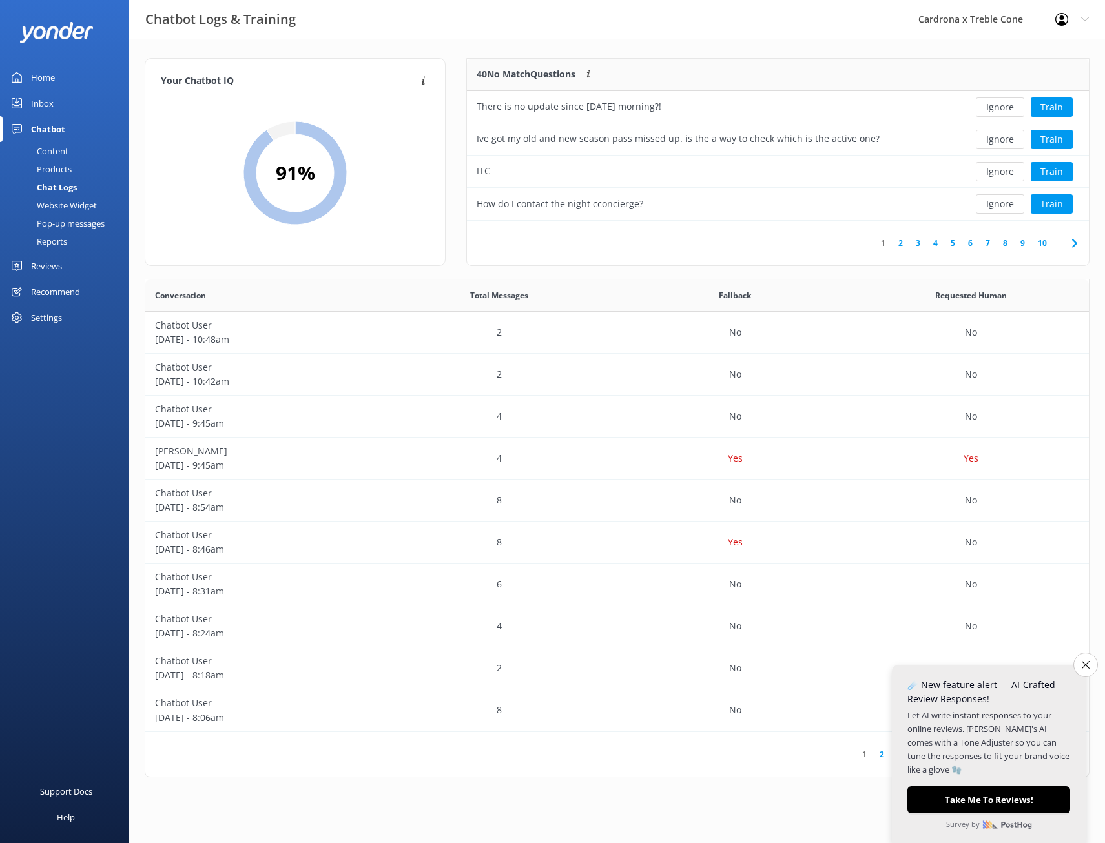
scroll to position [152, 612]
click at [1042, 244] on link "10" at bounding box center [1042, 243] width 22 height 12
click at [997, 140] on button "Ignore" at bounding box center [1000, 139] width 48 height 19
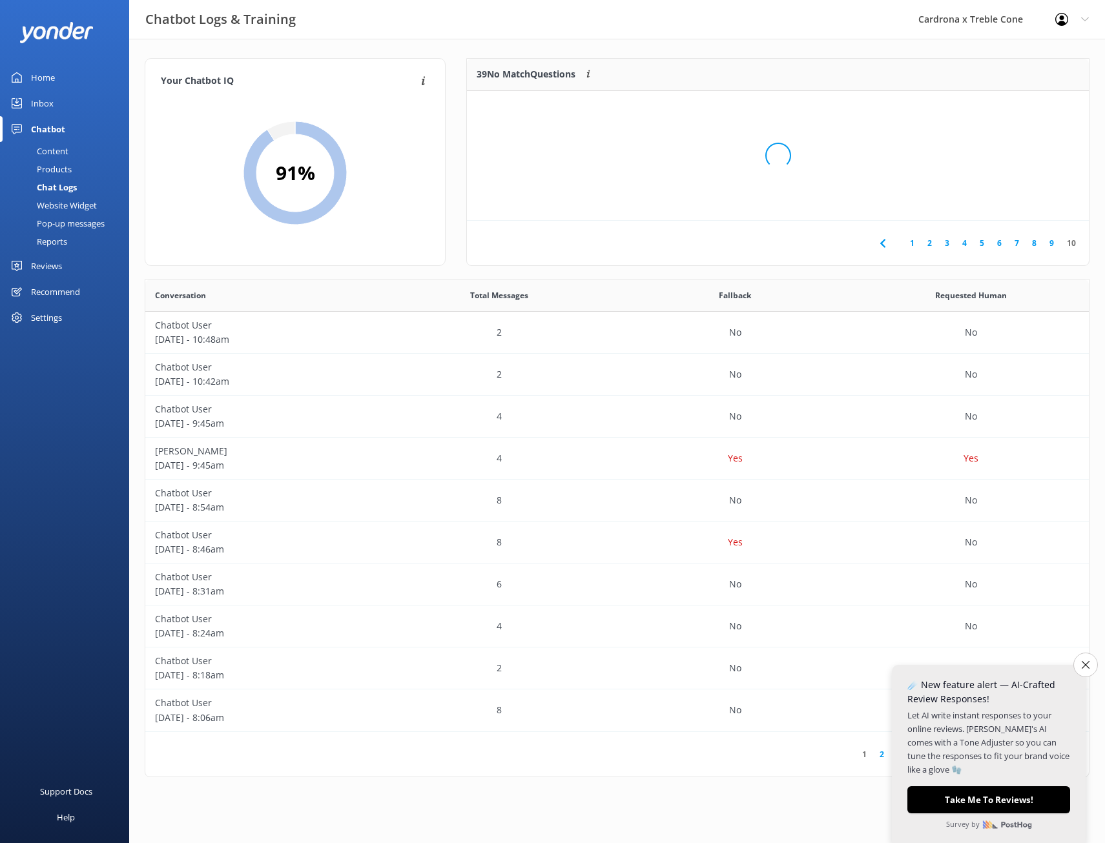
scroll to position [120, 612]
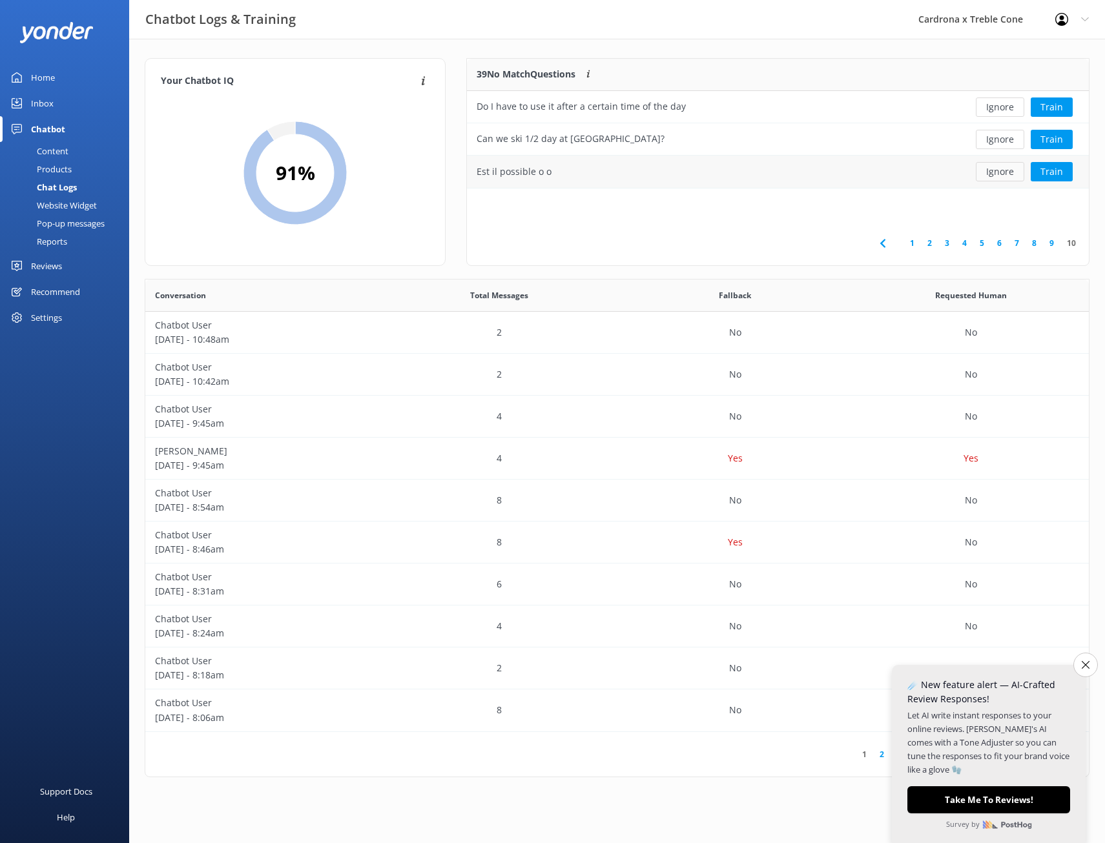
click at [999, 169] on button "Ignore" at bounding box center [1000, 171] width 48 height 19
click at [1044, 139] on button "Train" at bounding box center [1052, 139] width 42 height 19
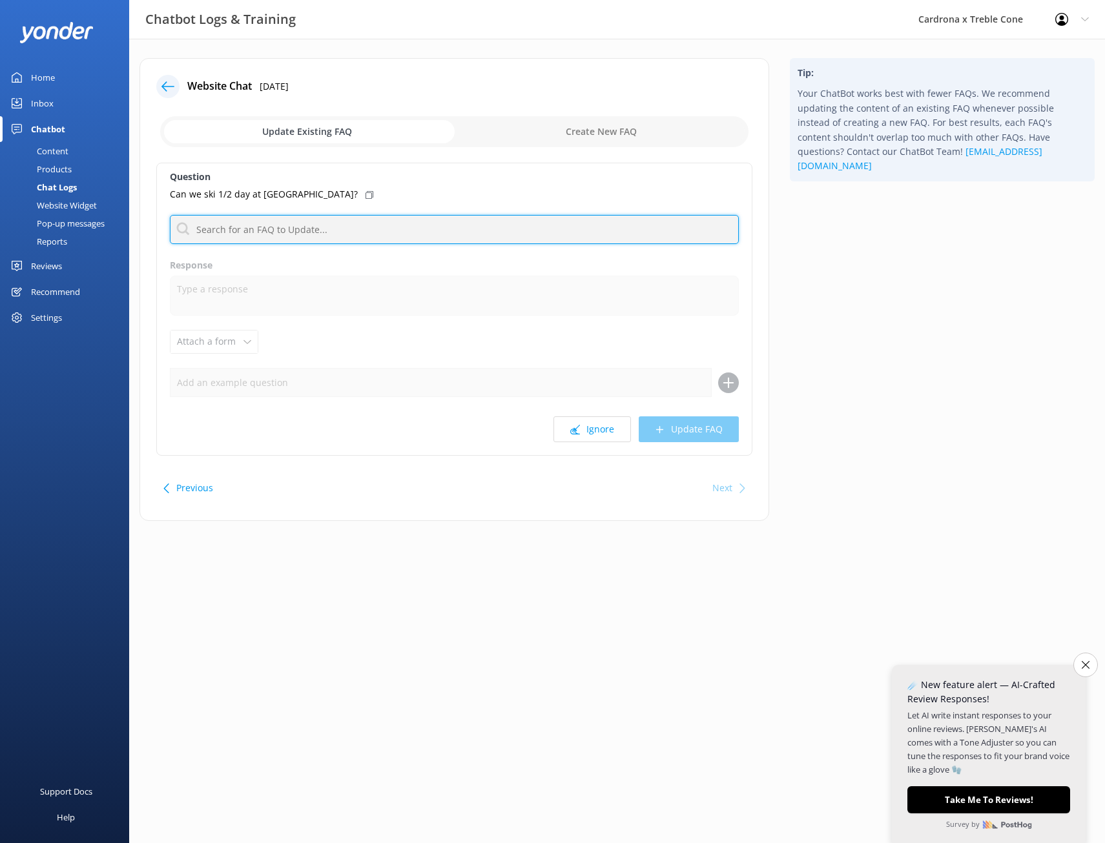
click at [247, 232] on input "text" at bounding box center [454, 229] width 569 height 29
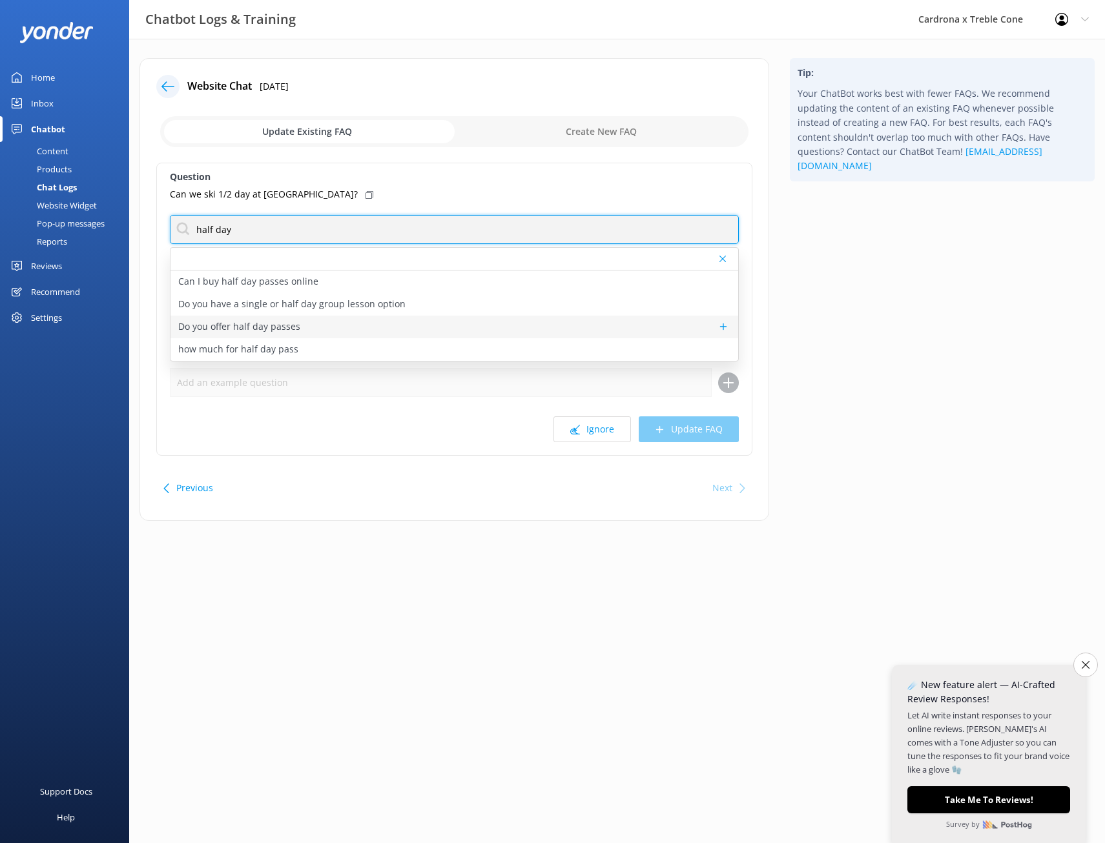
type input "half day"
click at [258, 327] on p "Do you offer half day passes" at bounding box center [239, 327] width 122 height 14
type textarea "Half Day Passes give you access to all lifts from 12:30pm so you can enjoy an a…"
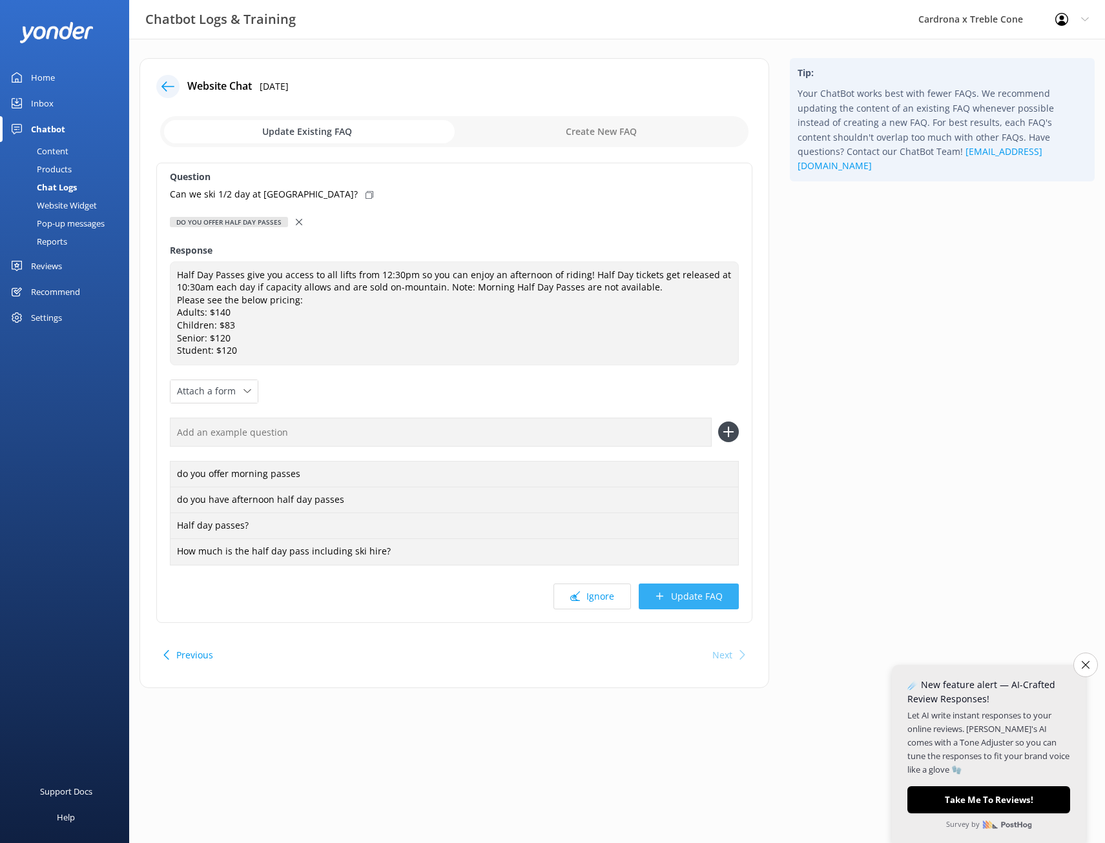
click at [671, 592] on button "Update FAQ" at bounding box center [689, 597] width 100 height 26
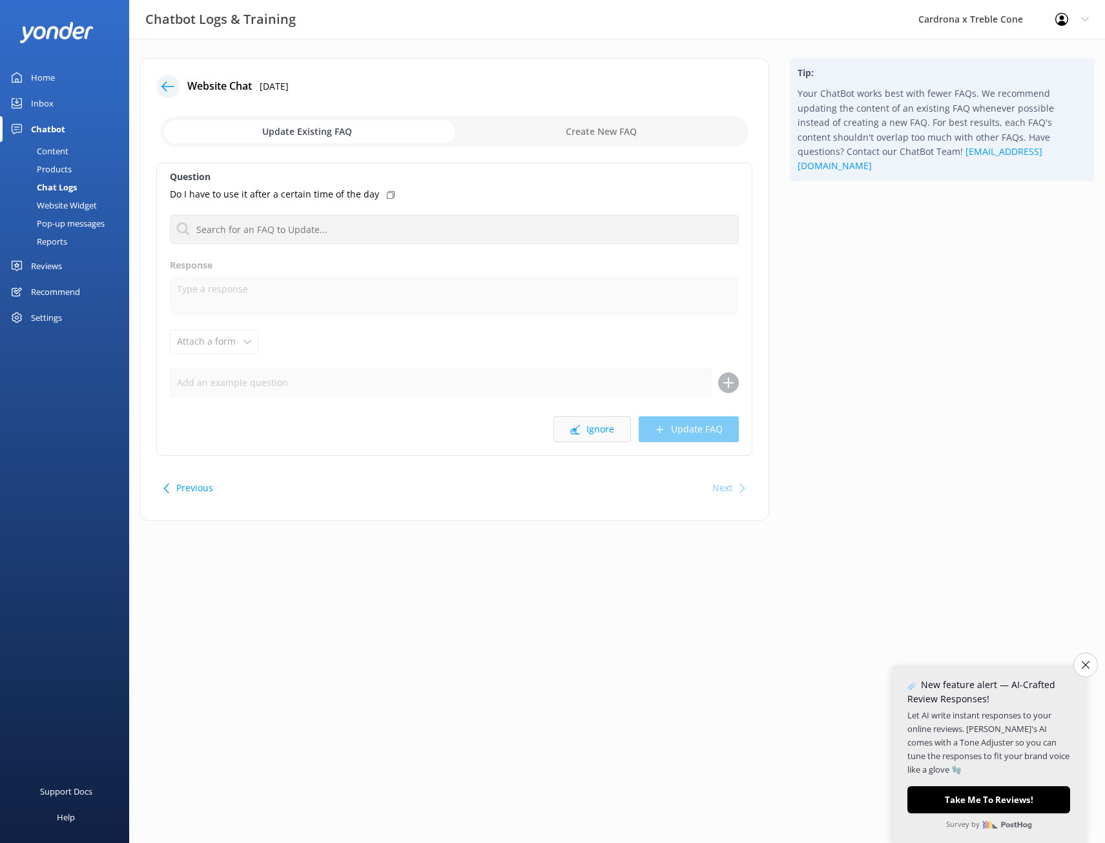
click at [592, 429] on button "Ignore" at bounding box center [591, 430] width 77 height 26
click at [615, 442] on button "Ignore" at bounding box center [591, 430] width 77 height 26
